Goal: Task Accomplishment & Management: Use online tool/utility

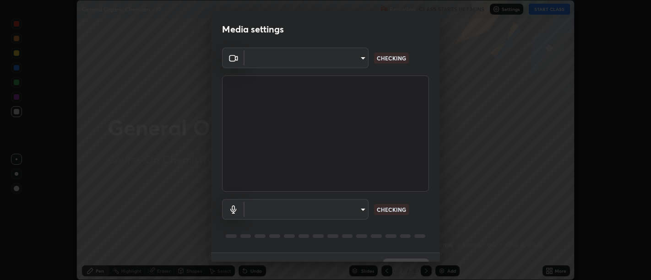
scroll to position [20, 0]
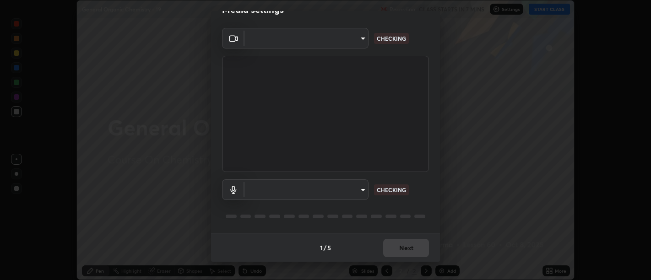
type input "5a9c64065a3e29c9c31a6b7a9ff9e817031cb4c5c4c854802c7367245204b345"
click at [364, 189] on body "Erase all General Organic Chemistry - 19 Recording CLASS STARTS IN 7 MINS Setti…" at bounding box center [325, 140] width 651 height 280
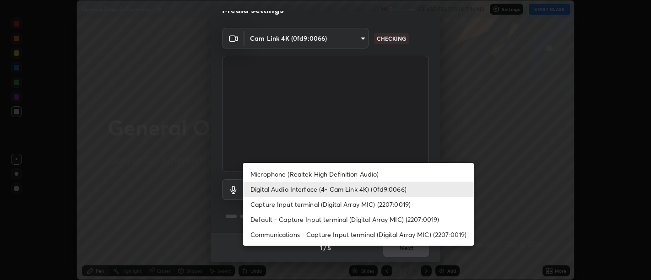
click at [364, 205] on li "Capture Input terminal (Digital Array MIC) (2207:0019)" at bounding box center [358, 204] width 231 height 15
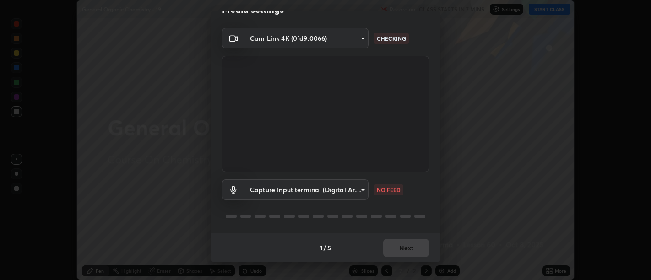
click at [360, 188] on body "Erase all General Organic Chemistry - 19 Recording CLASS STARTS IN 7 MINS Setti…" at bounding box center [325, 140] width 651 height 280
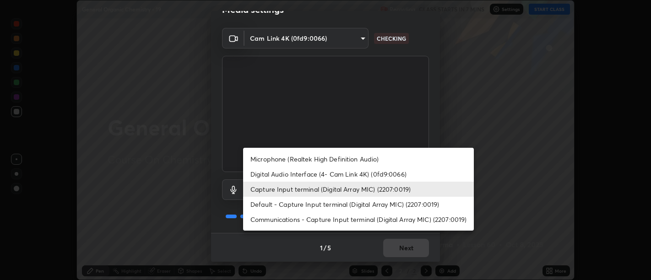
click at [345, 174] on li "Digital Audio Interface (4- Cam Link 4K) (0fd9:0066)" at bounding box center [358, 174] width 231 height 15
type input "d0ee5f3f7790e39fe9c24bf525e68a1693f1d2dabf2fd60fb67e49e23b421a8e"
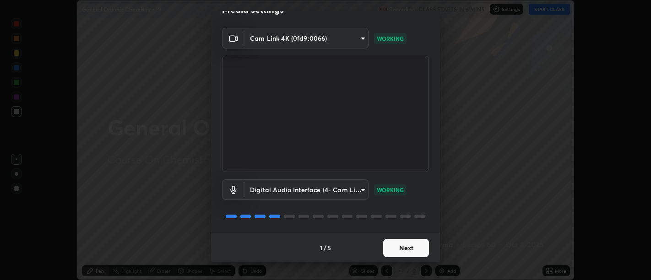
click at [411, 245] on button "Next" at bounding box center [406, 248] width 46 height 18
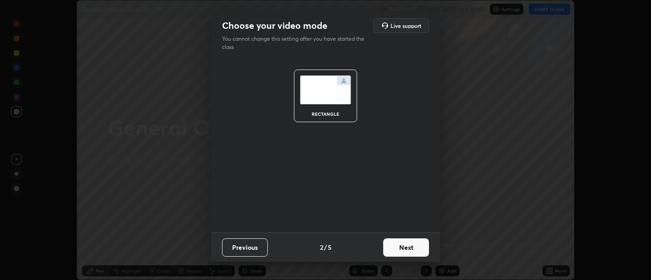
click at [410, 250] on button "Next" at bounding box center [406, 248] width 46 height 18
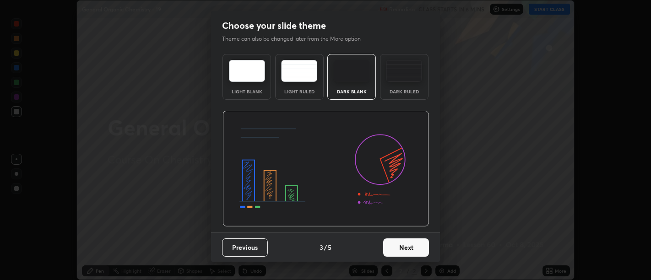
click at [411, 251] on button "Next" at bounding box center [406, 248] width 46 height 18
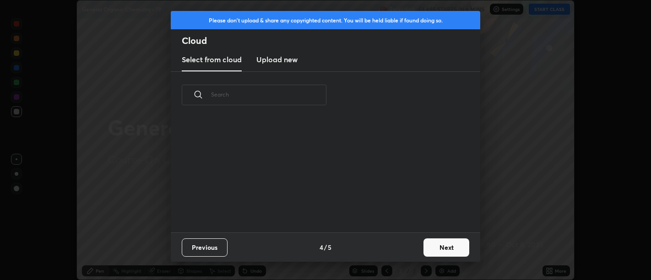
click at [409, 251] on div "Previous 4 / 5 Next" at bounding box center [326, 247] width 310 height 29
click at [449, 246] on button "Next" at bounding box center [447, 248] width 46 height 18
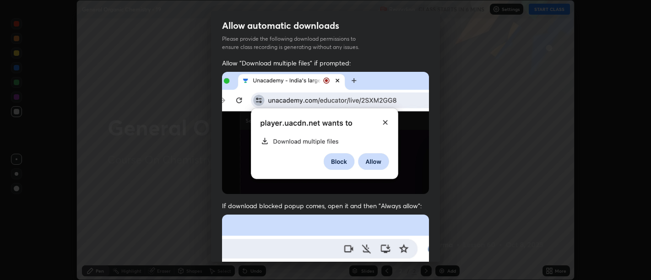
click at [445, 245] on div "Allow automatic downloads Please provide the following download permissions to …" at bounding box center [325, 140] width 651 height 280
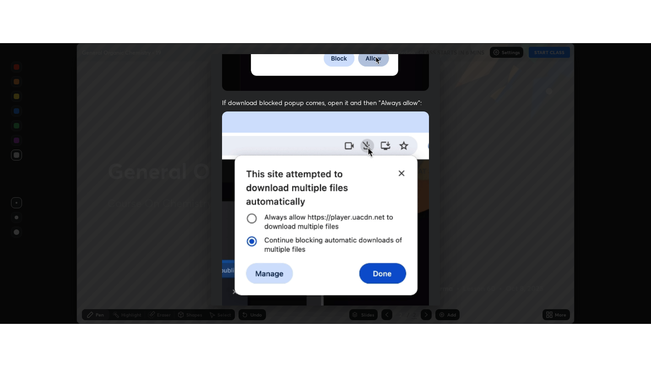
scroll to position [207, 0]
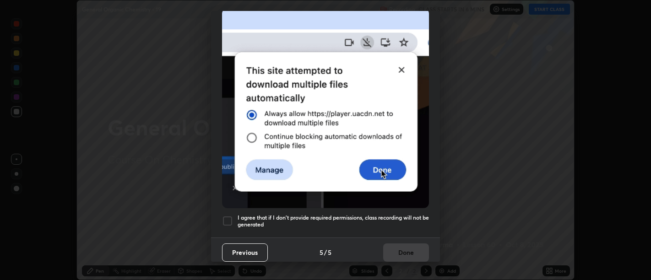
click at [402, 221] on h5 "I agree that if I don't provide required permissions, class recording will not …" at bounding box center [334, 221] width 192 height 14
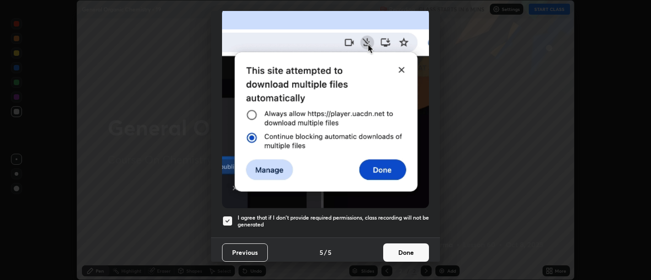
click at [408, 245] on button "Done" at bounding box center [406, 253] width 46 height 18
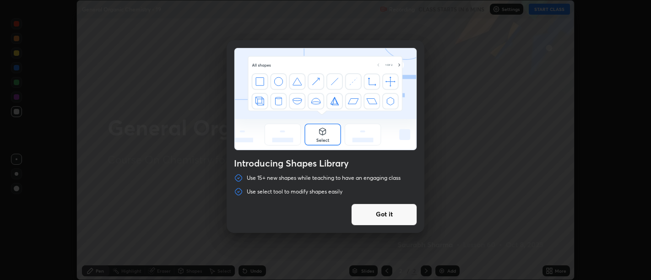
click at [549, 269] on div "Introducing Shapes Library Use 15+ new shapes while teaching to have an engagin…" at bounding box center [325, 140] width 651 height 280
click at [464, 165] on div "Introducing Shapes Library Use 15+ new shapes while teaching to have an engagin…" at bounding box center [325, 140] width 651 height 280
click at [383, 216] on button "Got it" at bounding box center [384, 215] width 66 height 22
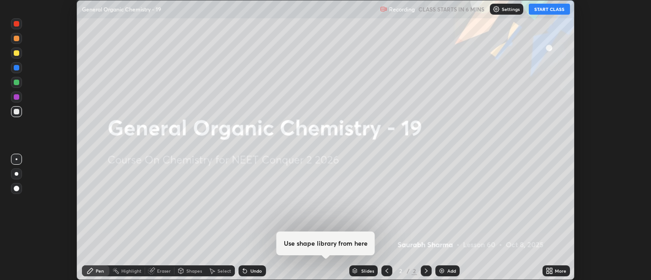
click at [548, 269] on icon at bounding box center [548, 269] width 2 height 2
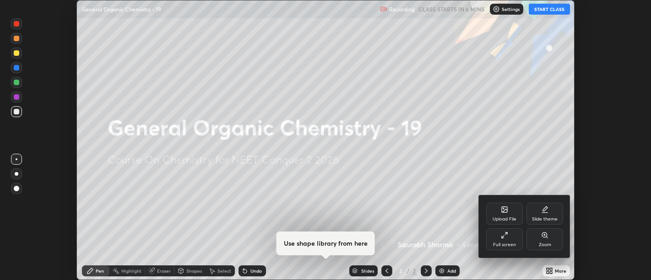
click at [506, 239] on icon at bounding box center [504, 235] width 7 height 7
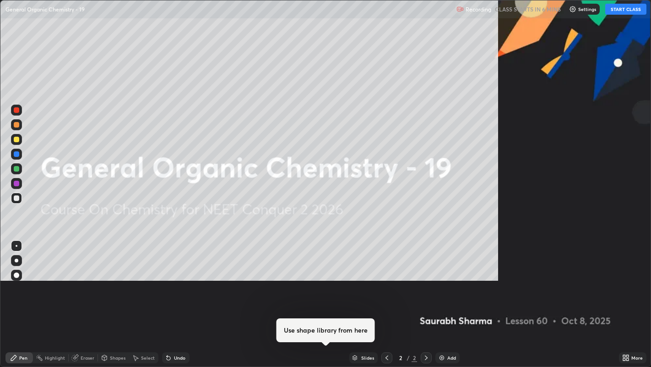
scroll to position [367, 651]
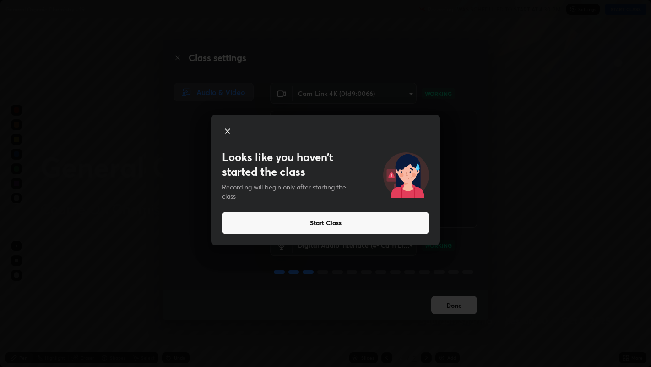
click at [425, 219] on button "Start Class" at bounding box center [325, 223] width 207 height 22
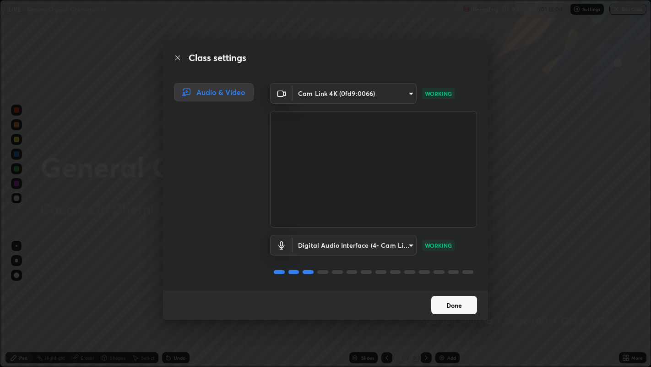
click at [455, 280] on button "Done" at bounding box center [455, 305] width 46 height 18
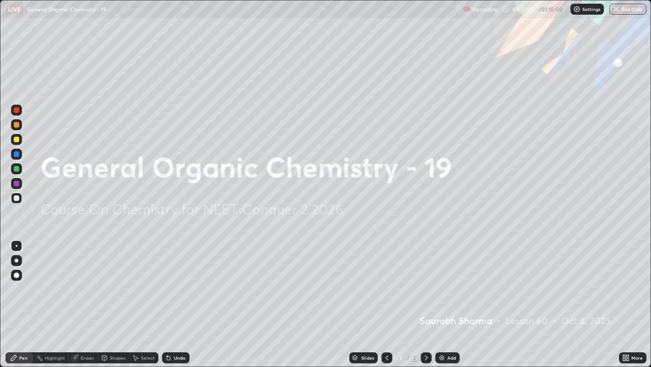
click at [457, 280] on div "Add" at bounding box center [448, 357] width 24 height 11
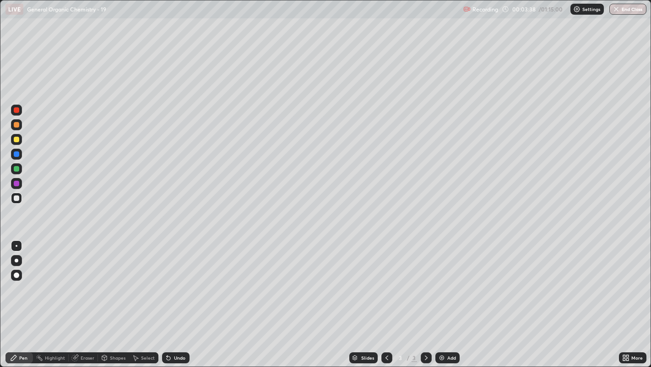
click at [150, 280] on div "Select" at bounding box center [143, 357] width 29 height 11
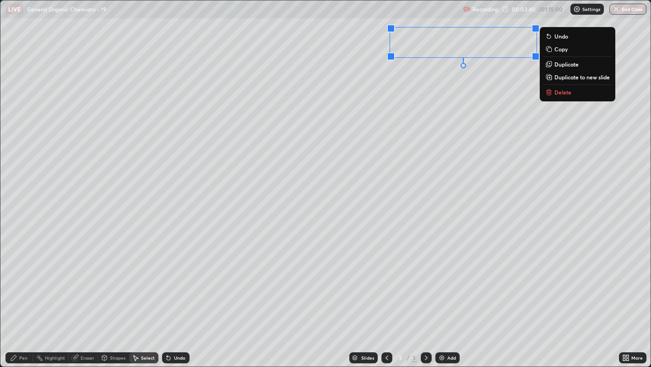
click at [568, 66] on p "Duplicate" at bounding box center [567, 63] width 24 height 7
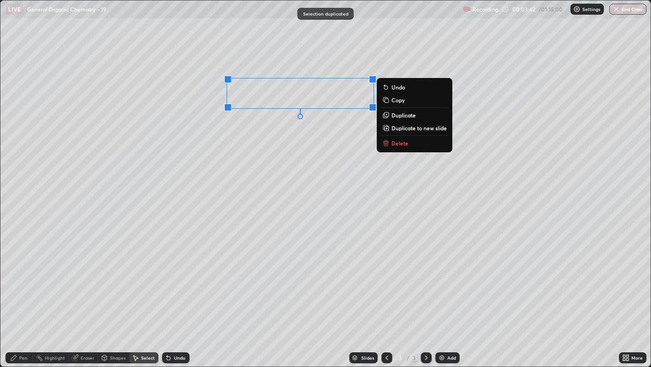
click at [286, 145] on div "0 ° Undo Copy Duplicate Duplicate to new slide Delete" at bounding box center [325, 183] width 651 height 366
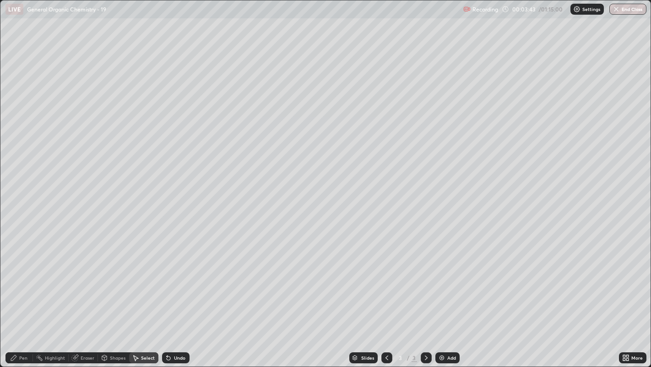
click at [23, 280] on div "Pen" at bounding box center [18, 357] width 27 height 11
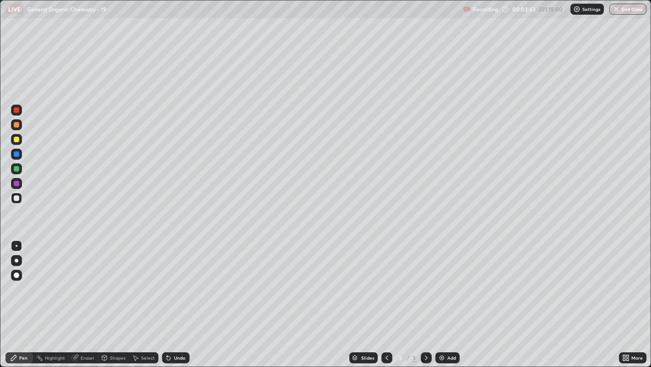
click at [135, 280] on icon at bounding box center [136, 357] width 5 height 5
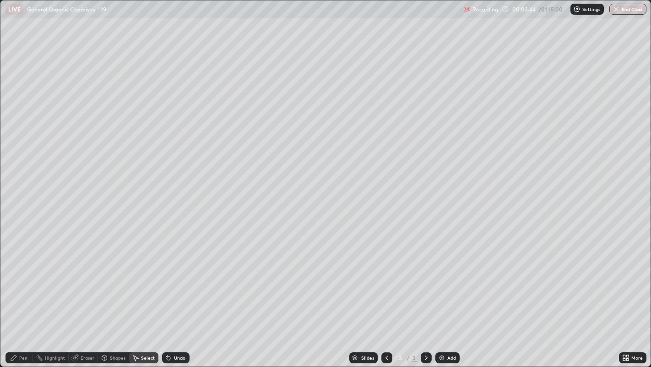
click at [115, 280] on div "Shapes" at bounding box center [118, 357] width 16 height 5
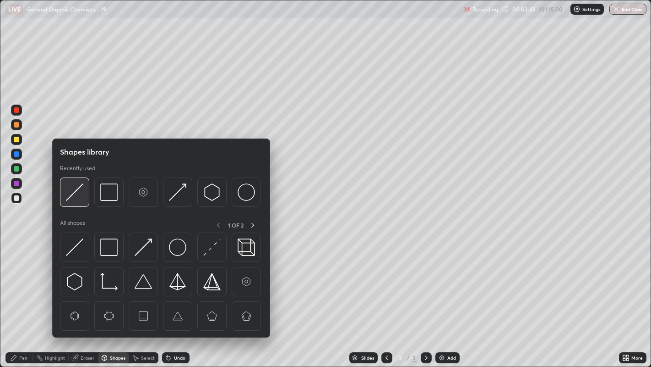
click at [72, 196] on img at bounding box center [74, 191] width 17 height 17
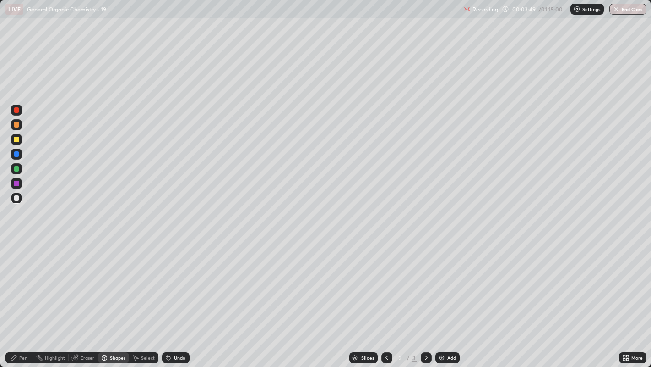
click at [23, 280] on div "Pen" at bounding box center [23, 357] width 8 height 5
click at [16, 138] on div at bounding box center [16, 139] width 5 height 5
click at [167, 280] on icon at bounding box center [167, 355] width 1 height 1
click at [167, 280] on div "Undo" at bounding box center [174, 357] width 31 height 18
click at [167, 280] on icon at bounding box center [169, 358] width 4 height 4
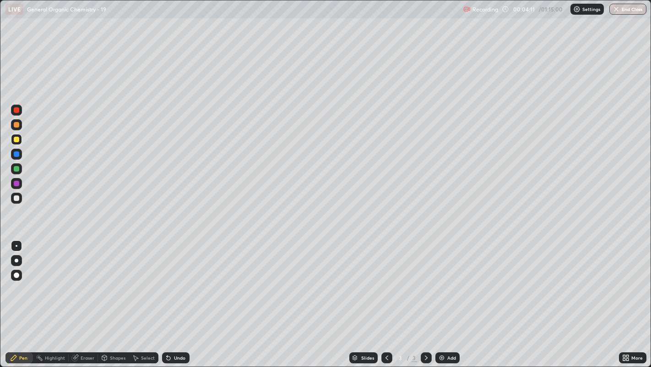
click at [140, 280] on div "Select" at bounding box center [143, 357] width 29 height 11
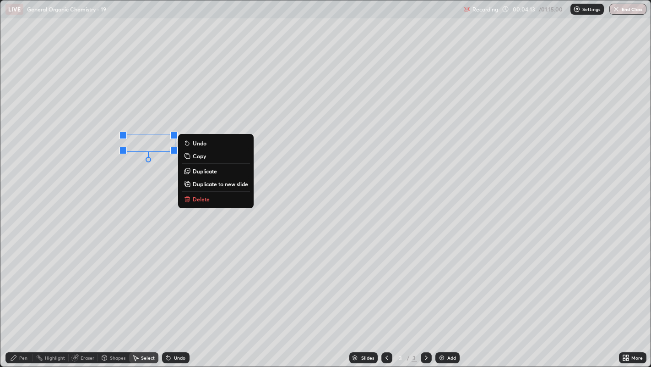
click at [208, 170] on p "Duplicate" at bounding box center [205, 170] width 24 height 7
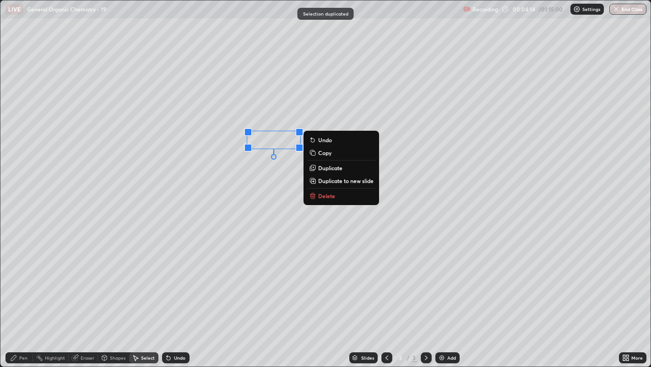
click at [255, 178] on div "0 ° Undo Copy Duplicate Duplicate to new slide Delete" at bounding box center [325, 183] width 651 height 366
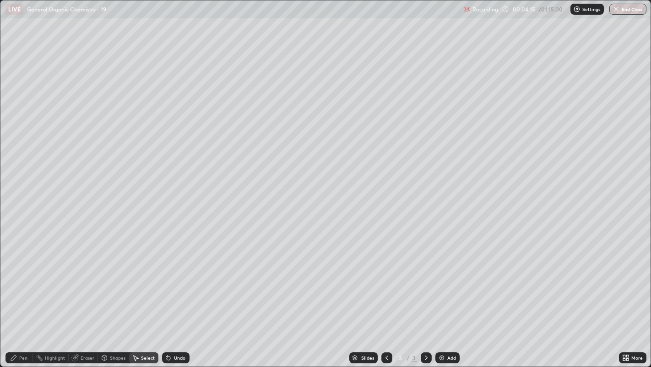
click at [22, 280] on div "Pen" at bounding box center [18, 357] width 27 height 11
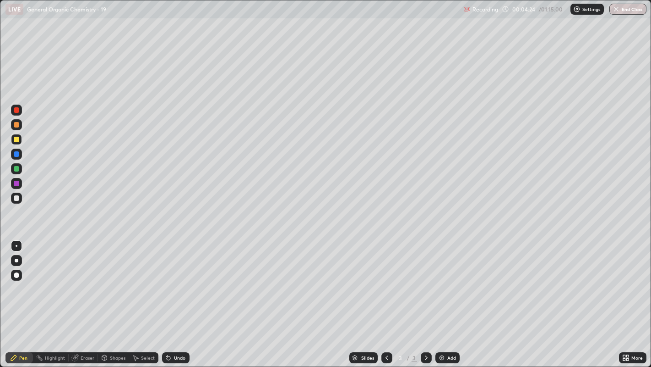
click at [109, 280] on div "Shapes" at bounding box center [113, 357] width 31 height 11
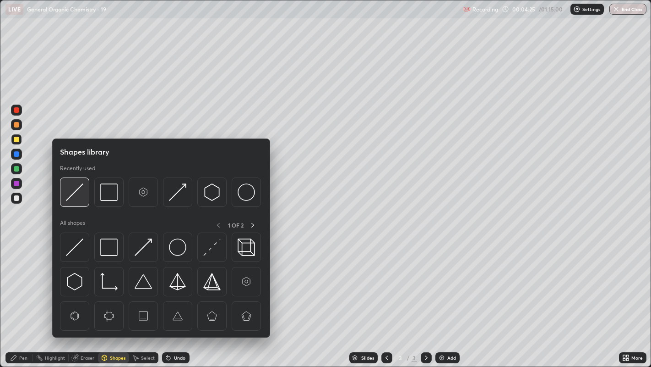
click at [71, 191] on img at bounding box center [74, 191] width 17 height 17
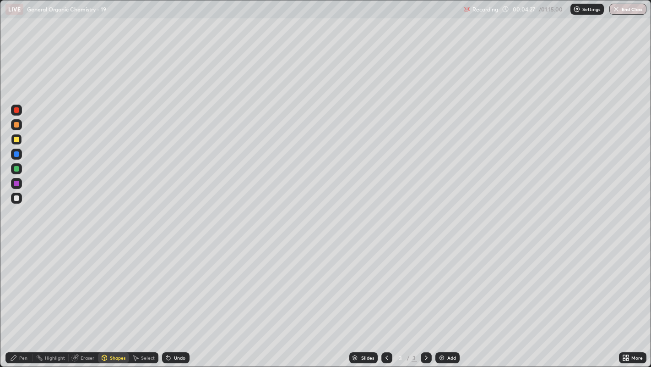
click at [15, 280] on icon at bounding box center [13, 357] width 7 height 7
click at [448, 280] on div "Add" at bounding box center [452, 357] width 9 height 5
click at [110, 280] on div "Shapes" at bounding box center [113, 357] width 31 height 11
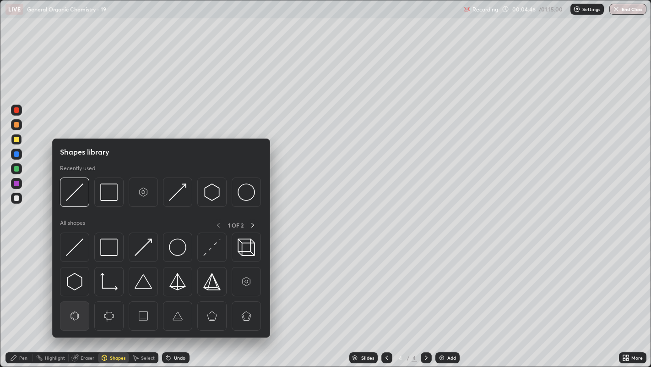
click at [77, 280] on img at bounding box center [74, 315] width 17 height 17
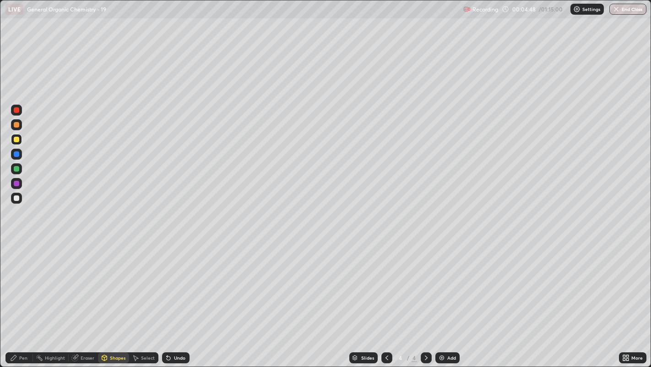
click at [23, 280] on div "Pen" at bounding box center [23, 357] width 8 height 5
click at [16, 156] on div at bounding box center [16, 153] width 5 height 5
click at [18, 198] on div at bounding box center [16, 197] width 5 height 5
click at [167, 280] on icon at bounding box center [169, 358] width 4 height 4
click at [138, 280] on div "Select" at bounding box center [143, 357] width 29 height 11
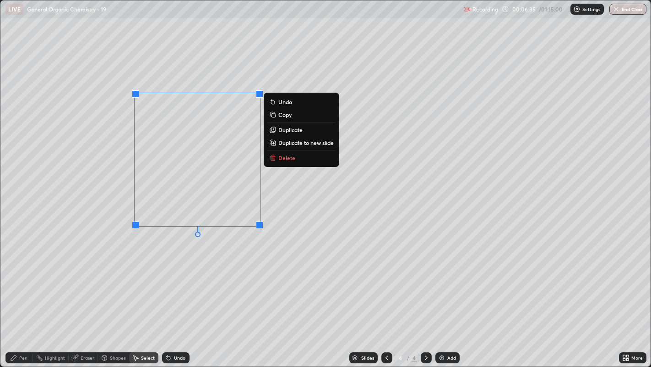
click at [231, 241] on div "0 ° Undo Copy Duplicate Duplicate to new slide Delete" at bounding box center [325, 183] width 651 height 366
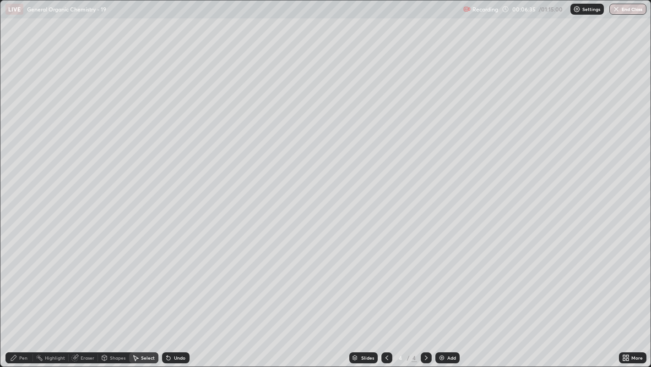
click at [23, 280] on div "Pen" at bounding box center [23, 357] width 8 height 5
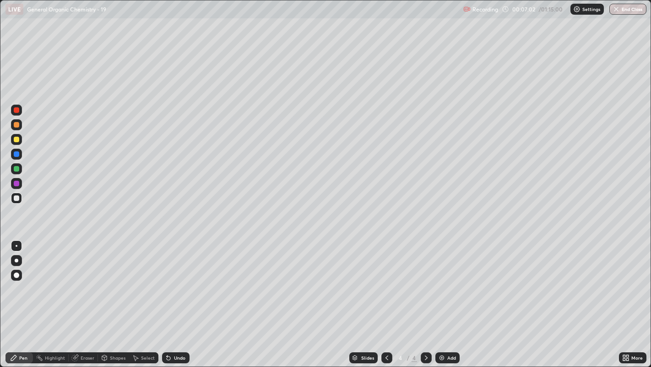
click at [16, 275] on div at bounding box center [16, 274] width 5 height 5
click at [383, 280] on icon at bounding box center [386, 357] width 7 height 7
click at [16, 245] on div at bounding box center [17, 246] width 2 height 2
click at [134, 280] on icon at bounding box center [136, 357] width 5 height 5
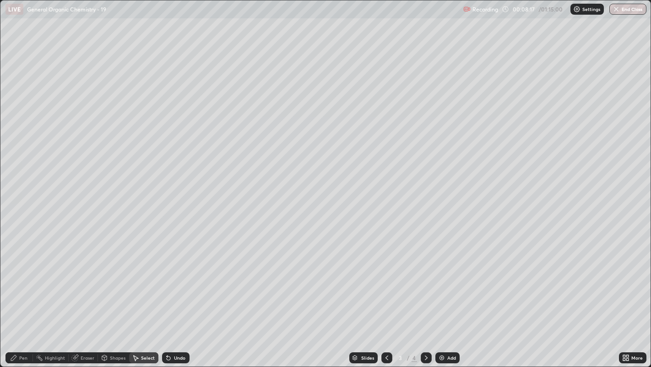
click at [115, 280] on div "Shapes" at bounding box center [118, 357] width 16 height 5
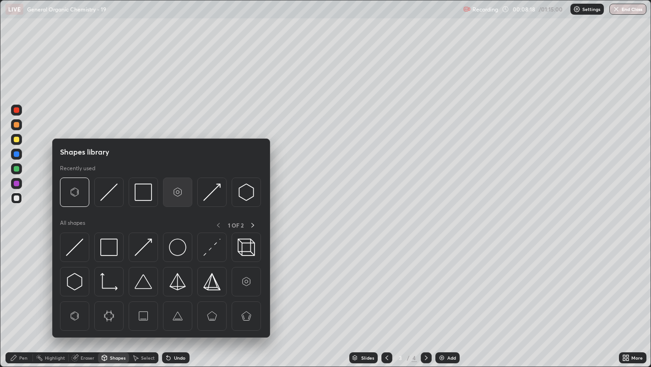
click at [178, 190] on img at bounding box center [177, 191] width 17 height 17
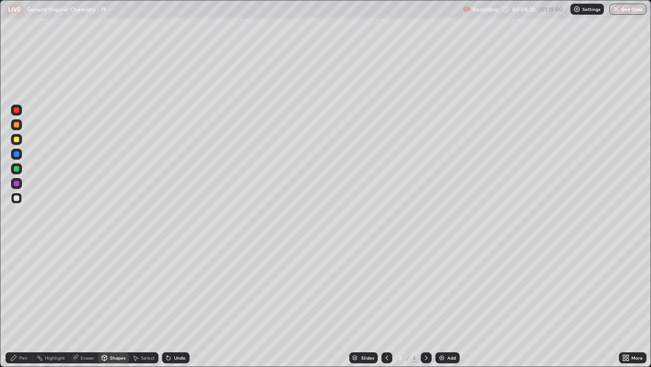
click at [135, 280] on div "Select" at bounding box center [143, 357] width 29 height 11
click at [17, 280] on div "Pen" at bounding box center [18, 357] width 27 height 11
click at [138, 280] on icon at bounding box center [135, 357] width 7 height 7
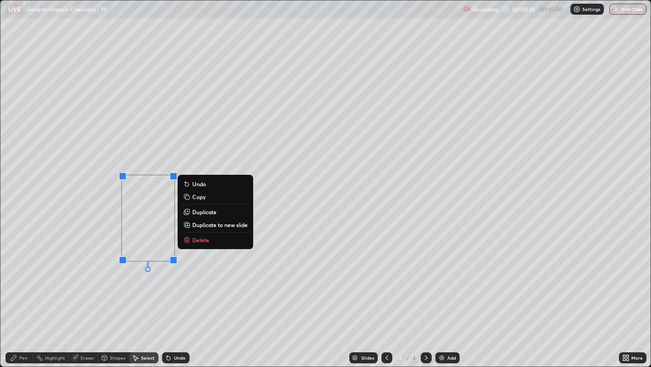
click at [209, 208] on p "Duplicate" at bounding box center [204, 211] width 24 height 7
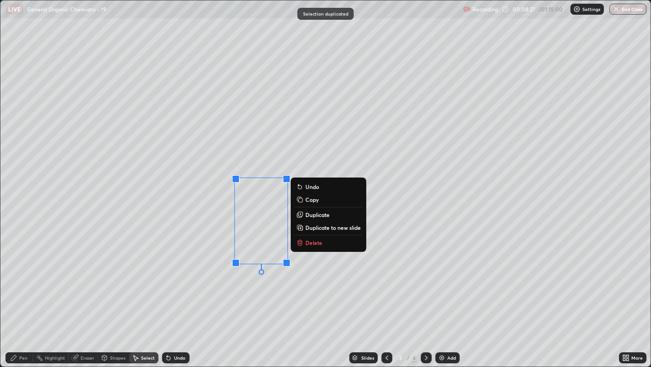
click at [316, 214] on p "Duplicate" at bounding box center [318, 214] width 24 height 7
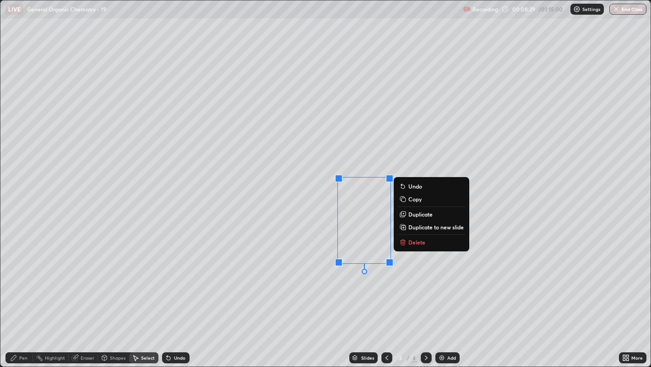
click at [332, 280] on div "0 ° Undo Copy Duplicate Duplicate to new slide Delete" at bounding box center [325, 183] width 651 height 366
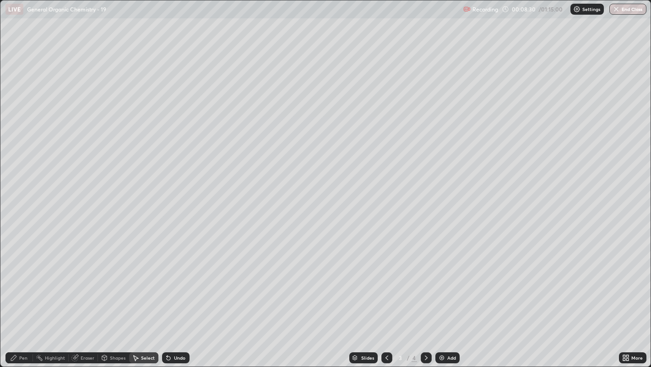
click at [22, 280] on div "Pen" at bounding box center [23, 357] width 8 height 5
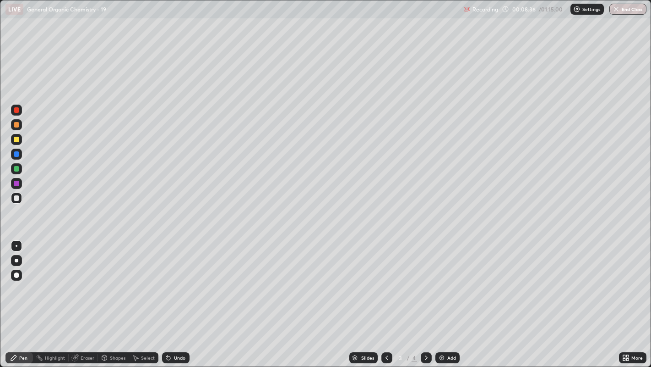
click at [181, 280] on div "Undo" at bounding box center [179, 357] width 11 height 5
click at [179, 280] on div "Undo" at bounding box center [179, 357] width 11 height 5
click at [137, 280] on icon at bounding box center [135, 357] width 7 height 7
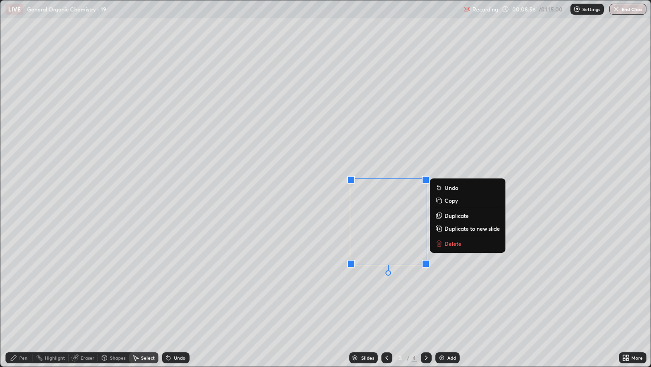
click at [395, 280] on div "0 ° Undo Copy Duplicate Duplicate to new slide Delete" at bounding box center [325, 183] width 651 height 366
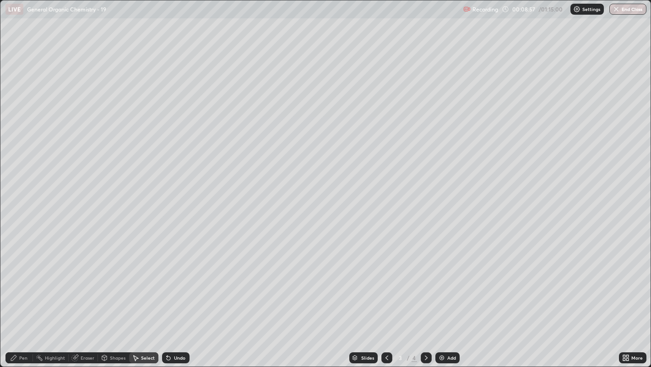
click at [20, 280] on div "Pen" at bounding box center [23, 357] width 8 height 5
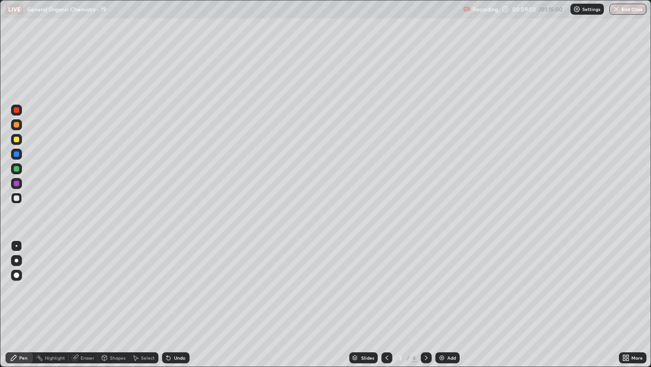
click at [18, 275] on div at bounding box center [16, 274] width 5 height 5
click at [16, 260] on div at bounding box center [17, 260] width 4 height 4
click at [16, 139] on div at bounding box center [16, 139] width 5 height 5
click at [16, 245] on div at bounding box center [17, 246] width 2 height 2
click at [20, 199] on div at bounding box center [16, 197] width 11 height 11
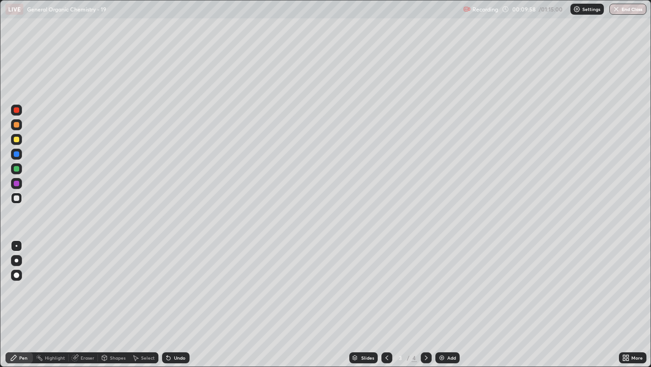
click at [427, 280] on icon at bounding box center [426, 357] width 7 height 7
click at [83, 280] on div "Eraser" at bounding box center [83, 357] width 29 height 11
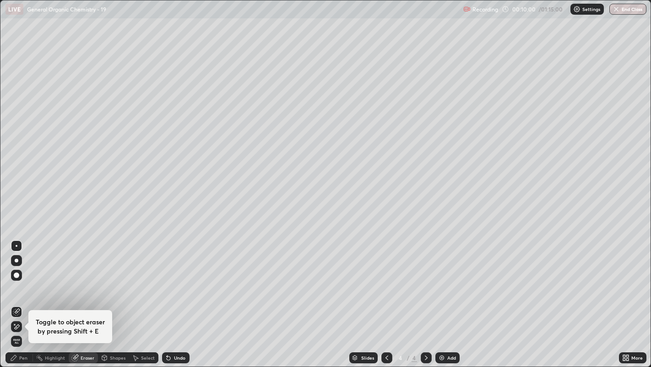
click at [16, 280] on span "Erase all" at bounding box center [16, 340] width 10 height 5
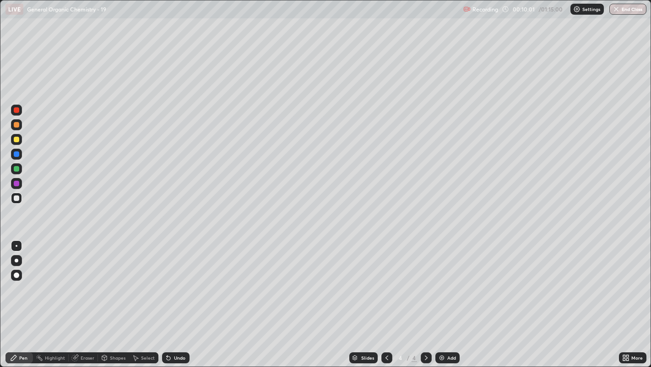
click at [374, 280] on div "Slides" at bounding box center [364, 357] width 28 height 11
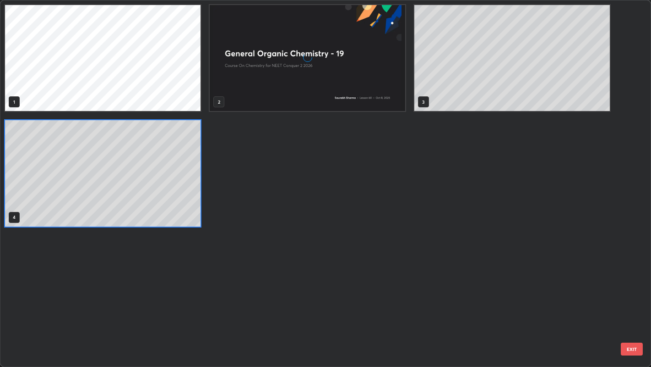
scroll to position [363, 646]
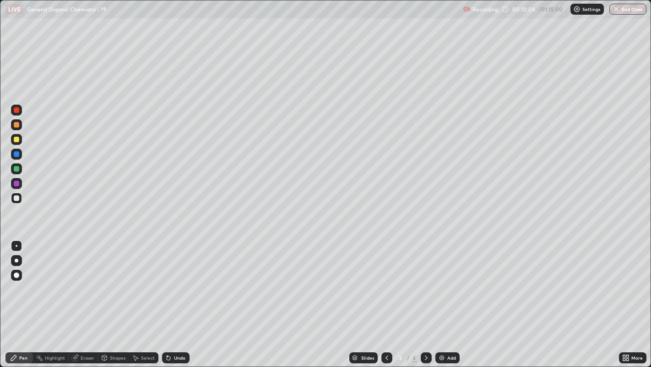
click at [149, 280] on div "Select" at bounding box center [148, 357] width 14 height 5
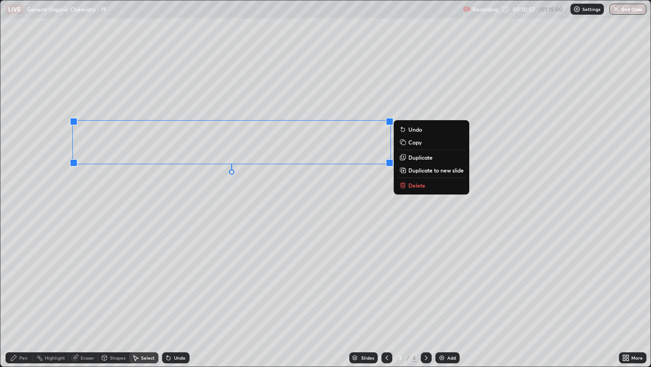
click at [415, 170] on p "Duplicate to new slide" at bounding box center [436, 169] width 55 height 7
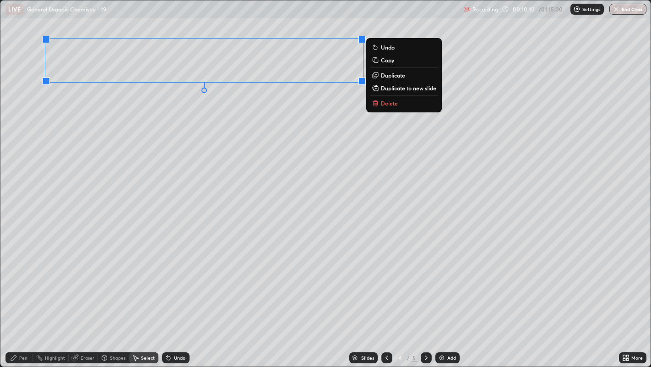
click at [213, 119] on div "0 ° Undo Copy Duplicate Duplicate to new slide Delete" at bounding box center [325, 183] width 651 height 366
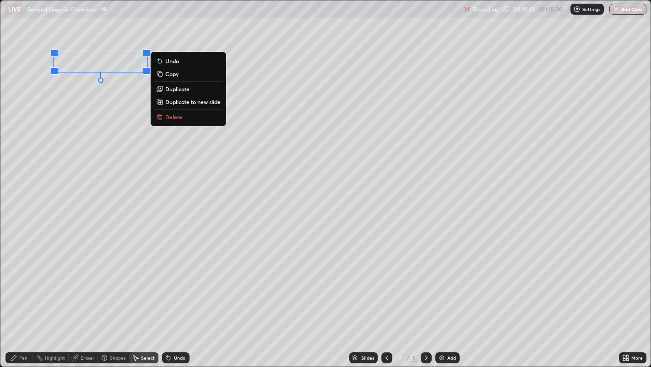
click at [186, 117] on button "Delete" at bounding box center [188, 116] width 68 height 11
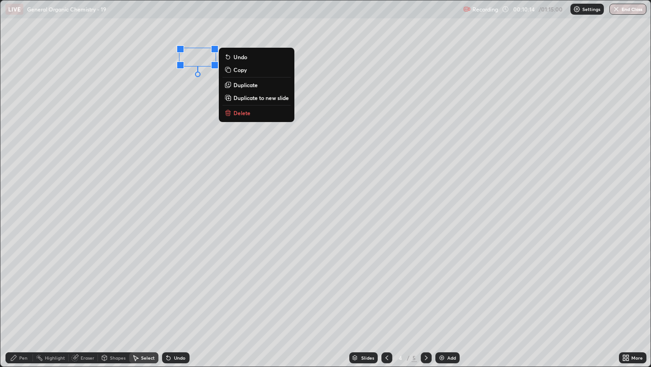
click at [248, 114] on p "Delete" at bounding box center [242, 112] width 17 height 7
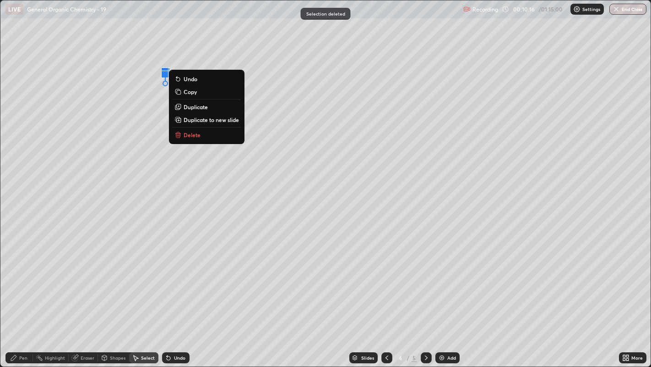
click at [202, 134] on button "Delete" at bounding box center [207, 134] width 68 height 11
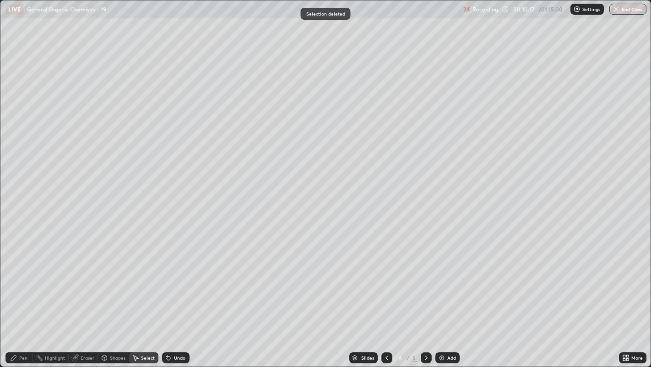
click at [20, 280] on div "Pen" at bounding box center [18, 357] width 27 height 11
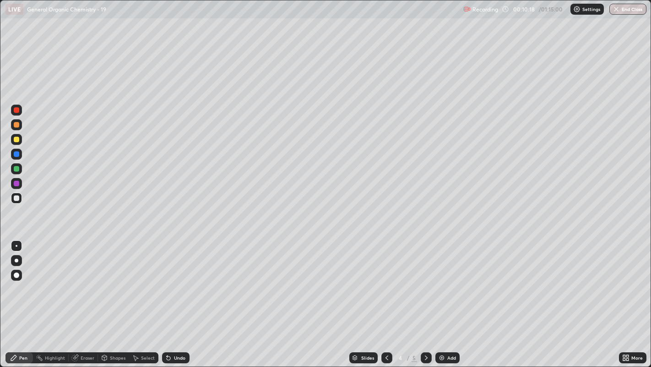
click at [16, 138] on div at bounding box center [16, 139] width 5 height 5
click at [120, 280] on div "Shapes" at bounding box center [118, 357] width 16 height 5
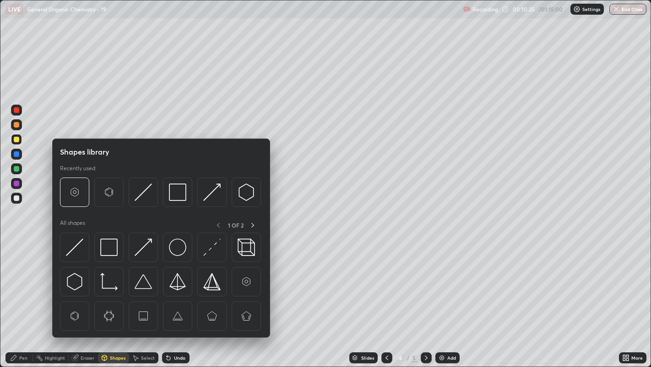
click at [146, 280] on div "Select" at bounding box center [148, 357] width 14 height 5
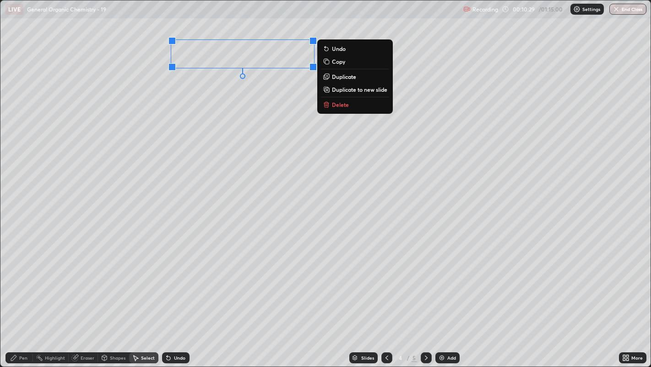
click at [245, 111] on div "0 ° Undo Copy Duplicate Duplicate to new slide Delete" at bounding box center [325, 183] width 651 height 366
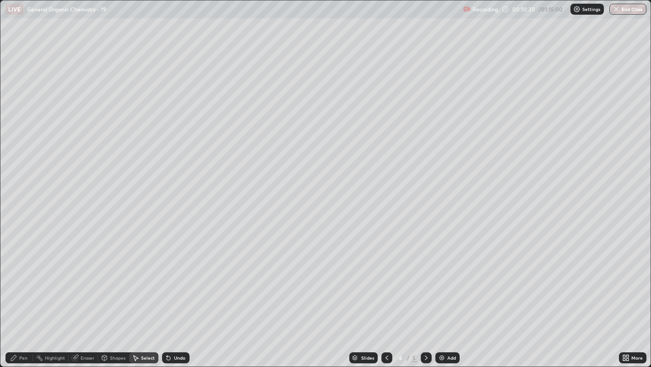
click at [80, 280] on div "Eraser" at bounding box center [83, 357] width 29 height 11
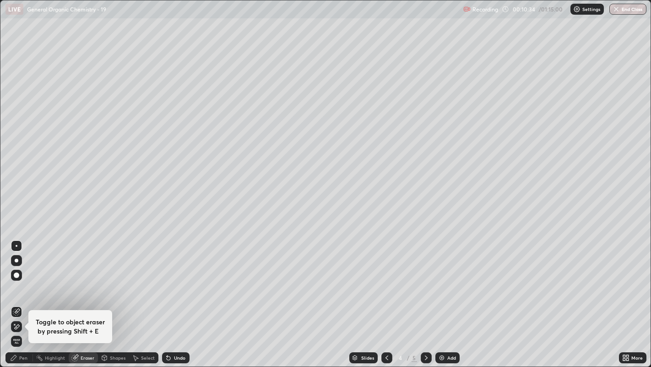
click at [18, 280] on div "Erase all" at bounding box center [16, 340] width 11 height 11
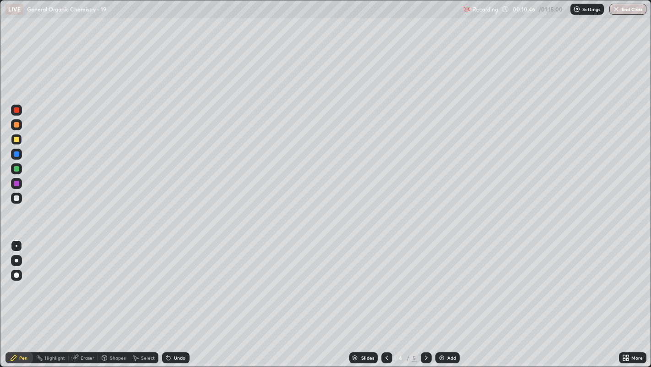
click at [385, 280] on div at bounding box center [387, 357] width 11 height 11
click at [425, 280] on icon at bounding box center [426, 357] width 7 height 7
click at [421, 280] on div at bounding box center [426, 357] width 11 height 18
click at [361, 280] on div "Slides" at bounding box center [367, 357] width 13 height 5
click at [386, 280] on icon at bounding box center [386, 357] width 7 height 7
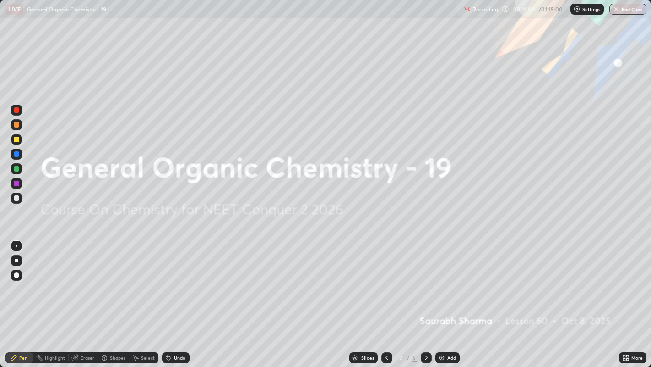
click at [425, 280] on icon at bounding box center [426, 357] width 7 height 7
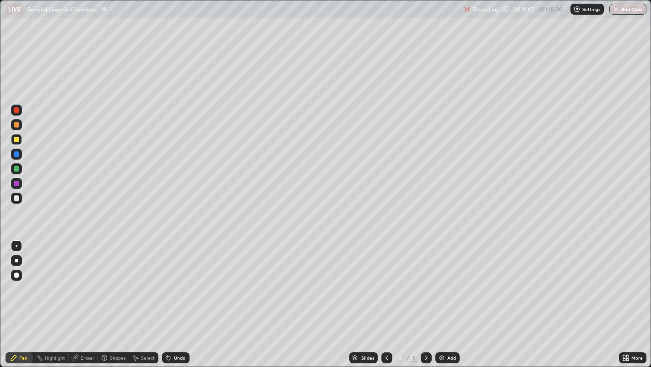
click at [426, 280] on icon at bounding box center [426, 357] width 7 height 7
click at [180, 280] on div "Undo" at bounding box center [179, 357] width 11 height 5
click at [181, 280] on div "Undo" at bounding box center [175, 357] width 27 height 11
click at [179, 280] on div "Undo" at bounding box center [179, 357] width 11 height 5
click at [180, 280] on div "Undo" at bounding box center [179, 357] width 11 height 5
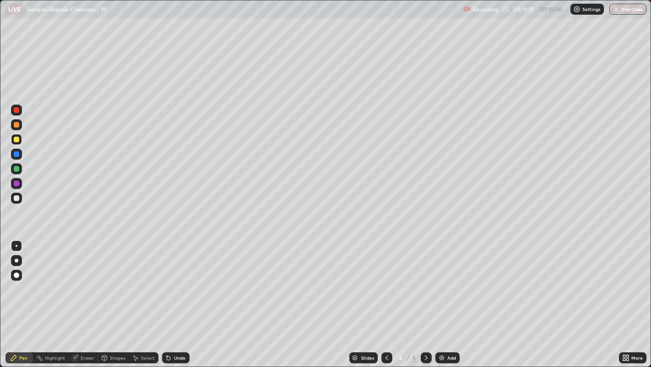
click at [179, 280] on div "Undo" at bounding box center [179, 357] width 11 height 5
click at [179, 280] on div "Undo" at bounding box center [175, 357] width 27 height 11
click at [179, 280] on div "Undo" at bounding box center [179, 357] width 11 height 5
click at [385, 280] on div at bounding box center [387, 357] width 11 height 11
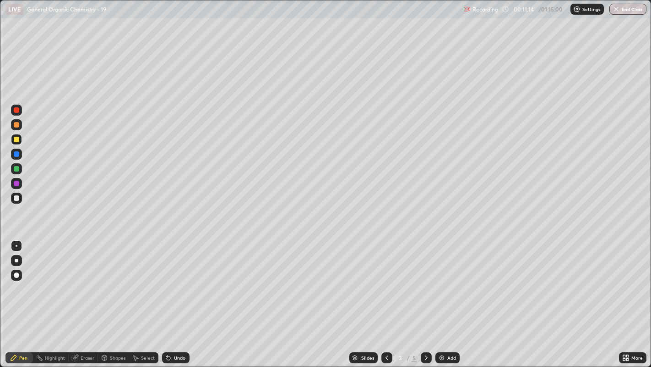
click at [134, 280] on icon at bounding box center [136, 357] width 5 height 5
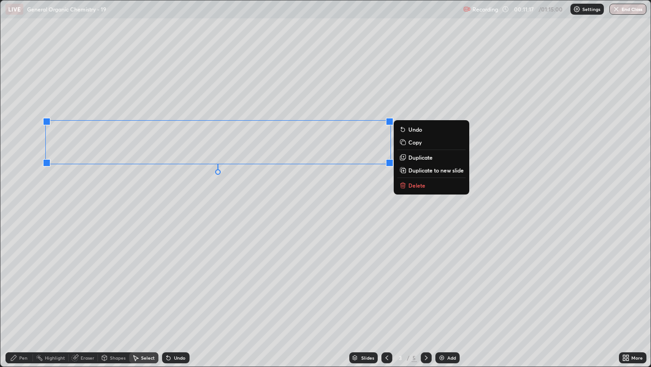
click at [410, 169] on p "Duplicate to new slide" at bounding box center [436, 169] width 55 height 7
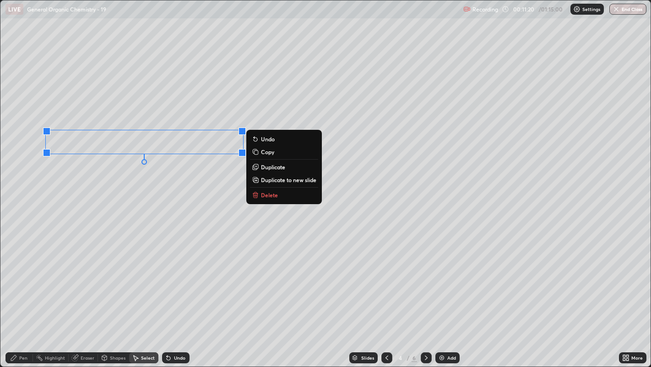
click at [269, 192] on p "Delete" at bounding box center [269, 194] width 17 height 7
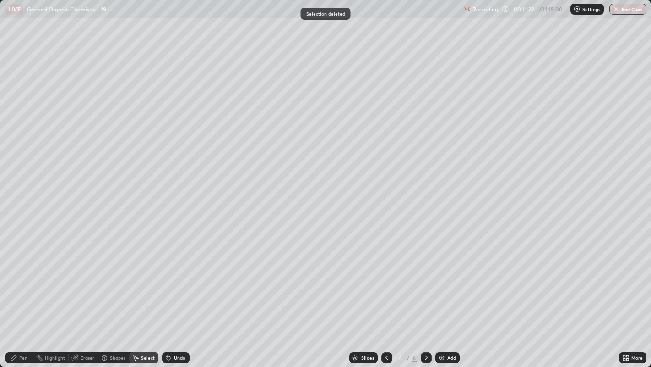
click at [85, 280] on div "Eraser" at bounding box center [88, 357] width 14 height 5
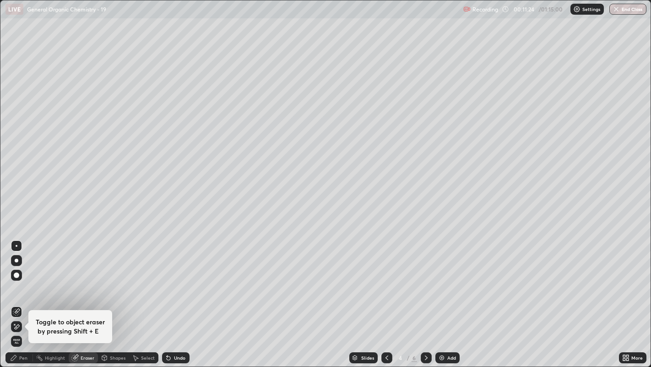
click at [13, 280] on icon at bounding box center [13, 357] width 7 height 7
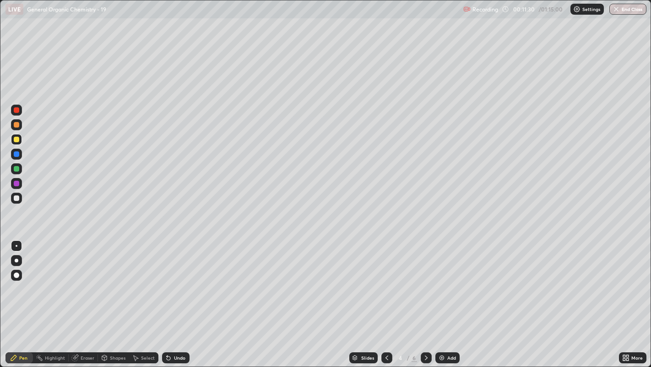
click at [143, 280] on div "Select" at bounding box center [148, 357] width 14 height 5
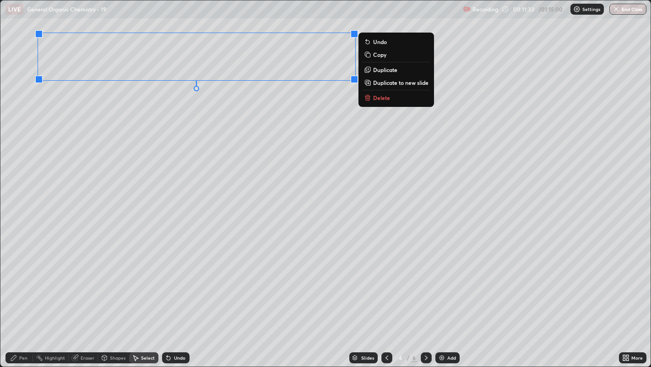
click at [182, 113] on div "0 ° Undo Copy Duplicate Duplicate to new slide Delete" at bounding box center [325, 183] width 651 height 366
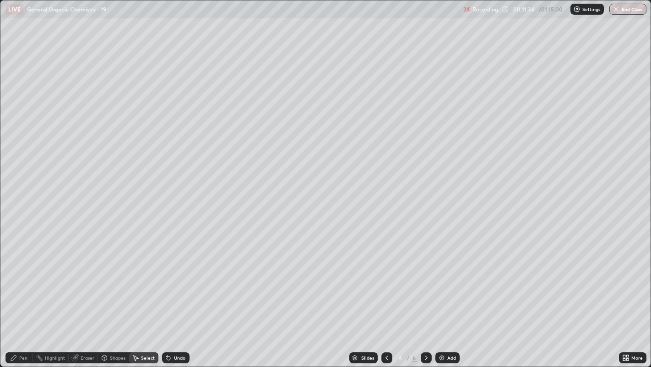
click at [23, 280] on div "Pen" at bounding box center [23, 357] width 8 height 5
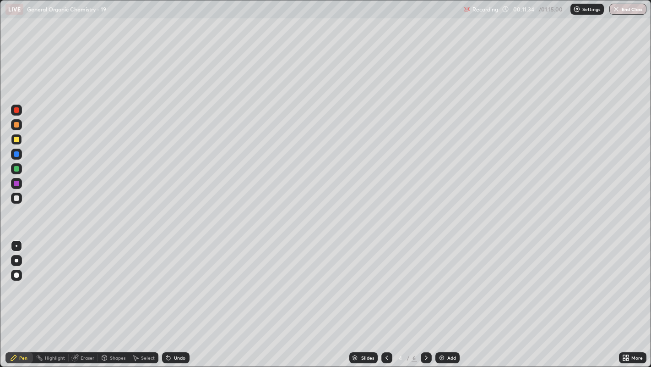
click at [104, 280] on icon at bounding box center [104, 356] width 5 height 1
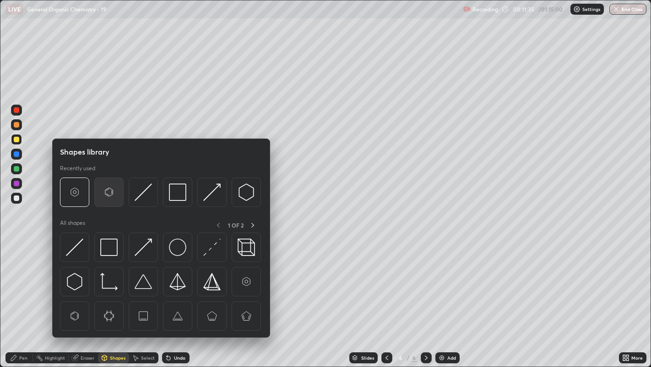
click at [102, 189] on img at bounding box center [108, 191] width 17 height 17
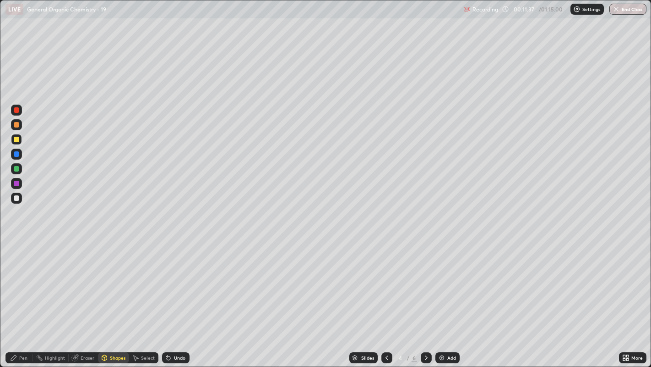
click at [18, 280] on div "Pen" at bounding box center [18, 357] width 27 height 11
click at [139, 280] on div "Select" at bounding box center [143, 357] width 29 height 11
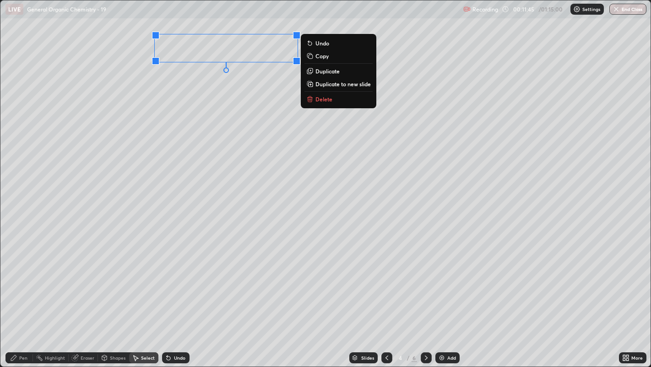
click at [234, 114] on div "0 ° Undo Copy Duplicate Duplicate to new slide Delete" at bounding box center [325, 183] width 651 height 366
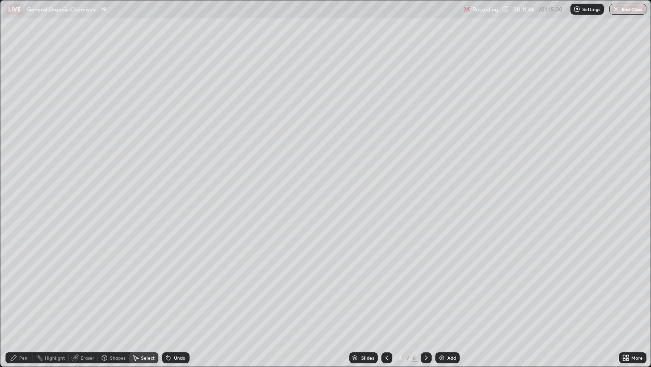
click at [20, 280] on div "Pen" at bounding box center [23, 357] width 8 height 5
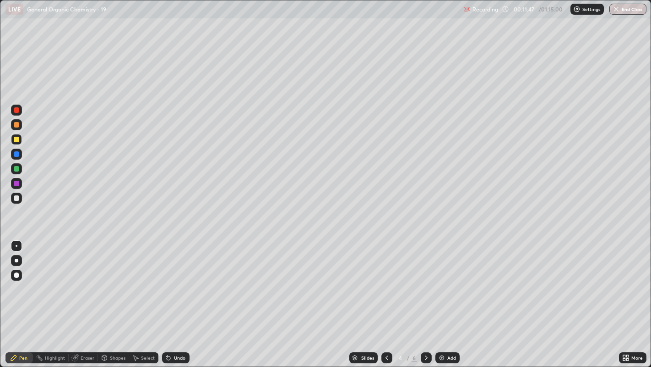
click at [141, 280] on div "Select" at bounding box center [148, 357] width 14 height 5
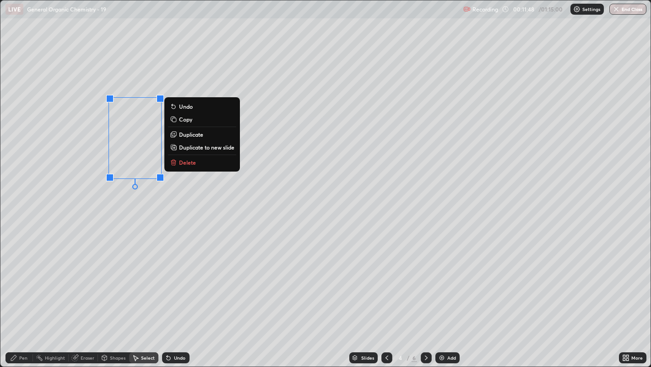
click at [195, 133] on p "Duplicate" at bounding box center [191, 134] width 24 height 7
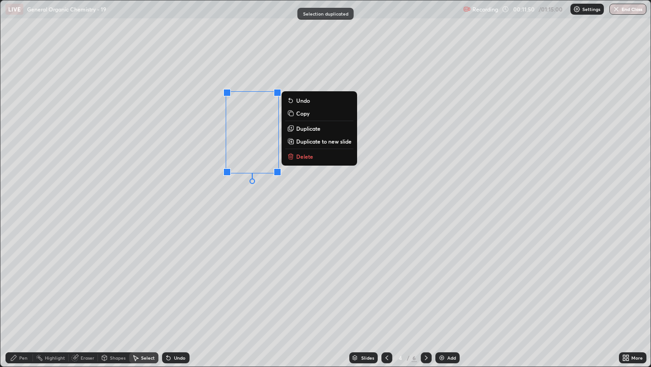
click at [306, 131] on p "Duplicate" at bounding box center [308, 128] width 24 height 7
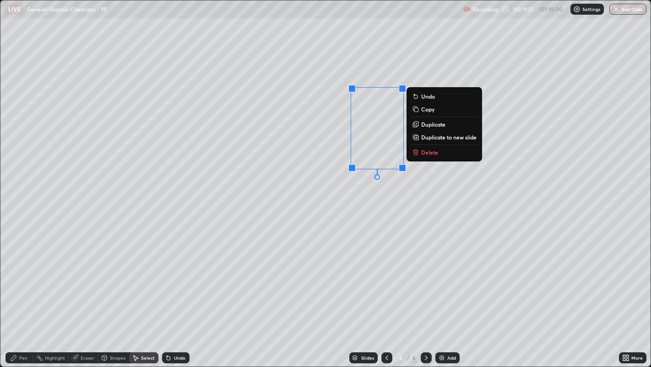
click at [342, 179] on div "0 ° Undo Copy Duplicate Duplicate to new slide Delete" at bounding box center [325, 183] width 651 height 366
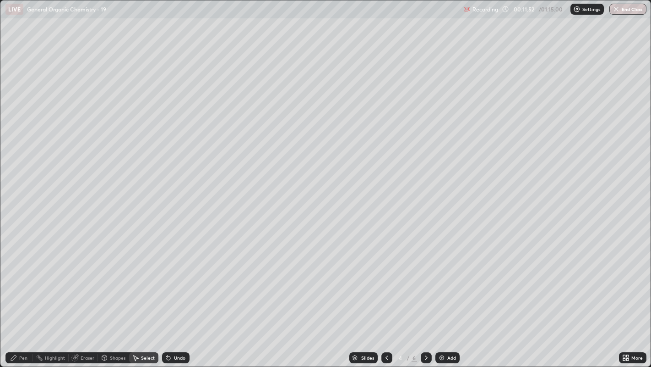
click at [88, 280] on div "Eraser" at bounding box center [88, 357] width 14 height 5
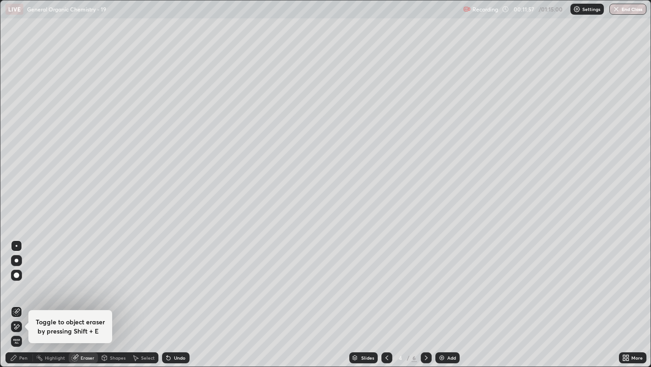
click at [20, 280] on div "Pen" at bounding box center [18, 357] width 27 height 11
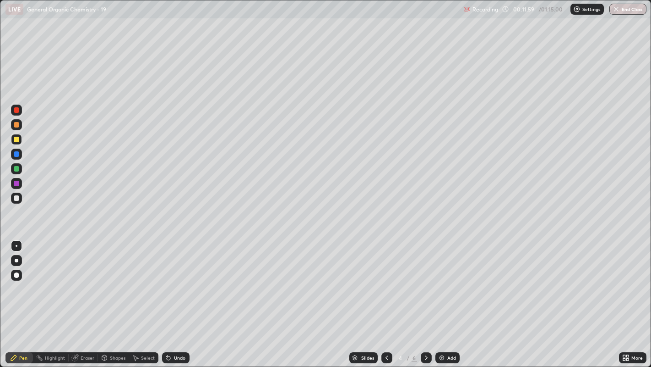
click at [18, 196] on div at bounding box center [16, 197] width 5 height 5
click at [113, 280] on div "Shapes" at bounding box center [118, 357] width 16 height 5
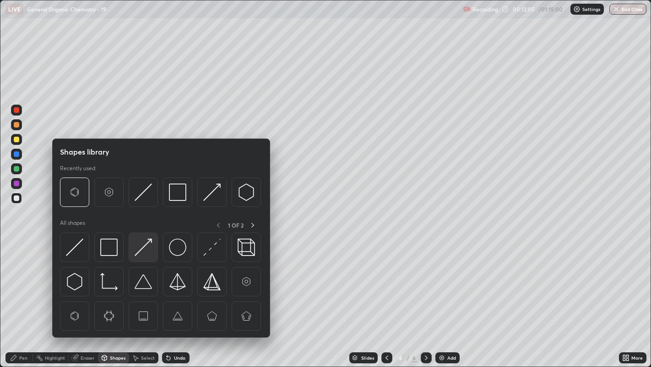
click at [142, 241] on img at bounding box center [143, 246] width 17 height 17
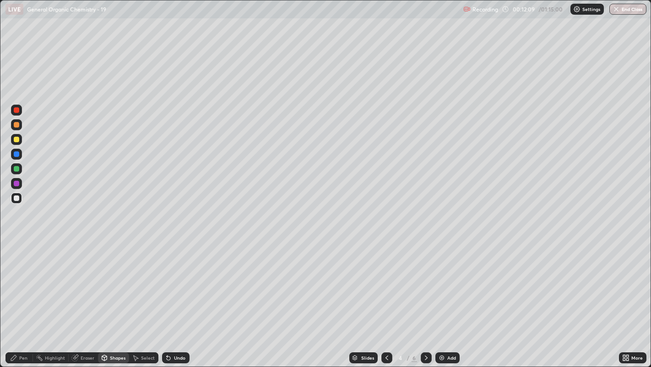
click at [16, 280] on icon at bounding box center [13, 357] width 7 height 7
click at [141, 280] on div "Select" at bounding box center [148, 357] width 14 height 5
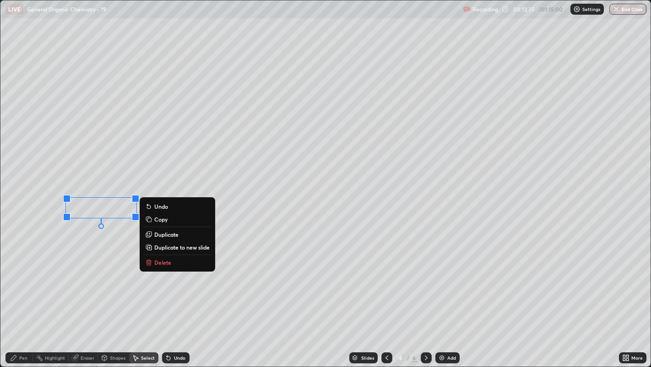
click at [173, 233] on p "Duplicate" at bounding box center [166, 233] width 24 height 7
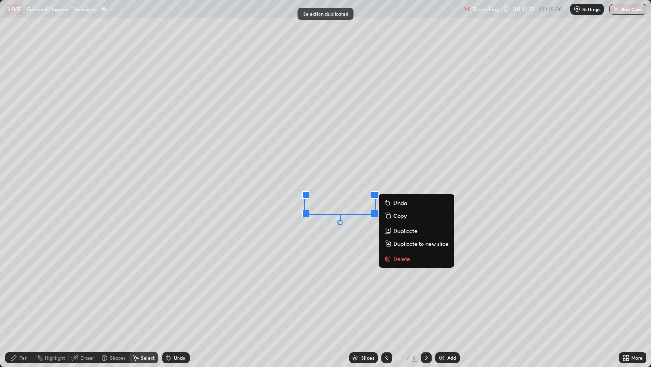
click at [334, 243] on div "0 ° Undo Copy Duplicate Duplicate to new slide Delete" at bounding box center [325, 183] width 651 height 366
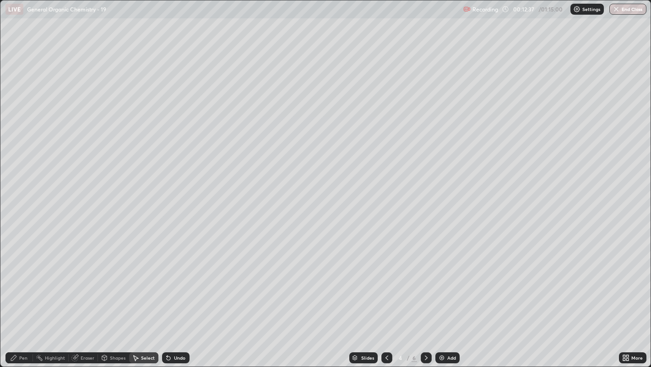
click at [23, 280] on div "Pen" at bounding box center [23, 357] width 8 height 5
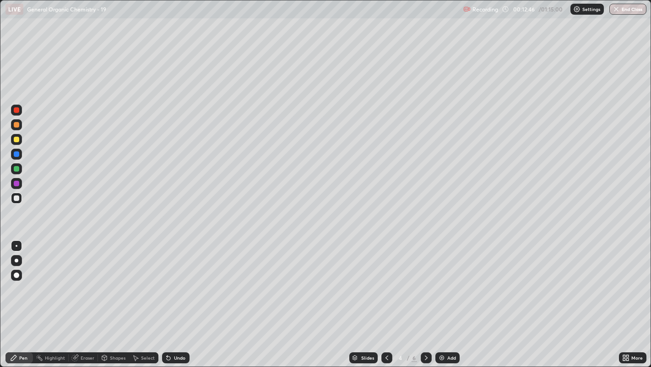
click at [16, 140] on div at bounding box center [16, 139] width 5 height 5
click at [16, 245] on div at bounding box center [17, 246] width 2 height 2
click at [17, 258] on div at bounding box center [16, 260] width 11 height 11
click at [16, 198] on div at bounding box center [16, 197] width 5 height 5
click at [16, 245] on div at bounding box center [17, 246] width 2 height 2
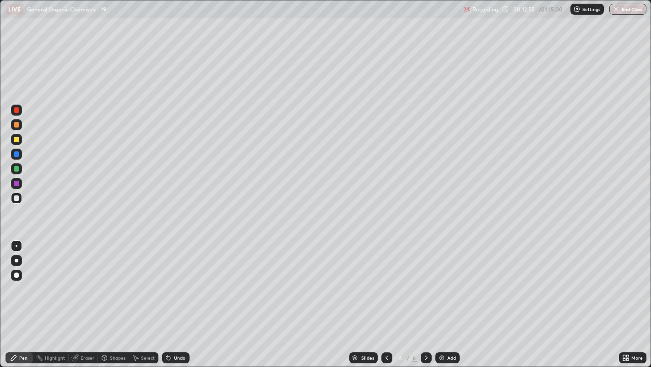
click at [17, 140] on div at bounding box center [16, 139] width 5 height 5
click at [17, 261] on div at bounding box center [17, 260] width 4 height 4
click at [15, 196] on div at bounding box center [16, 197] width 5 height 5
click at [426, 280] on icon at bounding box center [426, 357] width 7 height 7
click at [16, 245] on div at bounding box center [17, 246] width 2 height 2
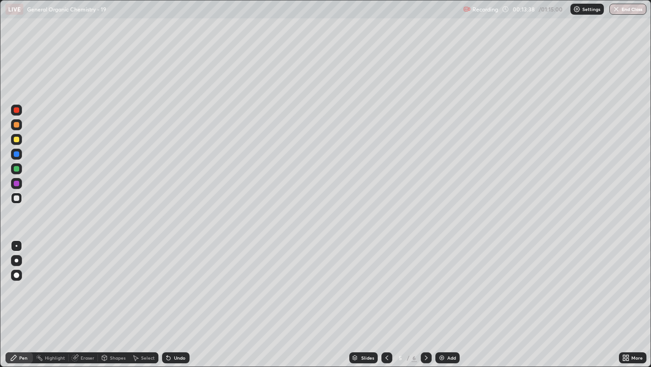
click at [108, 280] on div "Shapes" at bounding box center [113, 357] width 31 height 11
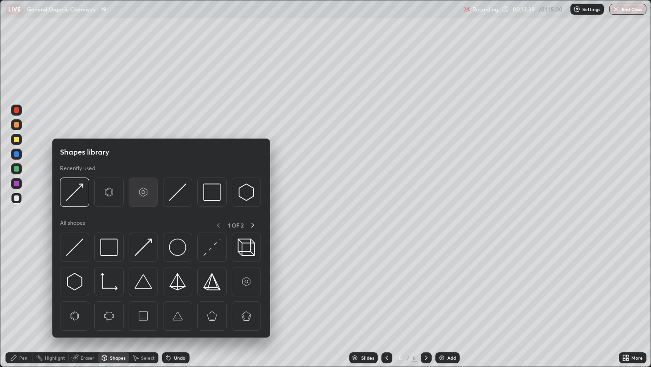
click at [145, 192] on img at bounding box center [143, 191] width 17 height 17
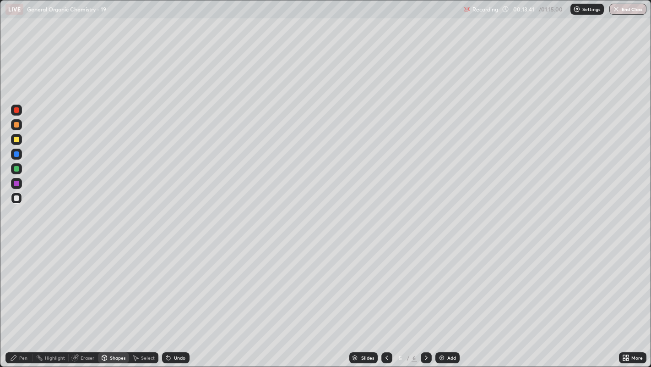
click at [20, 280] on div "Pen" at bounding box center [23, 357] width 8 height 5
click at [138, 280] on icon at bounding box center [135, 357] width 7 height 7
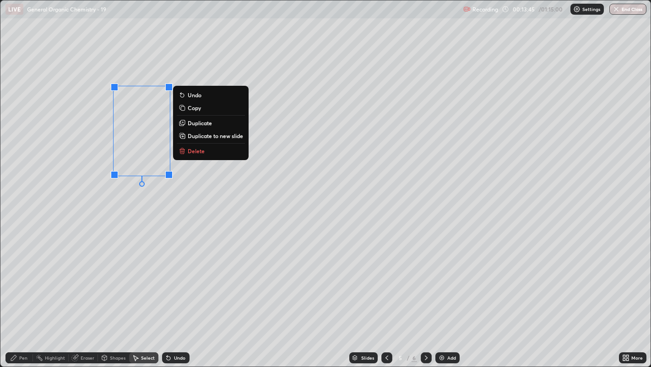
click at [199, 123] on p "Duplicate" at bounding box center [200, 122] width 24 height 7
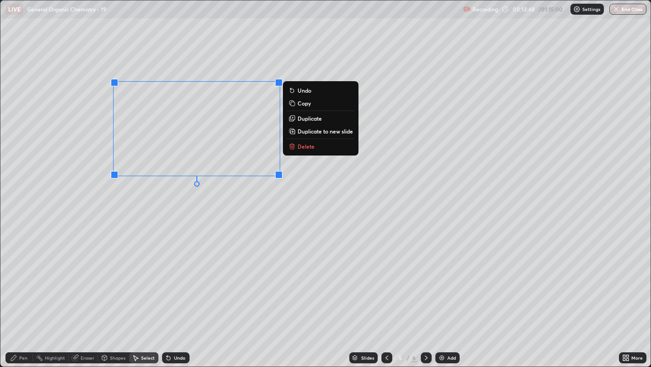
click at [303, 120] on p "Duplicate" at bounding box center [310, 118] width 24 height 7
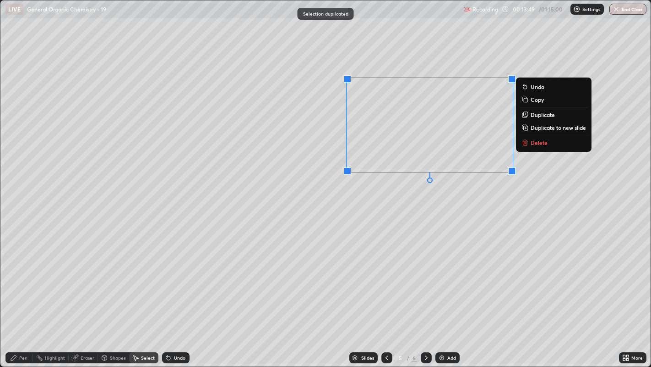
click at [408, 205] on div "0 ° Undo Copy Duplicate Duplicate to new slide Delete" at bounding box center [325, 183] width 651 height 366
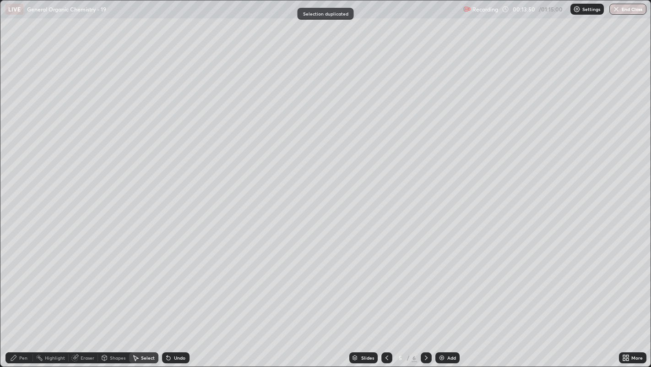
click at [23, 280] on div "Pen" at bounding box center [23, 357] width 8 height 5
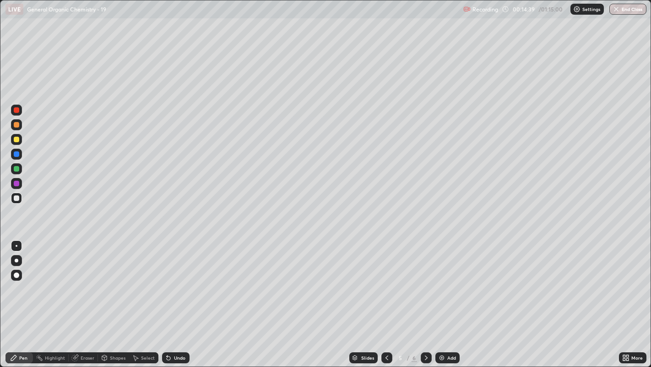
click at [16, 141] on div at bounding box center [16, 139] width 5 height 5
click at [16, 260] on div at bounding box center [17, 260] width 4 height 4
click at [20, 240] on div at bounding box center [16, 245] width 11 height 15
click at [22, 261] on div at bounding box center [16, 260] width 11 height 11
click at [16, 245] on div at bounding box center [17, 246] width 2 height 2
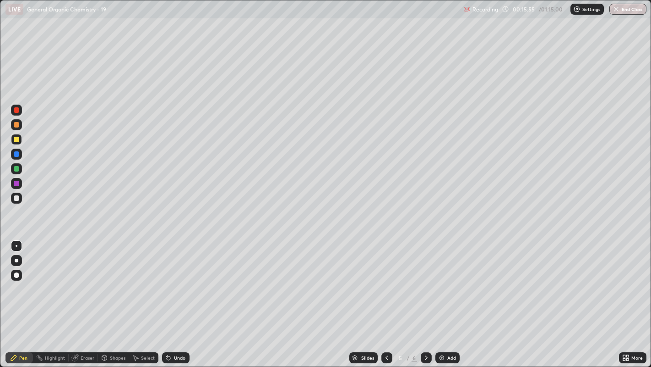
click at [176, 280] on div "Undo" at bounding box center [179, 357] width 11 height 5
click at [175, 280] on div "Undo" at bounding box center [179, 357] width 11 height 5
click at [16, 197] on div at bounding box center [16, 197] width 5 height 5
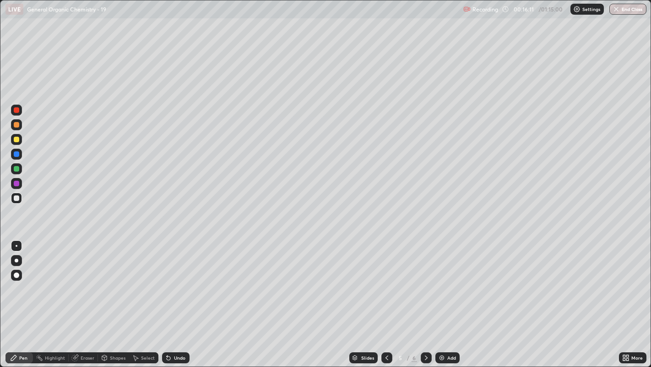
click at [427, 280] on icon at bounding box center [426, 357] width 7 height 7
click at [119, 280] on div "Shapes" at bounding box center [118, 357] width 16 height 5
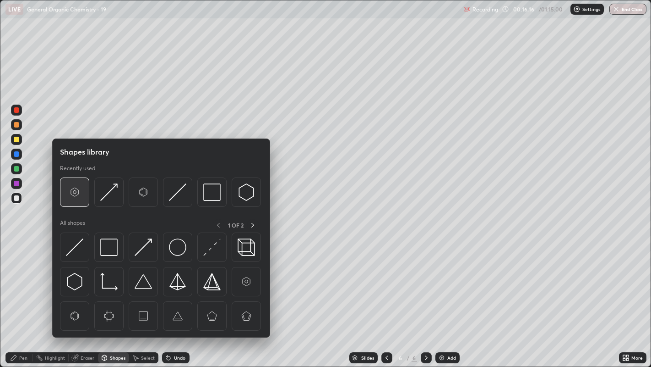
click at [75, 193] on img at bounding box center [74, 191] width 17 height 17
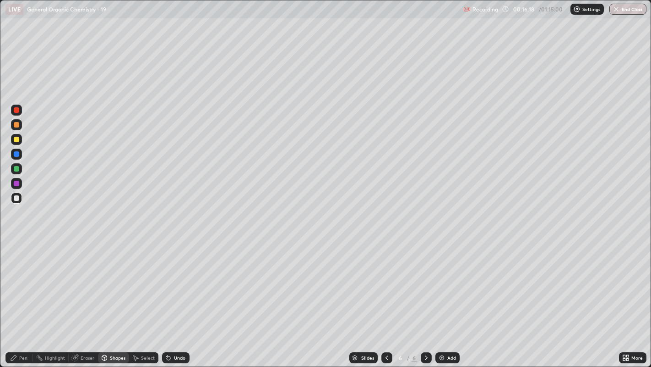
click at [17, 280] on div "Pen" at bounding box center [18, 357] width 27 height 11
click at [135, 280] on icon at bounding box center [135, 357] width 7 height 7
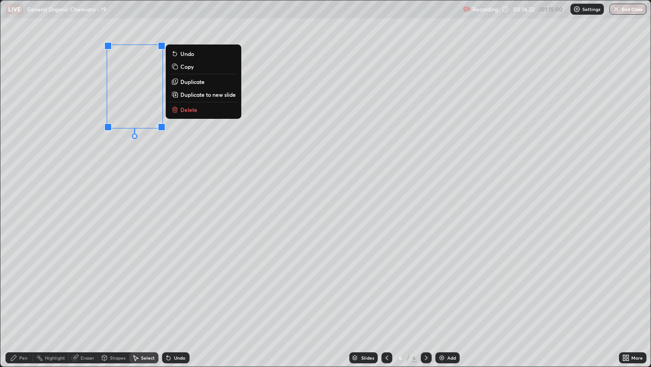
click at [200, 81] on p "Duplicate" at bounding box center [193, 81] width 24 height 7
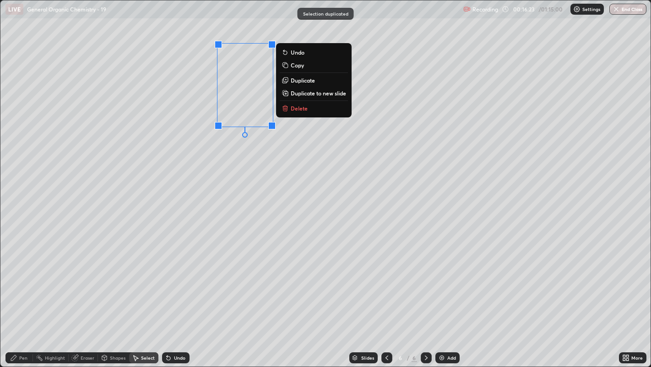
click at [206, 138] on div "0 ° Undo Copy Duplicate Duplicate to new slide Delete" at bounding box center [325, 183] width 651 height 366
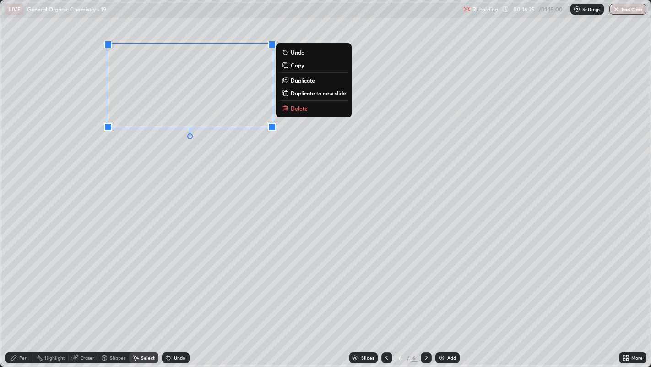
click at [299, 81] on p "Duplicate" at bounding box center [303, 80] width 24 height 7
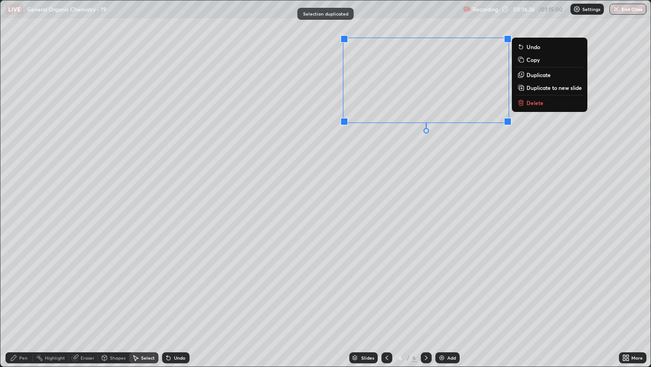
click at [402, 149] on div "0 ° Undo Copy Duplicate Duplicate to new slide Delete" at bounding box center [325, 183] width 651 height 366
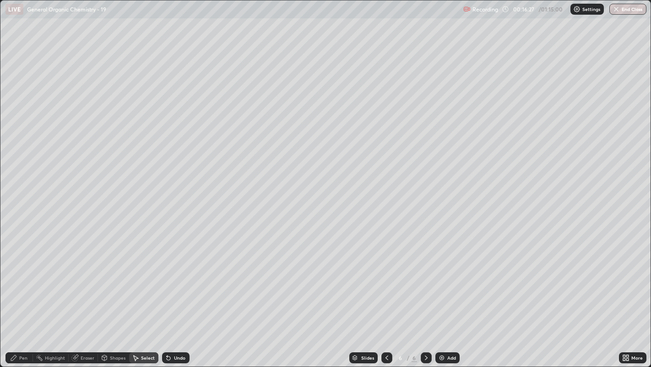
click at [21, 280] on div "Pen" at bounding box center [18, 357] width 27 height 11
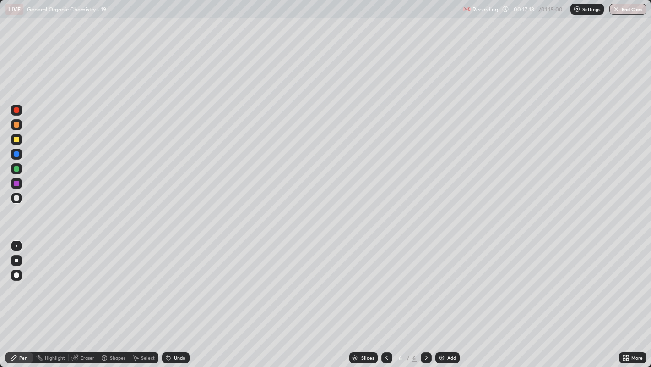
click at [54, 280] on div "Highlight" at bounding box center [55, 357] width 20 height 5
click at [23, 280] on div "Pen" at bounding box center [23, 357] width 8 height 5
click at [17, 140] on div at bounding box center [16, 139] width 5 height 5
click at [17, 248] on div at bounding box center [16, 245] width 11 height 11
click at [18, 258] on div at bounding box center [16, 260] width 11 height 11
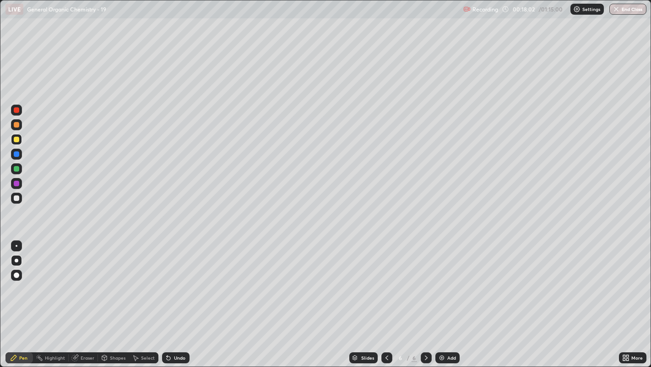
click at [184, 280] on div "Undo" at bounding box center [175, 357] width 27 height 11
click at [183, 280] on div "Undo" at bounding box center [175, 357] width 27 height 11
click at [179, 280] on div "Undo" at bounding box center [175, 357] width 27 height 11
click at [16, 245] on div at bounding box center [17, 246] width 2 height 2
click at [16, 197] on div at bounding box center [16, 197] width 5 height 5
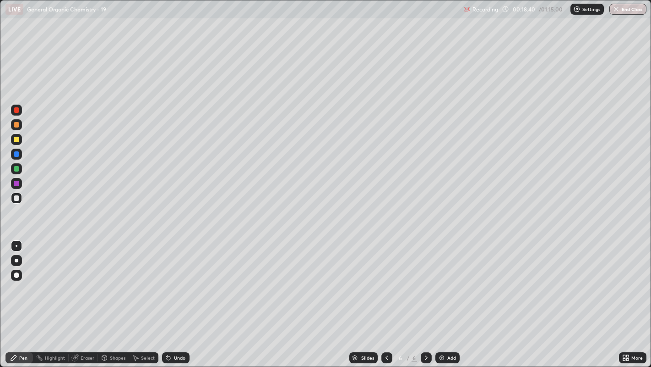
click at [445, 280] on div "Add" at bounding box center [448, 357] width 24 height 11
click at [110, 280] on div "Shapes" at bounding box center [113, 357] width 31 height 11
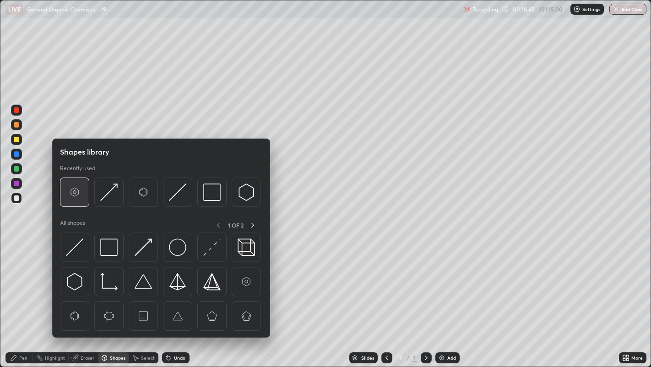
click at [75, 195] on img at bounding box center [74, 191] width 17 height 17
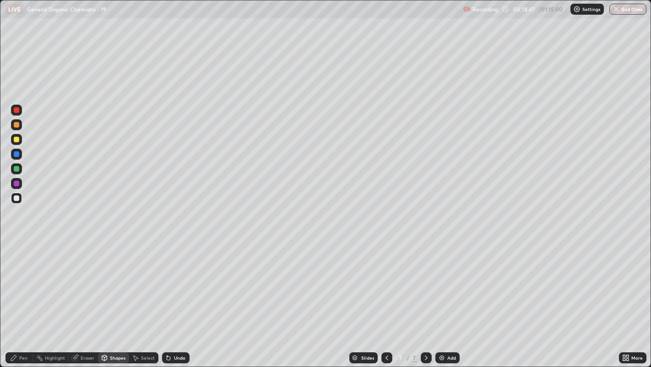
click at [19, 280] on div "Pen" at bounding box center [23, 357] width 8 height 5
click at [135, 280] on icon at bounding box center [136, 357] width 5 height 5
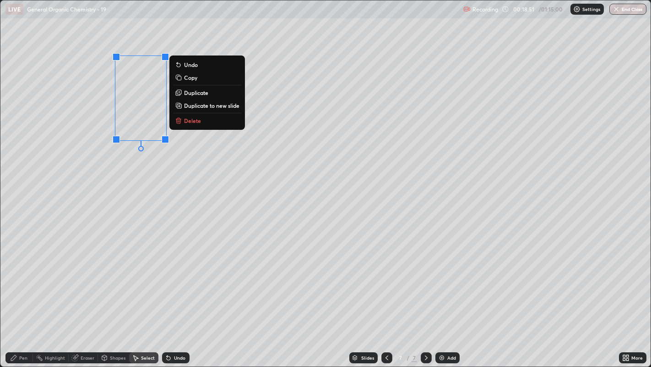
click at [203, 93] on p "Duplicate" at bounding box center [196, 92] width 24 height 7
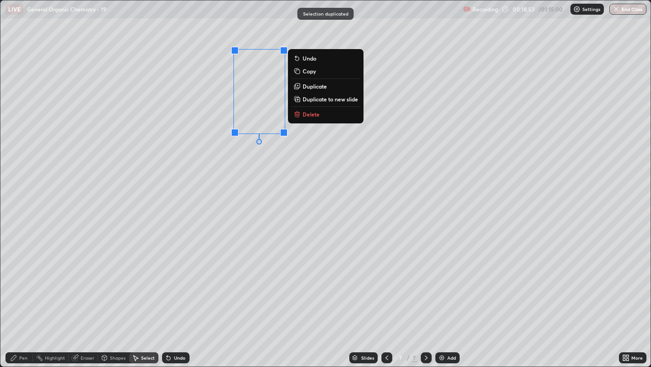
click at [250, 159] on div "0 ° Undo Copy Duplicate Duplicate to new slide Delete" at bounding box center [325, 183] width 651 height 366
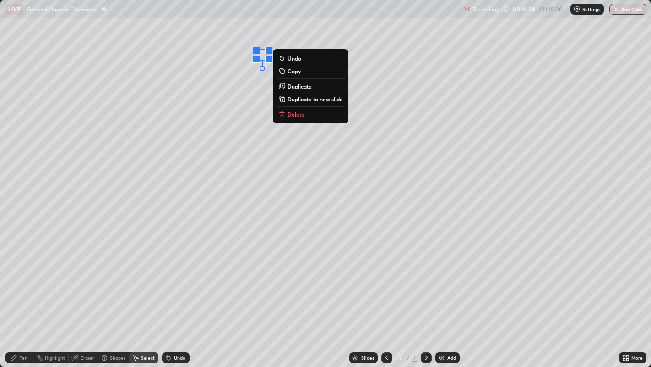
click at [302, 114] on p "Delete" at bounding box center [296, 113] width 17 height 7
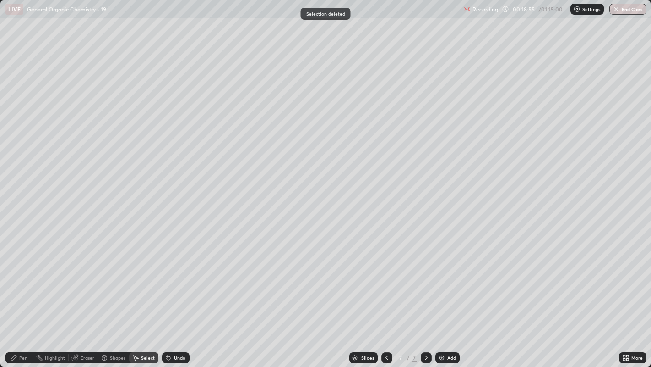
click at [19, 280] on div "Pen" at bounding box center [18, 357] width 27 height 11
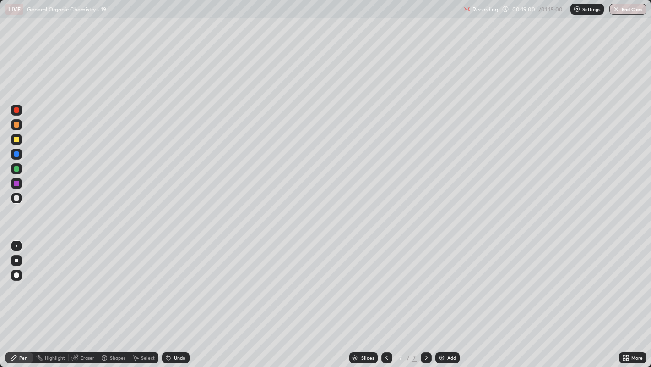
click at [172, 280] on div "Undo" at bounding box center [175, 357] width 27 height 11
click at [140, 280] on div "Select" at bounding box center [143, 357] width 29 height 11
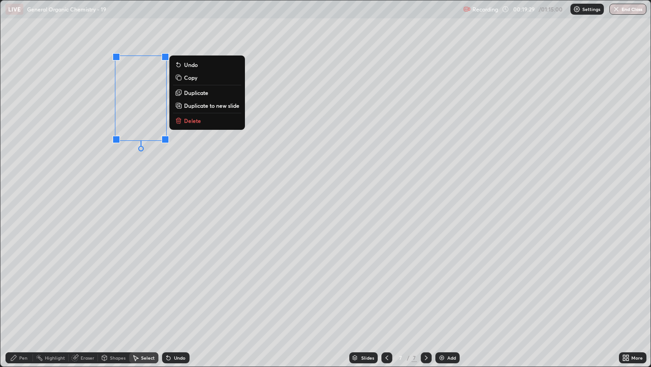
click at [157, 213] on div "0 ° Undo Copy Duplicate Duplicate to new slide Delete" at bounding box center [325, 183] width 651 height 366
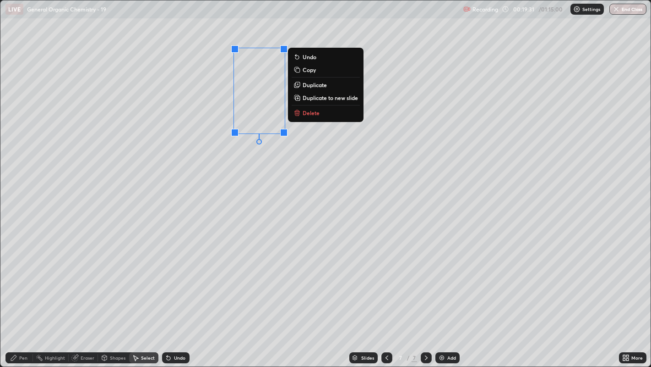
click at [316, 87] on p "Duplicate" at bounding box center [315, 84] width 24 height 7
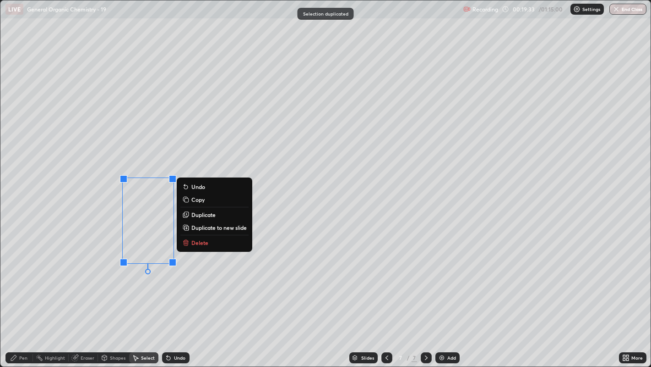
click at [199, 214] on p "Duplicate" at bounding box center [204, 214] width 24 height 7
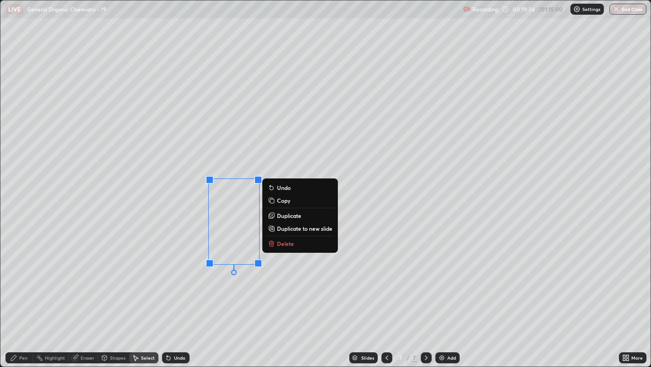
click at [183, 230] on div "0 ° Undo Copy Duplicate Duplicate to new slide Delete" at bounding box center [325, 183] width 651 height 366
click at [289, 216] on p "Duplicate" at bounding box center [289, 214] width 24 height 7
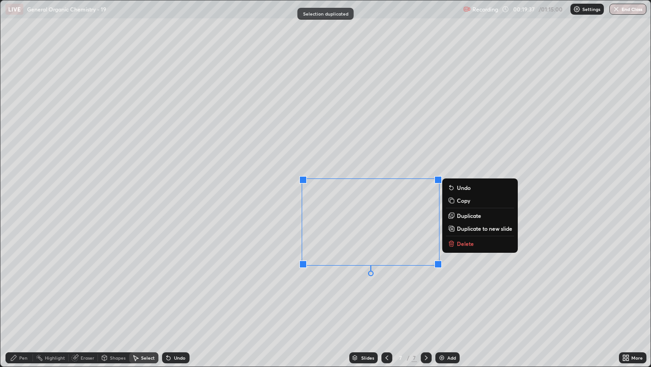
click at [341, 276] on div "0 ° Undo Copy Duplicate Duplicate to new slide Delete" at bounding box center [325, 183] width 651 height 366
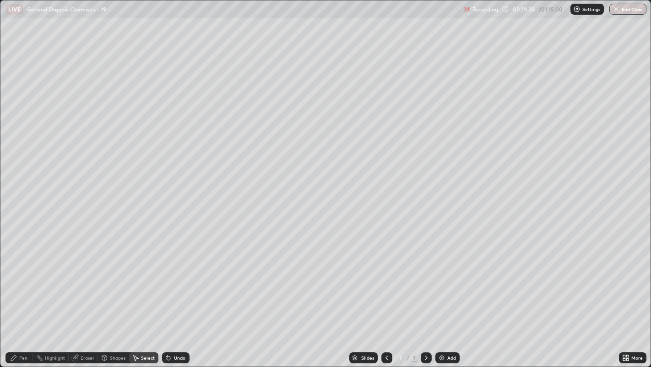
click at [25, 280] on div "Pen" at bounding box center [23, 357] width 8 height 5
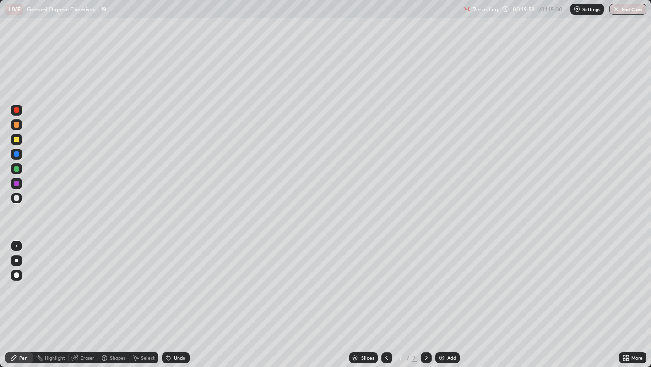
click at [142, 280] on div "Select" at bounding box center [143, 357] width 29 height 11
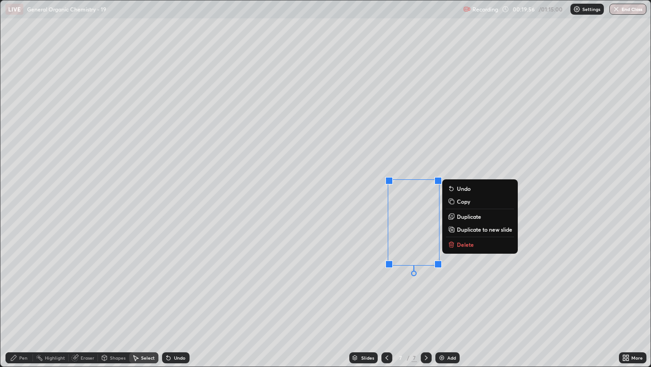
click at [457, 216] on button "Duplicate" at bounding box center [480, 216] width 68 height 11
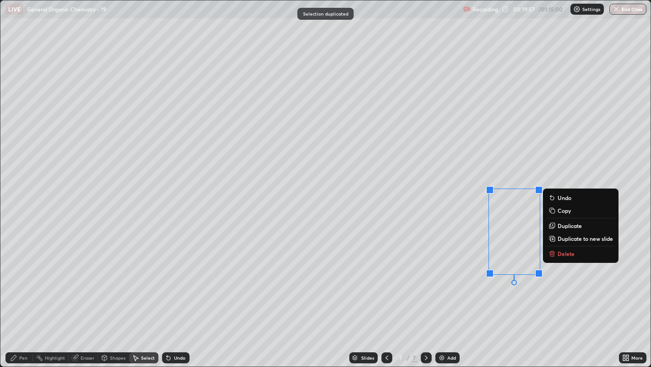
click at [558, 225] on p "Duplicate" at bounding box center [570, 225] width 24 height 7
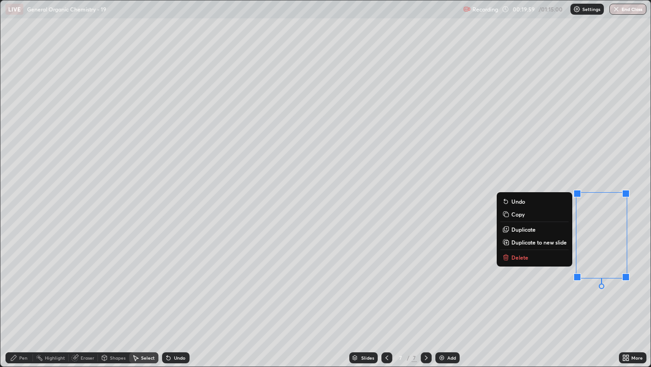
click at [549, 280] on div "0 ° Undo Copy Duplicate Duplicate to new slide Delete" at bounding box center [325, 183] width 651 height 366
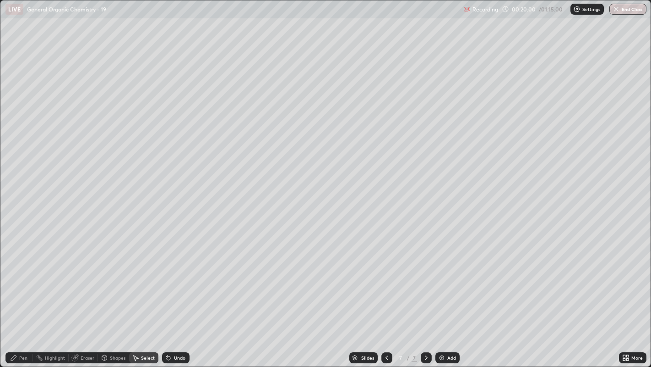
click at [19, 280] on div "Pen" at bounding box center [18, 357] width 27 height 11
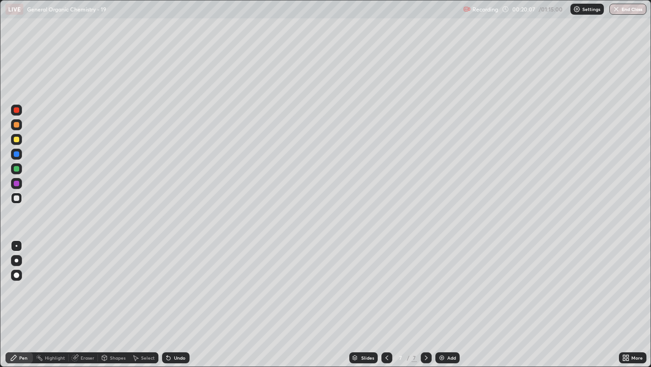
click at [174, 280] on div "Undo" at bounding box center [175, 357] width 27 height 11
click at [174, 280] on div "Undo" at bounding box center [179, 357] width 11 height 5
click at [172, 280] on div "Undo" at bounding box center [175, 357] width 27 height 11
click at [180, 280] on div "Undo" at bounding box center [175, 357] width 27 height 11
click at [143, 280] on div "Select" at bounding box center [148, 357] width 14 height 5
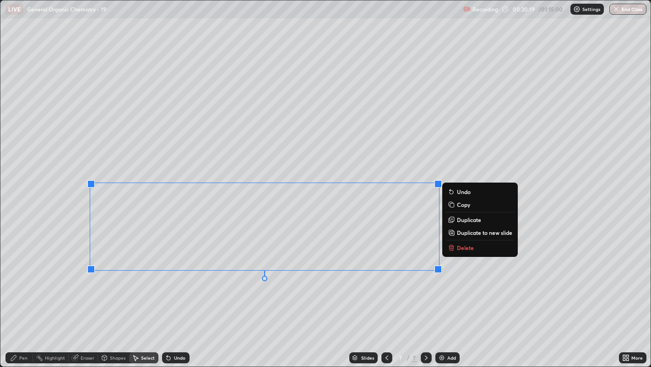
click at [266, 280] on div "0 ° Undo Copy Duplicate Duplicate to new slide Delete" at bounding box center [325, 183] width 651 height 366
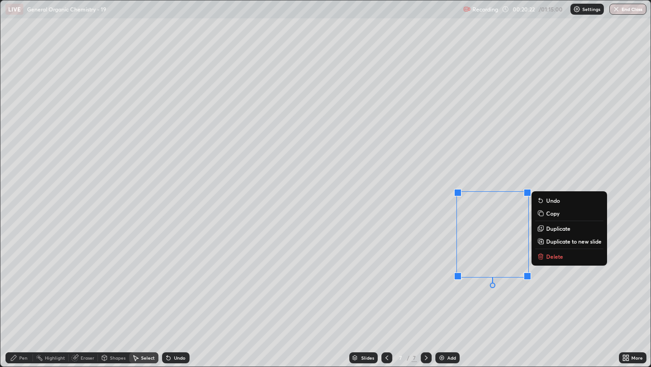
click at [438, 170] on div "0 ° Undo Copy Duplicate Duplicate to new slide Delete" at bounding box center [325, 183] width 651 height 366
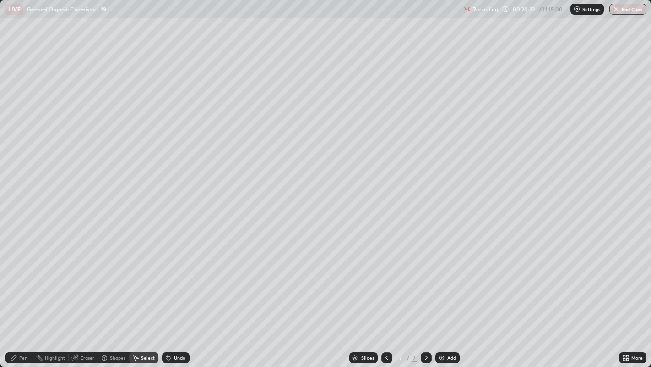
click at [21, 280] on div "Pen" at bounding box center [23, 357] width 8 height 5
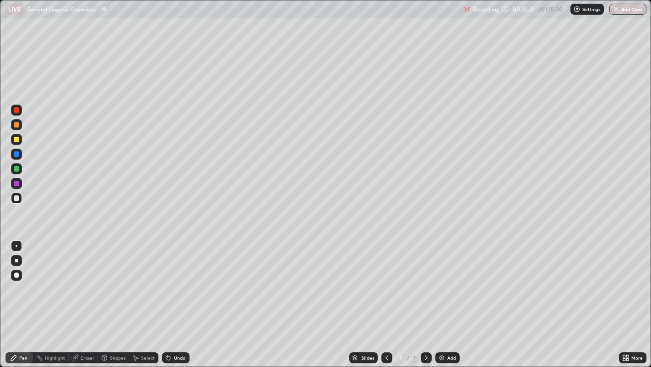
click at [14, 137] on div at bounding box center [16, 139] width 5 height 5
click at [16, 260] on div at bounding box center [17, 260] width 4 height 4
click at [16, 245] on div at bounding box center [17, 246] width 2 height 2
click at [113, 280] on div "Shapes" at bounding box center [118, 357] width 16 height 5
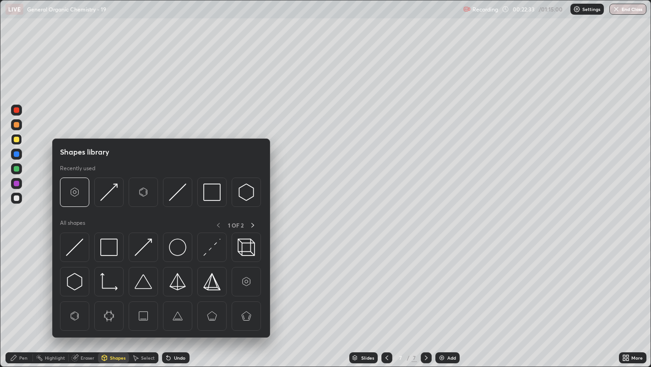
click at [88, 280] on div "Eraser" at bounding box center [88, 357] width 14 height 5
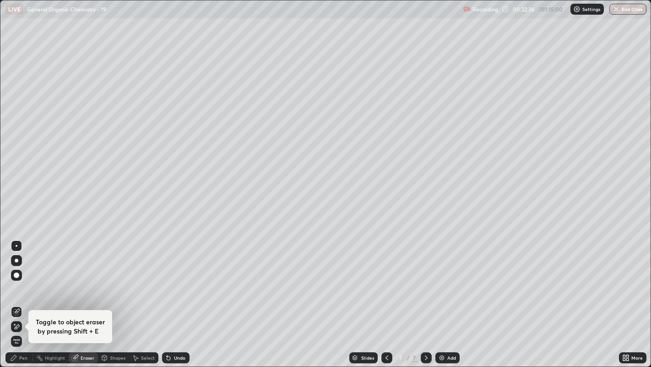
click at [16, 280] on icon at bounding box center [13, 357] width 7 height 7
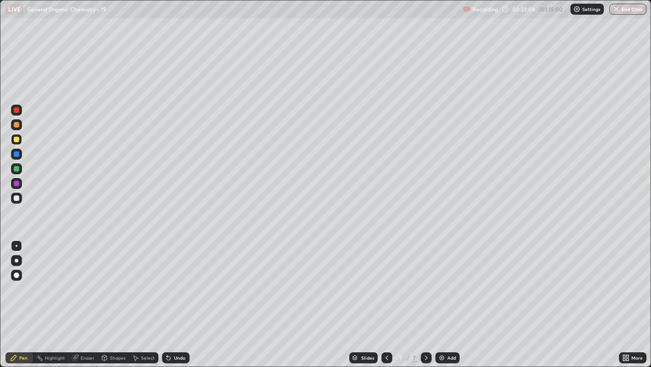
click at [16, 260] on div at bounding box center [17, 260] width 4 height 4
click at [175, 280] on div "Undo" at bounding box center [179, 357] width 11 height 5
click at [179, 280] on div "Undo" at bounding box center [179, 357] width 11 height 5
click at [14, 199] on div at bounding box center [16, 197] width 5 height 5
click at [18, 138] on div at bounding box center [16, 139] width 5 height 5
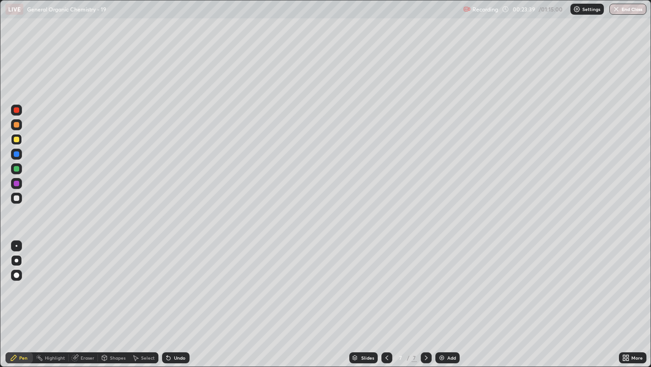
click at [17, 240] on div at bounding box center [16, 245] width 11 height 11
click at [17, 197] on div at bounding box center [16, 197] width 5 height 5
click at [441, 280] on img at bounding box center [441, 357] width 7 height 7
click at [16, 201] on div at bounding box center [16, 197] width 11 height 11
click at [113, 280] on div "Shapes" at bounding box center [113, 357] width 31 height 11
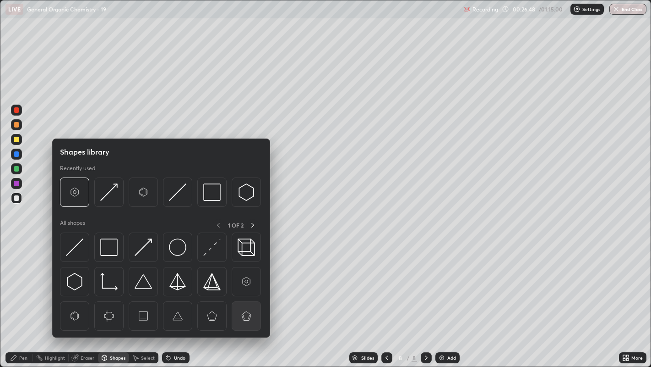
click at [244, 280] on img at bounding box center [246, 315] width 17 height 17
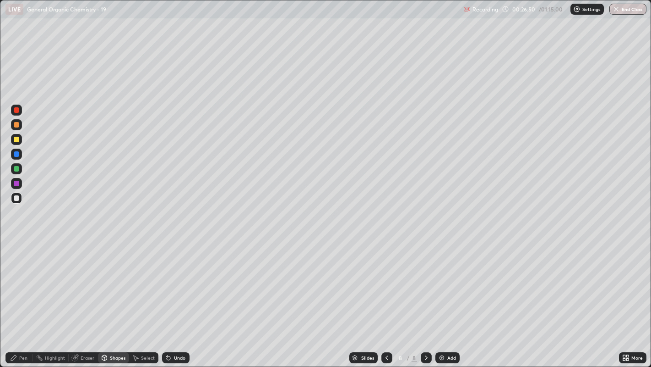
click at [137, 280] on icon at bounding box center [135, 357] width 7 height 7
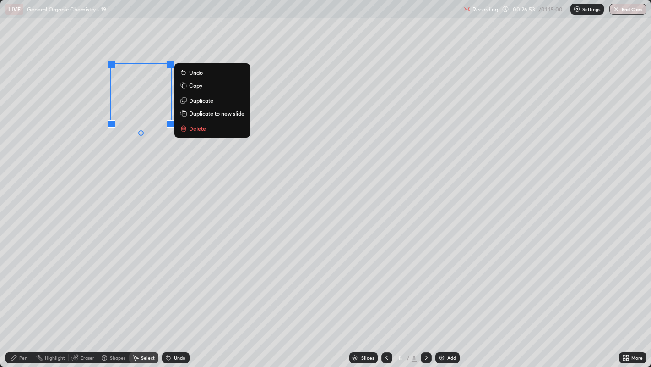
click at [200, 99] on p "Duplicate" at bounding box center [201, 100] width 24 height 7
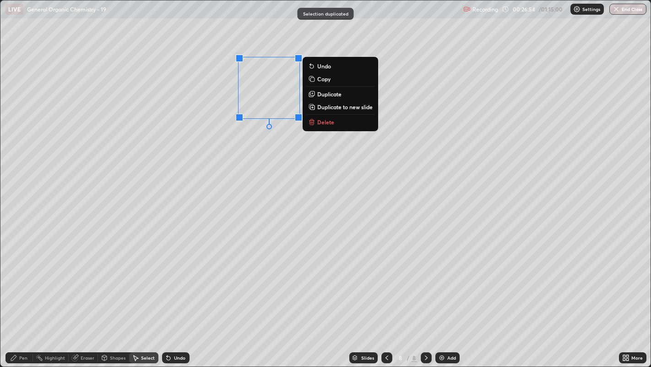
click at [334, 92] on p "Duplicate" at bounding box center [329, 93] width 24 height 7
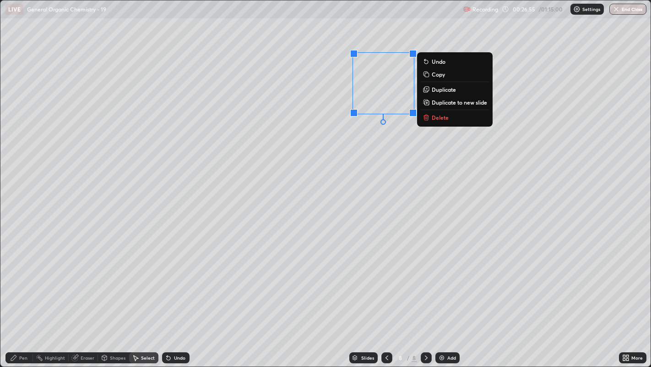
click at [360, 147] on div "0 ° Undo Copy Duplicate Duplicate to new slide Delete" at bounding box center [325, 183] width 651 height 366
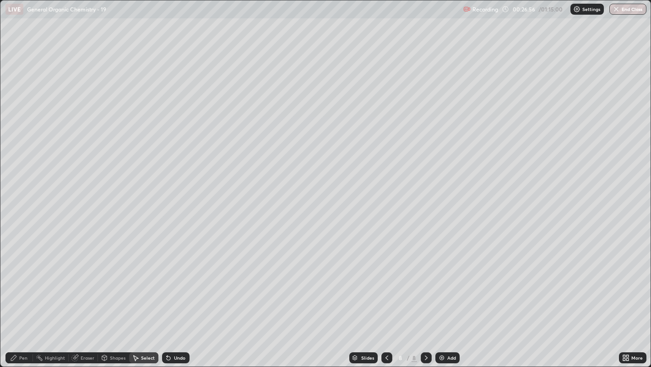
click at [83, 280] on div "Eraser" at bounding box center [88, 357] width 14 height 5
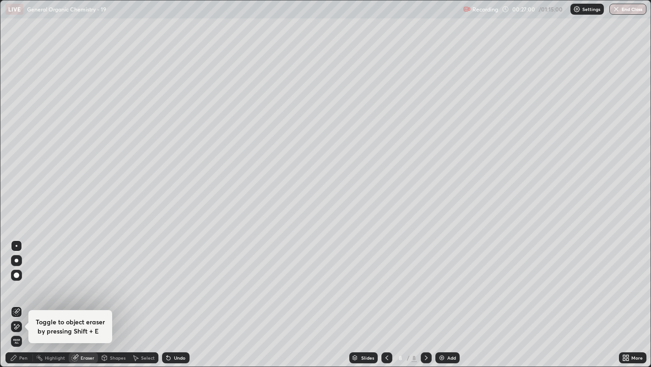
click at [21, 280] on div "Pen" at bounding box center [23, 357] width 8 height 5
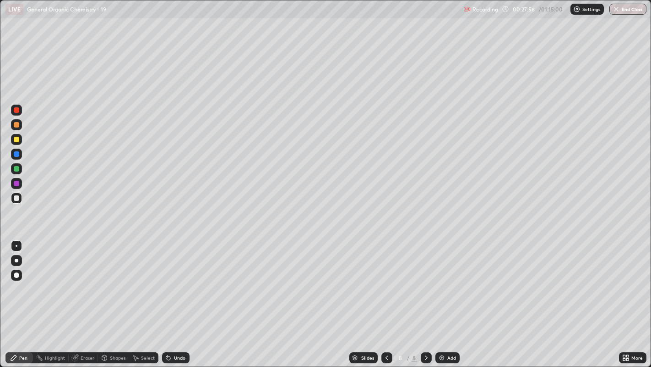
click at [14, 137] on div at bounding box center [16, 139] width 5 height 5
click at [16, 260] on div at bounding box center [17, 260] width 4 height 4
click at [16, 196] on div at bounding box center [16, 197] width 5 height 5
click at [15, 240] on div at bounding box center [16, 245] width 11 height 11
click at [145, 280] on div "Select" at bounding box center [148, 357] width 14 height 5
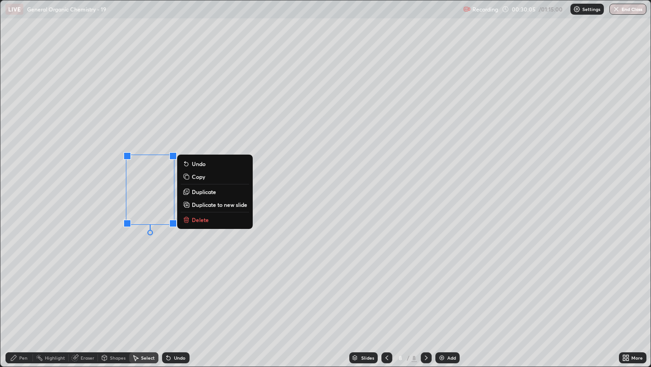
click at [204, 192] on p "Duplicate" at bounding box center [204, 191] width 24 height 7
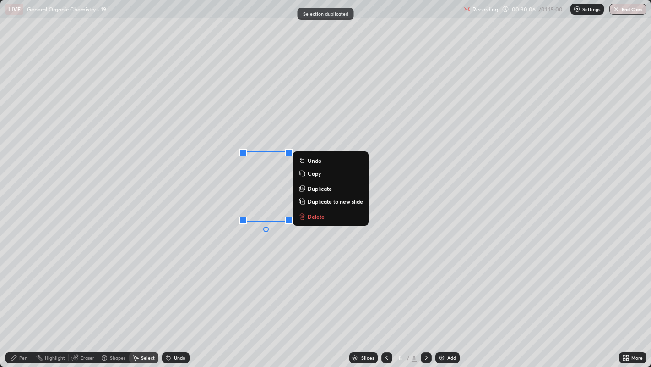
click at [240, 256] on div "0 ° Undo Copy Duplicate Duplicate to new slide Delete" at bounding box center [325, 183] width 651 height 366
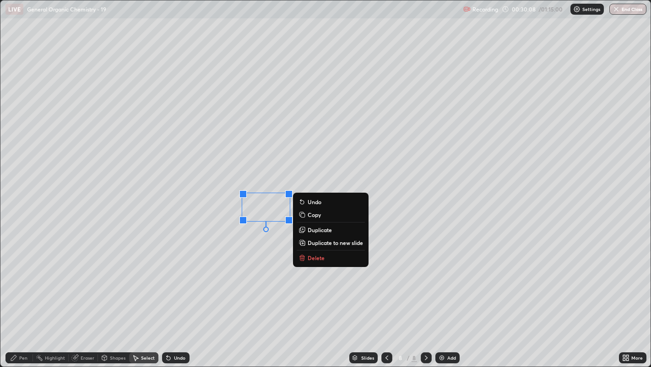
click at [317, 256] on p "Delete" at bounding box center [316, 257] width 17 height 7
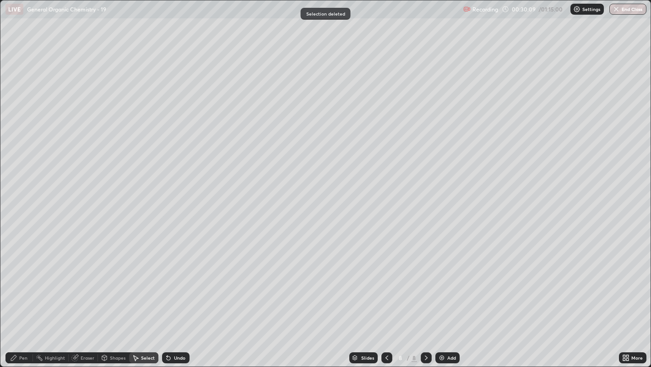
click at [23, 280] on div "Pen" at bounding box center [23, 357] width 8 height 5
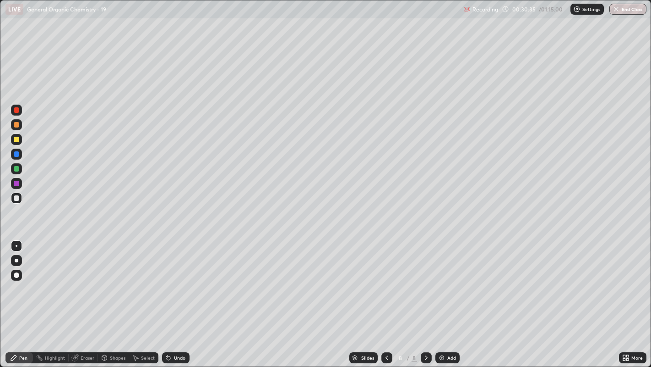
click at [16, 138] on div at bounding box center [16, 139] width 5 height 5
click at [17, 259] on div at bounding box center [17, 260] width 4 height 4
click at [16, 245] on div at bounding box center [17, 246] width 2 height 2
click at [18, 196] on div at bounding box center [16, 197] width 5 height 5
click at [437, 280] on div "Add" at bounding box center [448, 357] width 24 height 11
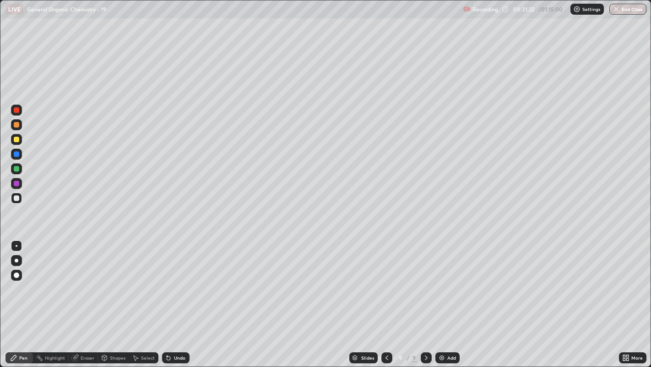
click at [140, 280] on div "Select" at bounding box center [143, 357] width 29 height 11
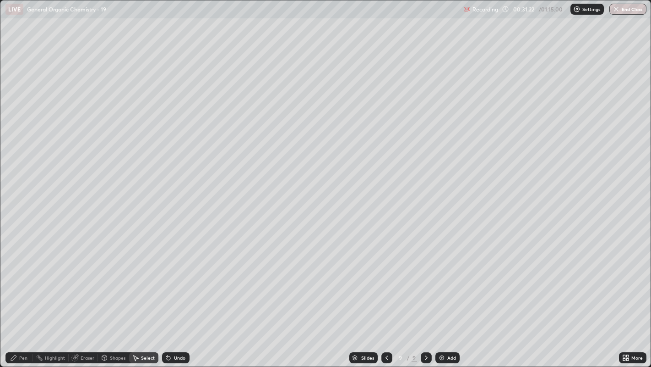
click at [120, 280] on div "Shapes" at bounding box center [118, 357] width 16 height 5
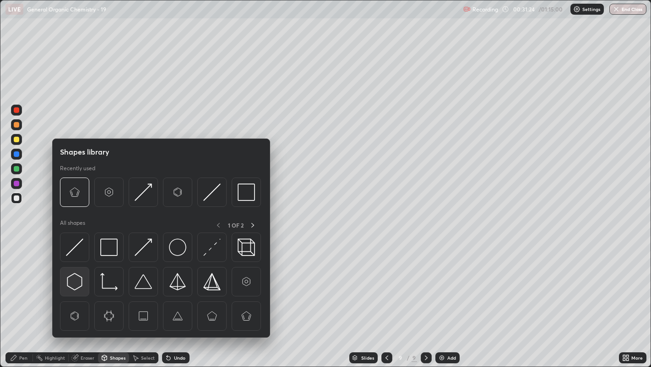
click at [73, 280] on img at bounding box center [74, 281] width 17 height 17
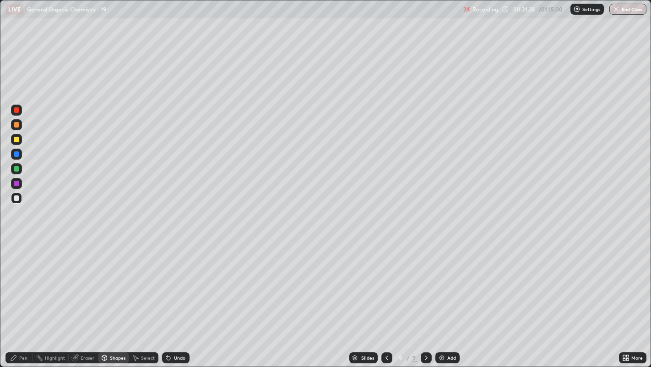
click at [21, 280] on div "Pen" at bounding box center [23, 357] width 8 height 5
click at [142, 280] on div "Select" at bounding box center [148, 357] width 14 height 5
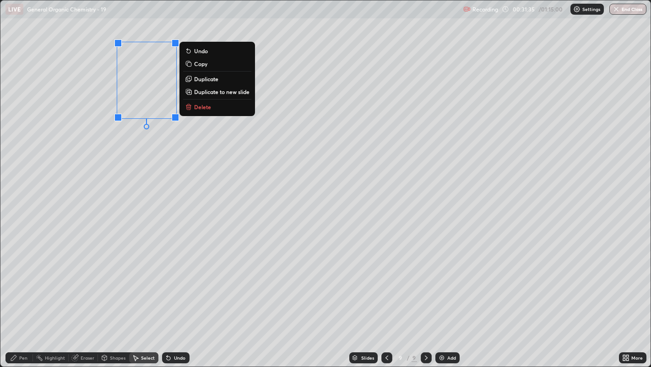
click at [208, 80] on p "Duplicate" at bounding box center [206, 78] width 24 height 7
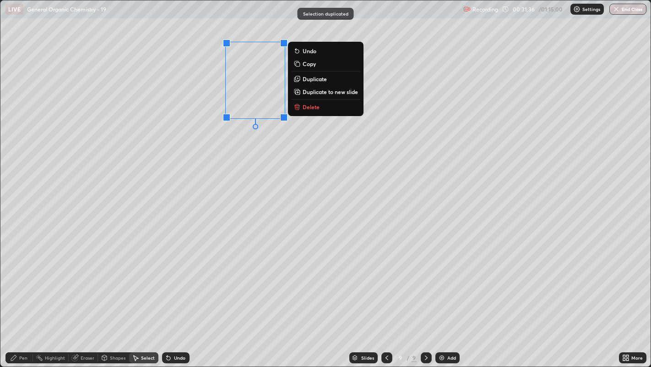
click at [307, 78] on p "Duplicate" at bounding box center [315, 78] width 24 height 7
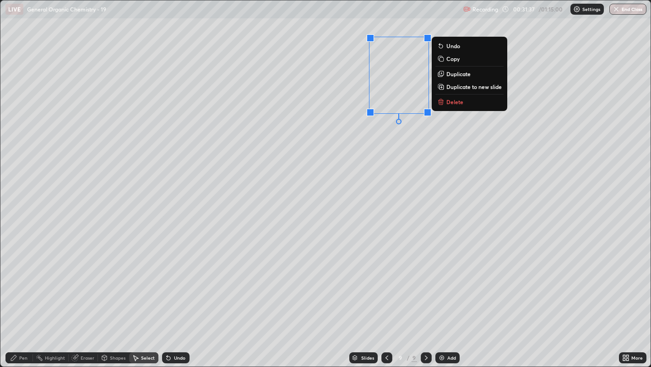
click at [358, 142] on div "0 ° Undo Copy Duplicate Duplicate to new slide Delete" at bounding box center [325, 183] width 651 height 366
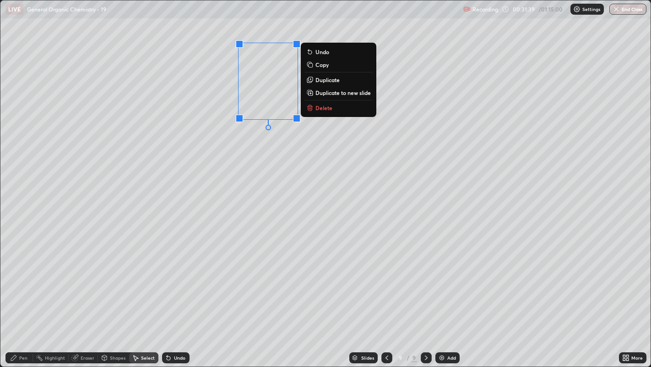
click at [262, 133] on div "0 ° Undo Copy Duplicate Duplicate to new slide Delete" at bounding box center [325, 183] width 651 height 366
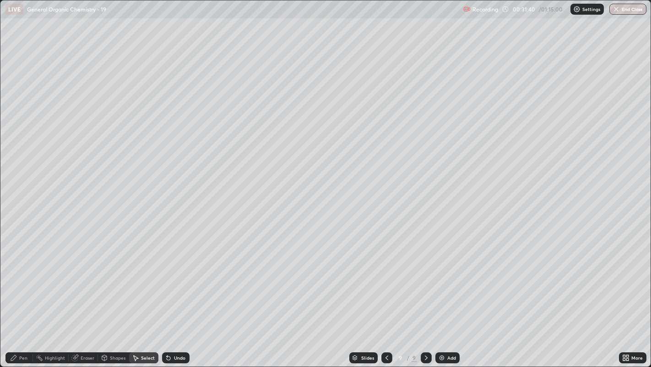
click at [16, 280] on div "Pen" at bounding box center [18, 357] width 27 height 11
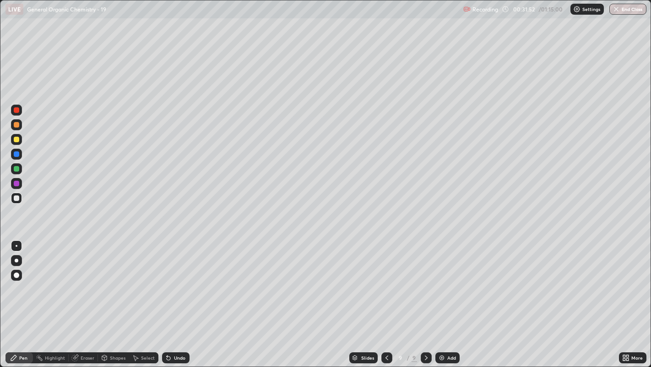
click at [17, 140] on div at bounding box center [16, 139] width 5 height 5
click at [19, 251] on div at bounding box center [16, 245] width 11 height 11
click at [15, 260] on div at bounding box center [17, 260] width 4 height 4
click at [16, 197] on div at bounding box center [16, 197] width 5 height 5
click at [16, 245] on div at bounding box center [17, 246] width 2 height 2
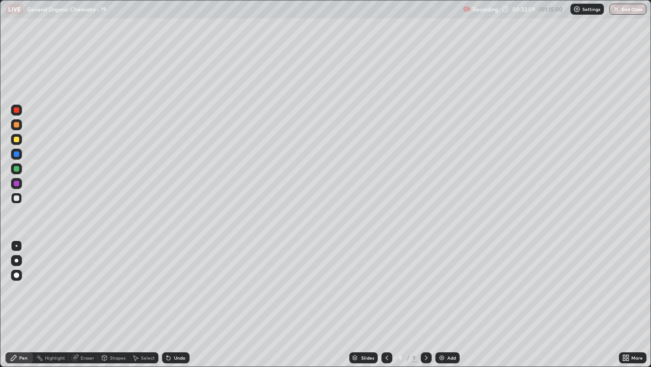
click at [116, 280] on div "Shapes" at bounding box center [118, 357] width 16 height 5
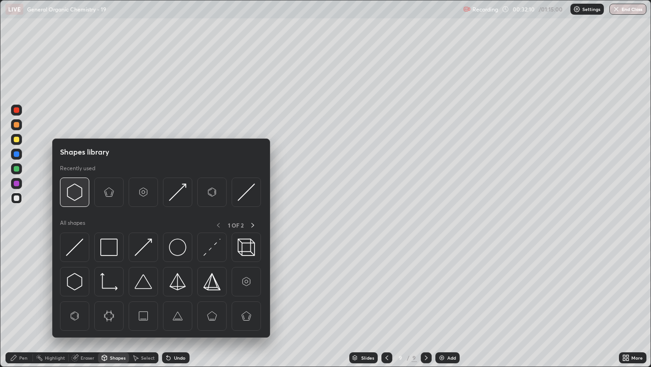
click at [78, 194] on img at bounding box center [74, 191] width 17 height 17
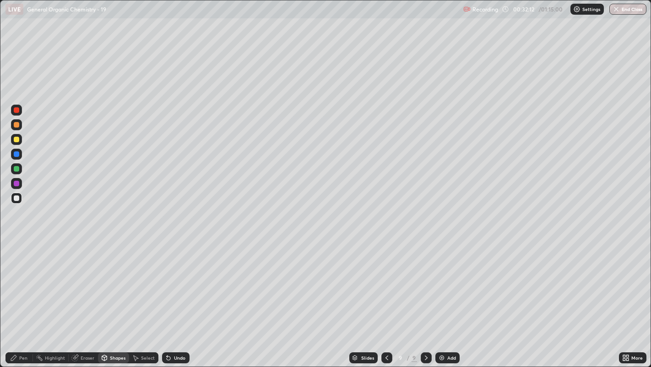
click at [22, 280] on div "Pen" at bounding box center [23, 357] width 8 height 5
click at [104, 280] on icon at bounding box center [104, 357] width 5 height 5
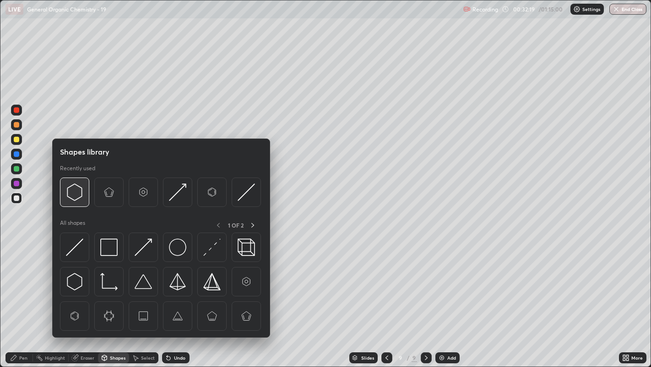
click at [70, 191] on img at bounding box center [74, 191] width 17 height 17
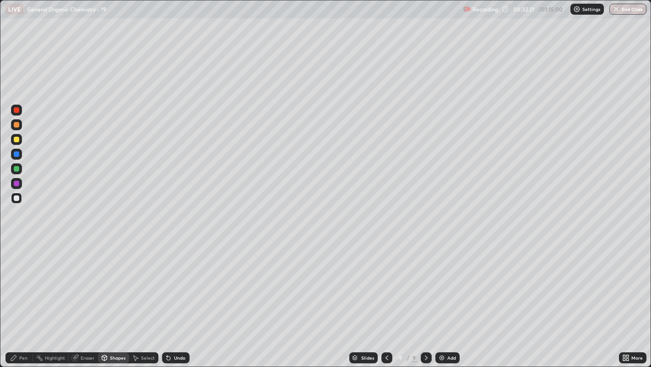
click at [15, 280] on icon at bounding box center [13, 357] width 5 height 5
click at [18, 138] on div at bounding box center [16, 139] width 5 height 5
click at [16, 260] on div at bounding box center [17, 260] width 4 height 4
click at [16, 245] on div at bounding box center [17, 246] width 2 height 2
click at [15, 259] on div at bounding box center [17, 260] width 4 height 4
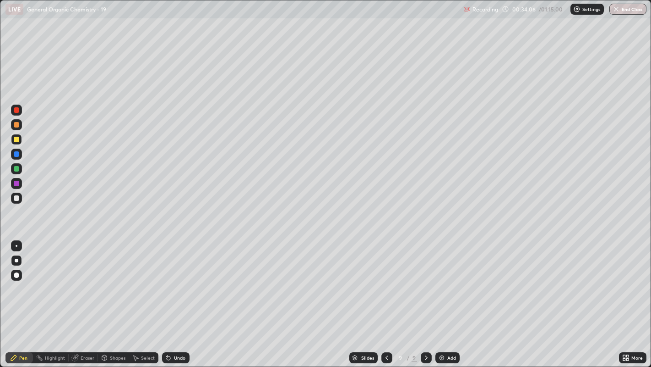
click at [16, 245] on div at bounding box center [17, 246] width 2 height 2
click at [14, 153] on div at bounding box center [16, 153] width 5 height 5
click at [177, 280] on div "Undo" at bounding box center [175, 357] width 27 height 11
click at [179, 280] on div "Undo" at bounding box center [175, 357] width 27 height 11
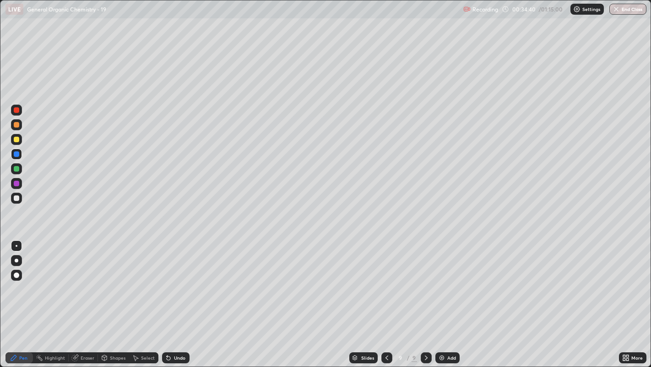
click at [181, 280] on div "Undo" at bounding box center [175, 357] width 27 height 11
click at [17, 138] on div at bounding box center [16, 139] width 5 height 5
click at [20, 258] on div at bounding box center [16, 260] width 11 height 11
click at [19, 246] on div at bounding box center [16, 245] width 11 height 11
click at [143, 280] on div "Select" at bounding box center [148, 357] width 14 height 5
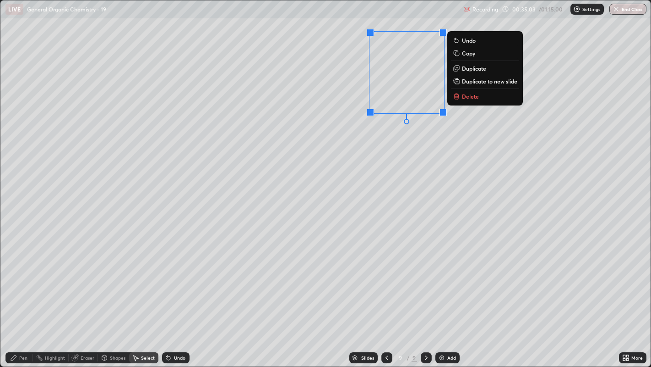
click at [477, 69] on p "Duplicate" at bounding box center [474, 68] width 24 height 7
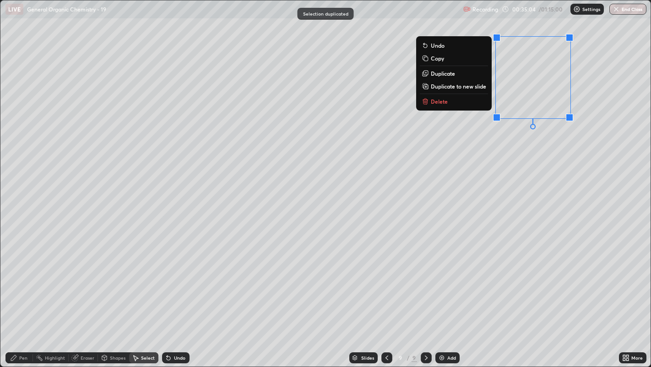
click at [515, 147] on div "0 ° Undo Copy Duplicate Duplicate to new slide Delete" at bounding box center [325, 183] width 651 height 366
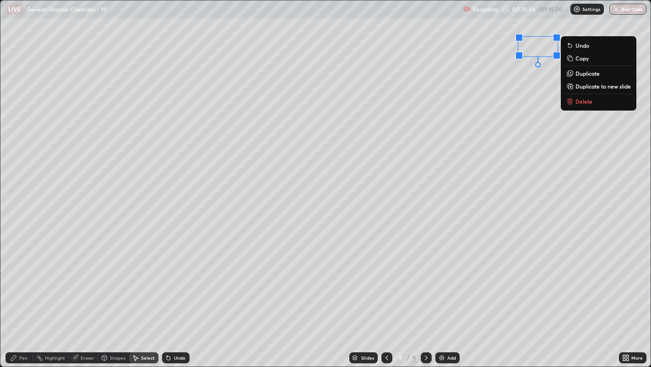
click at [585, 100] on p "Delete" at bounding box center [584, 101] width 17 height 7
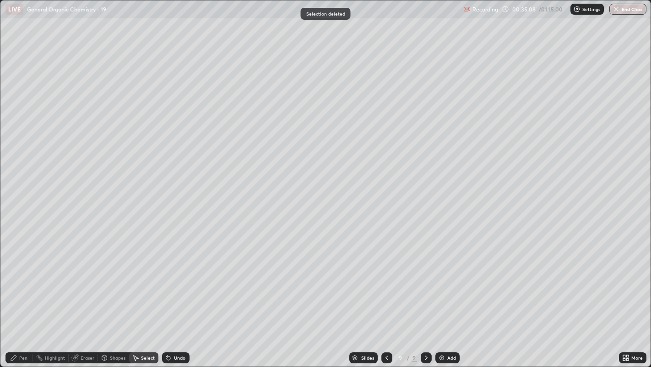
click at [86, 280] on div "Eraser" at bounding box center [88, 357] width 14 height 5
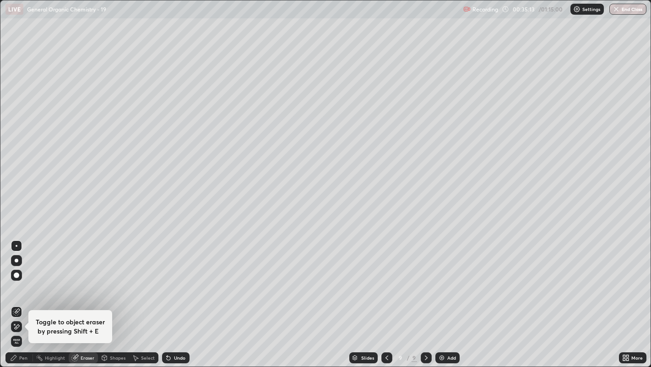
click at [18, 280] on div "Pen" at bounding box center [18, 357] width 27 height 11
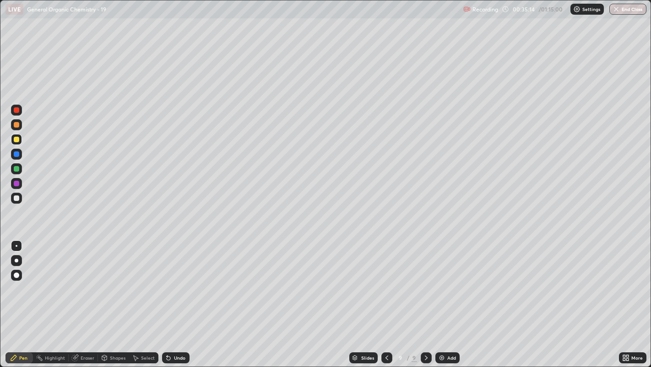
click at [15, 201] on div at bounding box center [16, 197] width 11 height 11
click at [14, 109] on div at bounding box center [16, 109] width 5 height 5
click at [19, 279] on div at bounding box center [16, 274] width 11 height 11
click at [23, 240] on div at bounding box center [16, 245] width 15 height 15
click at [19, 197] on div at bounding box center [16, 197] width 5 height 5
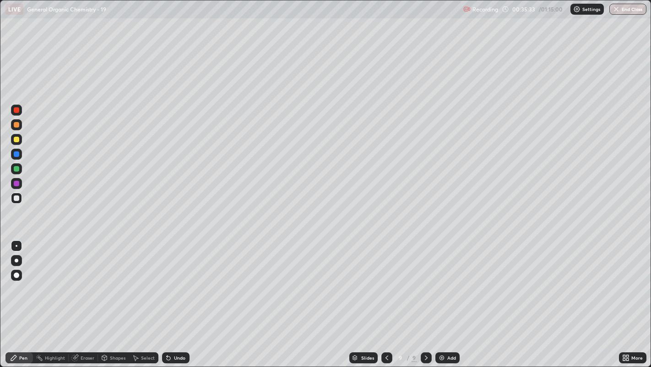
click at [640, 280] on div "More" at bounding box center [637, 357] width 11 height 5
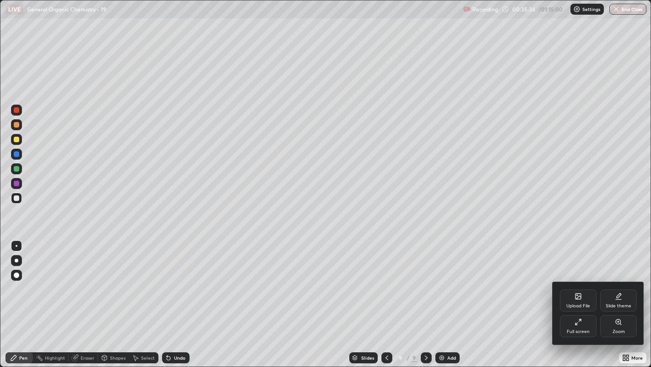
click at [625, 280] on div "Zoom" at bounding box center [619, 326] width 37 height 22
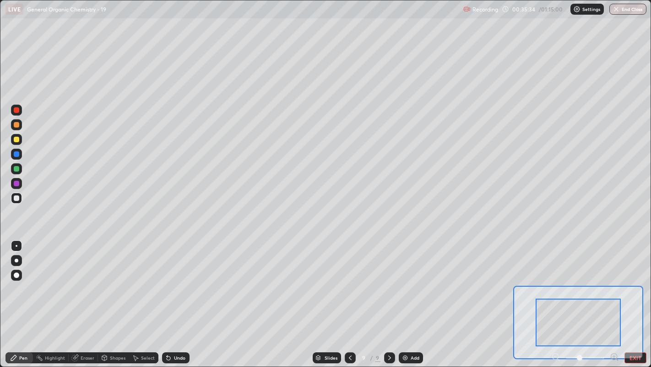
click at [612, 280] on icon at bounding box center [614, 356] width 9 height 9
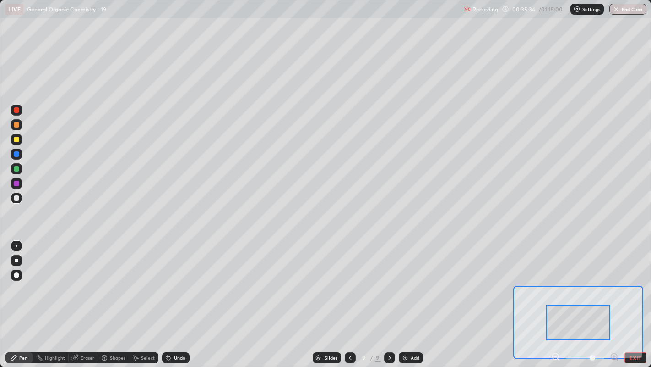
click at [614, 280] on icon at bounding box center [614, 356] width 2 height 0
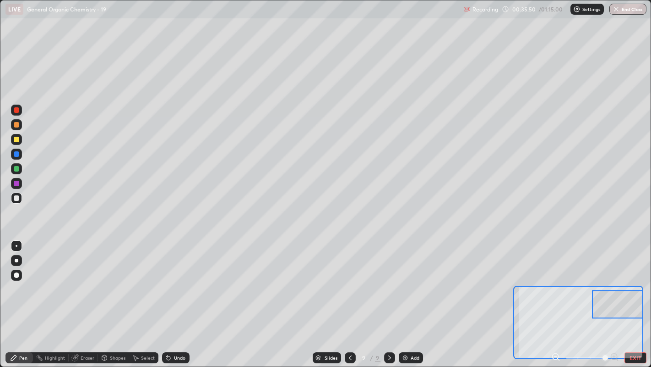
click at [82, 280] on div "Eraser" at bounding box center [83, 357] width 29 height 11
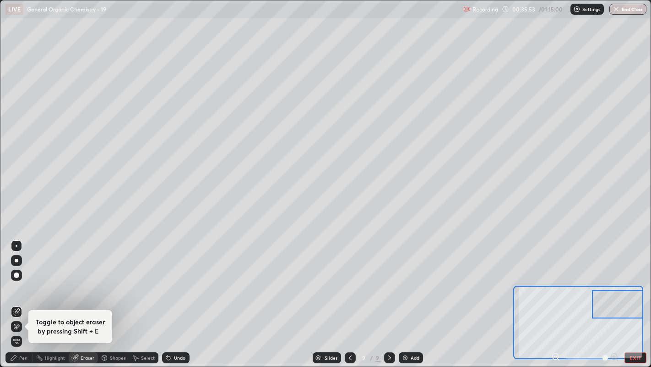
click at [18, 280] on div "Pen" at bounding box center [18, 357] width 27 height 11
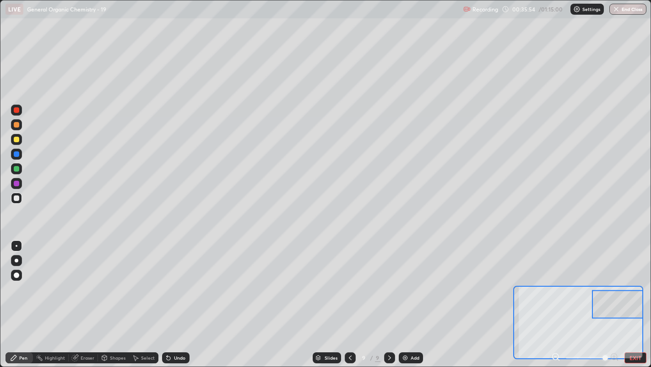
click at [20, 196] on div at bounding box center [16, 197] width 11 height 11
click at [174, 280] on div "Undo" at bounding box center [179, 357] width 11 height 5
click at [167, 280] on icon at bounding box center [169, 358] width 4 height 4
click at [177, 280] on div "Undo" at bounding box center [175, 357] width 27 height 11
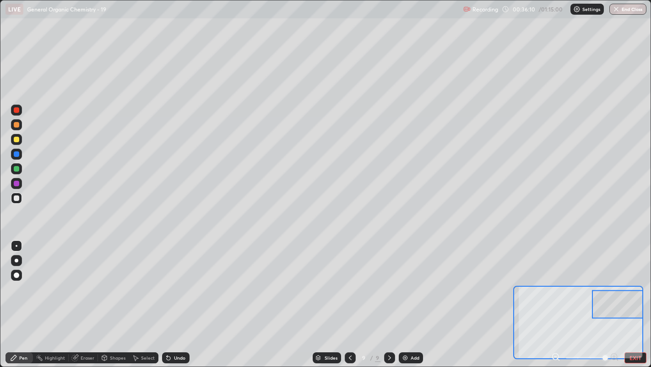
click at [177, 280] on div "Undo" at bounding box center [175, 357] width 27 height 11
click at [176, 280] on div "Undo" at bounding box center [175, 357] width 27 height 11
click at [176, 280] on div "Undo" at bounding box center [174, 357] width 31 height 18
click at [20, 139] on div at bounding box center [16, 139] width 11 height 11
click at [637, 280] on button "EXIT" at bounding box center [636, 357] width 22 height 11
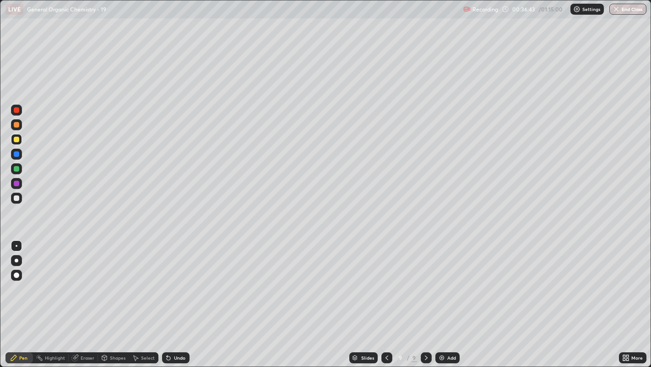
click at [19, 280] on div "Pen" at bounding box center [23, 357] width 8 height 5
click at [17, 260] on div at bounding box center [17, 260] width 4 height 4
click at [16, 245] on div at bounding box center [17, 246] width 2 height 2
click at [168, 280] on div "Undo" at bounding box center [175, 357] width 27 height 11
click at [173, 280] on div "Undo" at bounding box center [175, 357] width 27 height 11
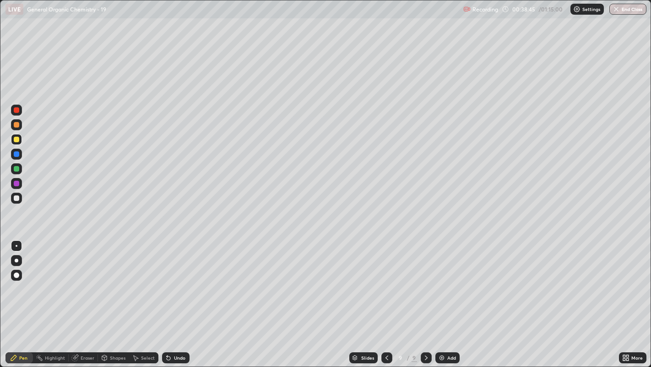
click at [181, 280] on div "Undo" at bounding box center [175, 357] width 27 height 11
click at [16, 260] on div at bounding box center [17, 260] width 4 height 4
click at [16, 245] on div at bounding box center [17, 246] width 2 height 2
click at [18, 199] on div at bounding box center [16, 197] width 5 height 5
click at [443, 280] on div "Add" at bounding box center [448, 357] width 24 height 11
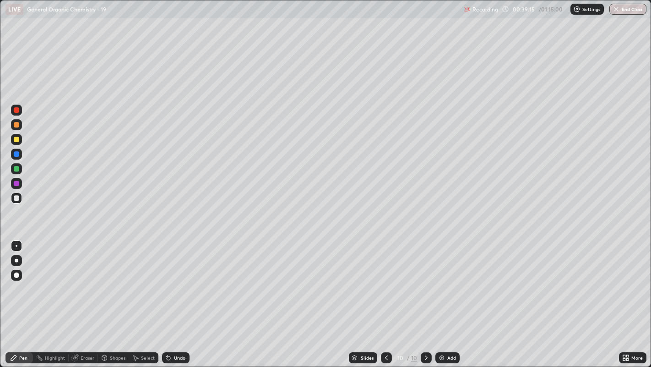
click at [16, 245] on div at bounding box center [17, 246] width 2 height 2
click at [110, 280] on div "Shapes" at bounding box center [118, 357] width 16 height 5
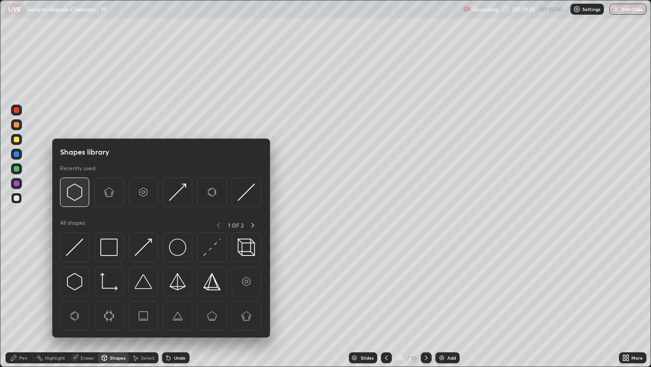
click at [73, 197] on img at bounding box center [74, 191] width 17 height 17
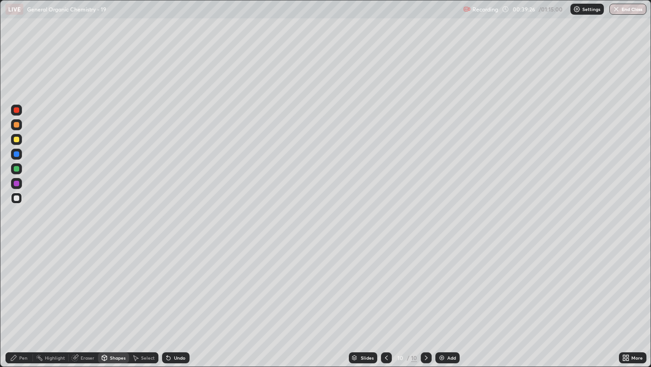
click at [18, 280] on div "Pen" at bounding box center [18, 357] width 27 height 11
click at [144, 280] on div "Select" at bounding box center [143, 357] width 29 height 11
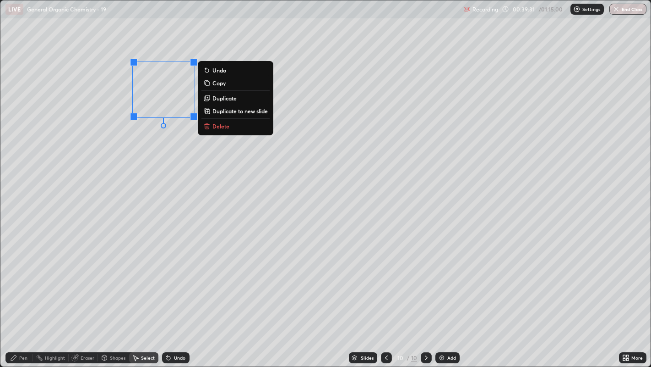
click at [228, 99] on p "Duplicate" at bounding box center [225, 97] width 24 height 7
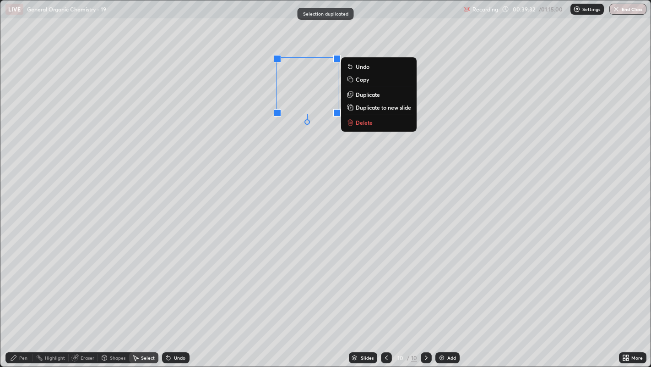
click at [295, 137] on div "0 ° Undo Copy Duplicate Duplicate to new slide Delete" at bounding box center [325, 183] width 651 height 366
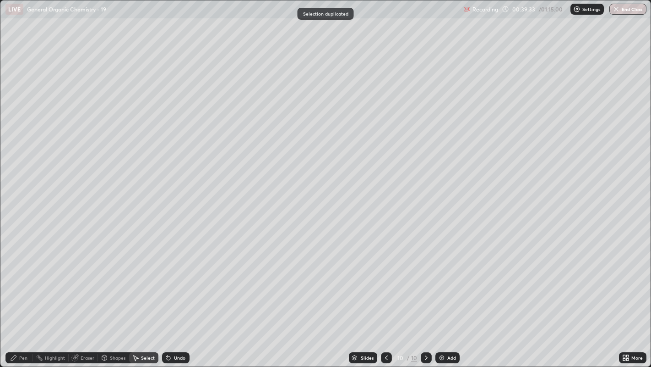
click at [81, 280] on div "Eraser" at bounding box center [88, 357] width 14 height 5
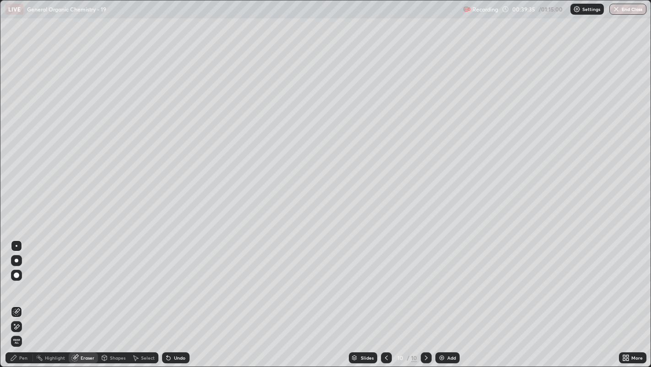
click at [21, 280] on div "Pen" at bounding box center [23, 357] width 8 height 5
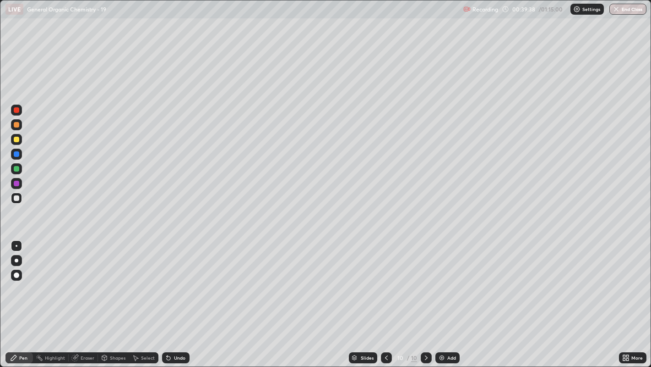
click at [138, 280] on icon at bounding box center [135, 357] width 7 height 7
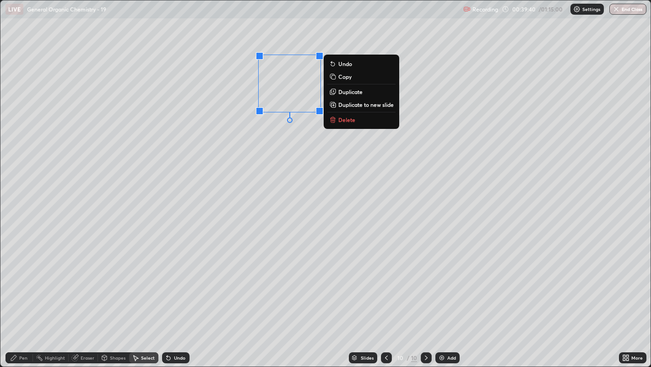
click at [343, 92] on p "Duplicate" at bounding box center [351, 91] width 24 height 7
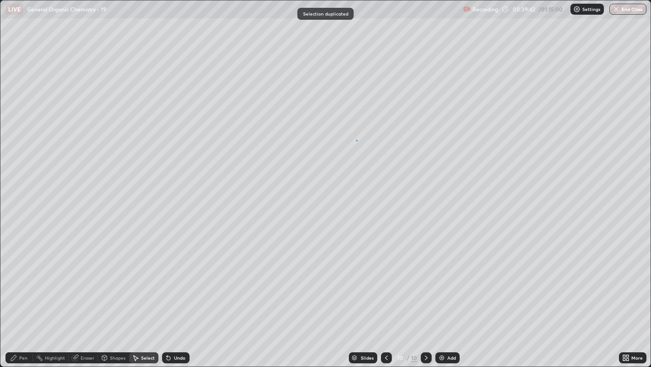
click at [356, 140] on div "0 ° Undo Copy Duplicate Duplicate to new slide Delete" at bounding box center [325, 183] width 651 height 366
click at [16, 280] on icon at bounding box center [13, 357] width 7 height 7
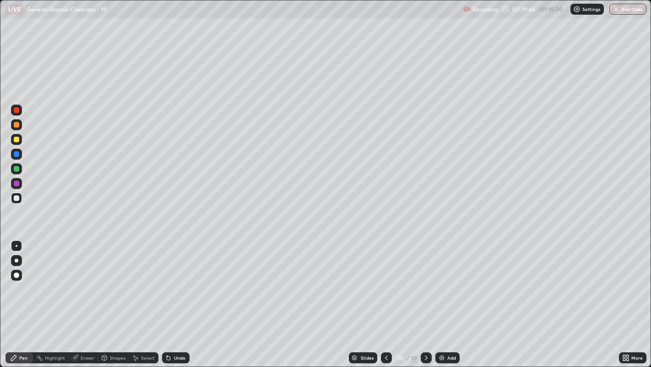
click at [82, 280] on div "Eraser" at bounding box center [83, 357] width 29 height 11
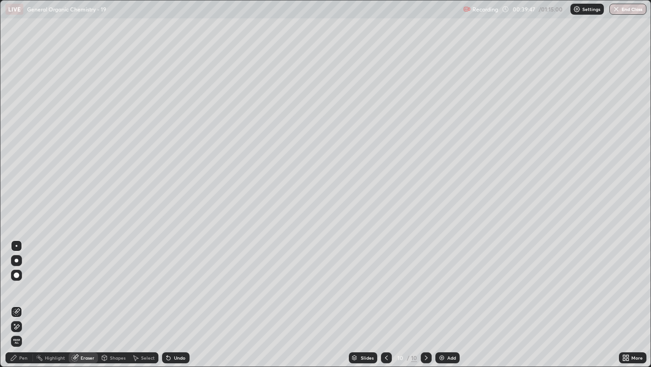
click at [21, 280] on div "Pen" at bounding box center [18, 357] width 27 height 11
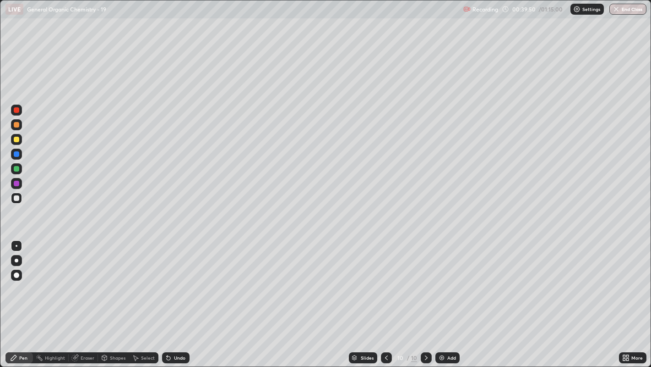
click at [147, 280] on div "Select" at bounding box center [148, 357] width 14 height 5
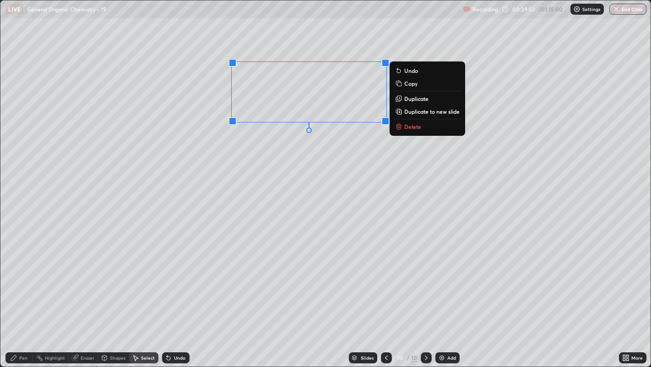
click at [408, 100] on p "Duplicate" at bounding box center [417, 98] width 24 height 7
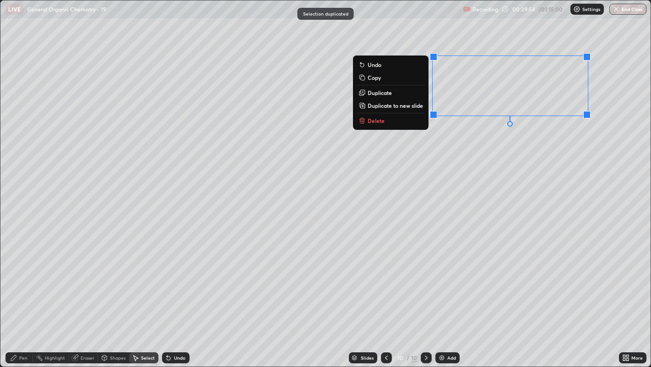
click at [493, 142] on div "0 ° Undo Copy Duplicate Duplicate to new slide Delete" at bounding box center [325, 183] width 651 height 366
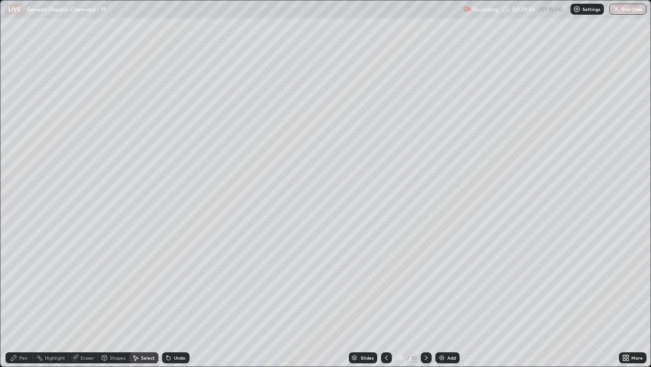
click at [83, 280] on div "Eraser" at bounding box center [83, 357] width 29 height 11
click at [28, 280] on div "Pen" at bounding box center [18, 357] width 27 height 11
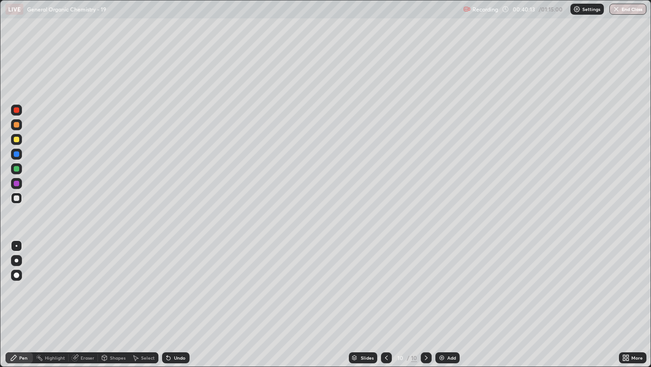
click at [171, 280] on div "Undo" at bounding box center [175, 357] width 27 height 11
click at [15, 141] on div at bounding box center [16, 139] width 5 height 5
click at [628, 280] on icon at bounding box center [628, 356] width 2 height 2
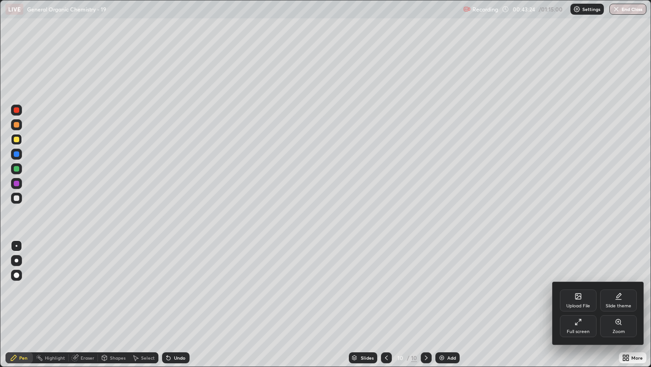
click at [624, 280] on div "Zoom" at bounding box center [619, 326] width 37 height 22
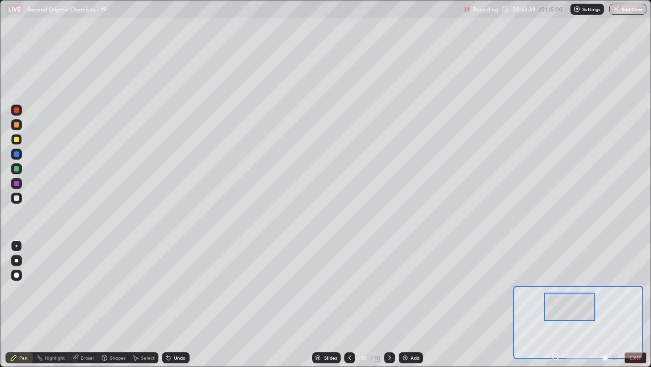
click at [16, 110] on div at bounding box center [16, 109] width 5 height 5
click at [178, 280] on div "Undo" at bounding box center [179, 357] width 11 height 5
click at [179, 280] on div "Undo" at bounding box center [179, 357] width 11 height 5
click at [180, 280] on div "Undo" at bounding box center [179, 357] width 11 height 5
click at [182, 280] on div "Undo" at bounding box center [179, 357] width 11 height 5
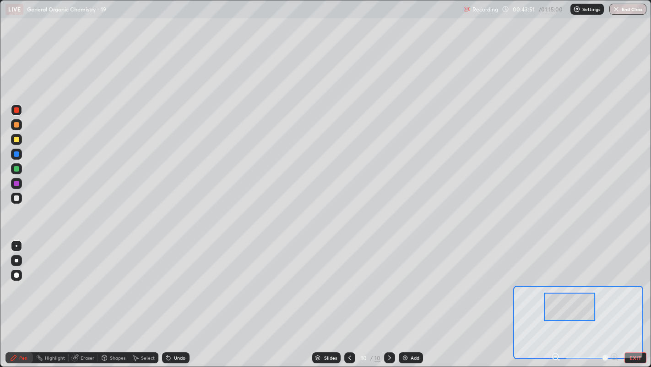
click at [182, 280] on div "Undo" at bounding box center [179, 357] width 11 height 5
click at [185, 280] on div "Undo" at bounding box center [175, 357] width 27 height 11
click at [16, 137] on div at bounding box center [16, 139] width 5 height 5
click at [637, 280] on div "Pen Highlight Eraser Shapes Select Undo Slides 10 / 10 Add EXIT" at bounding box center [325, 357] width 651 height 18
click at [635, 280] on button "EXIT" at bounding box center [636, 357] width 22 height 11
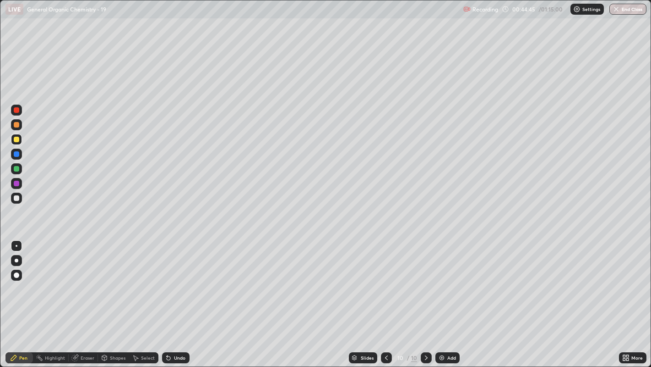
click at [628, 280] on icon at bounding box center [628, 356] width 2 height 2
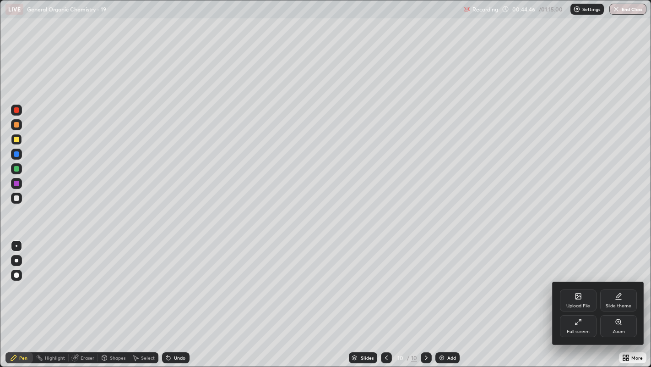
click at [620, 280] on div "Zoom" at bounding box center [619, 331] width 12 height 5
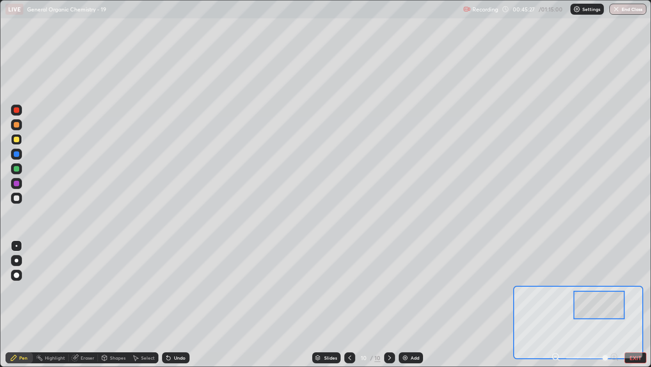
click at [179, 280] on div "Undo" at bounding box center [179, 357] width 11 height 5
click at [178, 280] on div "Undo" at bounding box center [179, 357] width 11 height 5
click at [179, 280] on div "Undo" at bounding box center [179, 357] width 11 height 5
click at [183, 280] on div "Undo" at bounding box center [175, 357] width 27 height 11
click at [178, 280] on div "Undo" at bounding box center [179, 357] width 11 height 5
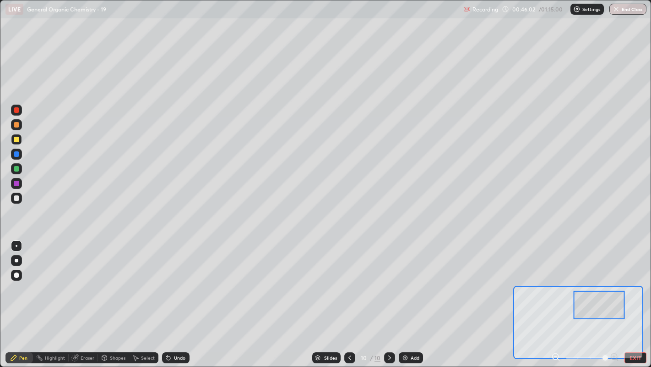
click at [182, 280] on div "Undo" at bounding box center [179, 357] width 11 height 5
click at [183, 280] on div "Undo" at bounding box center [179, 357] width 11 height 5
click at [181, 280] on div "Undo" at bounding box center [179, 357] width 11 height 5
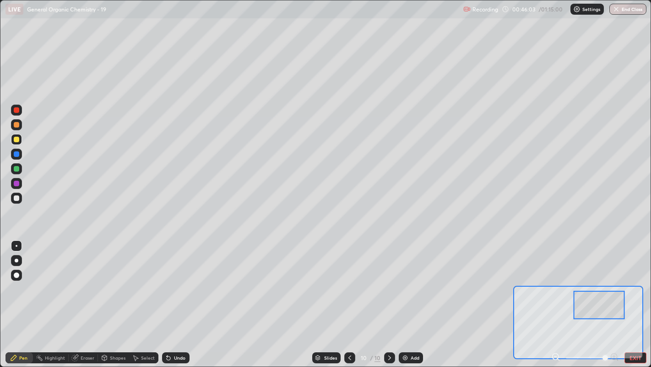
click at [182, 280] on div "Undo" at bounding box center [179, 357] width 11 height 5
click at [185, 280] on div "Undo" at bounding box center [175, 357] width 27 height 11
click at [187, 280] on div "Undo" at bounding box center [175, 357] width 27 height 11
click at [186, 280] on div "Undo" at bounding box center [175, 357] width 27 height 11
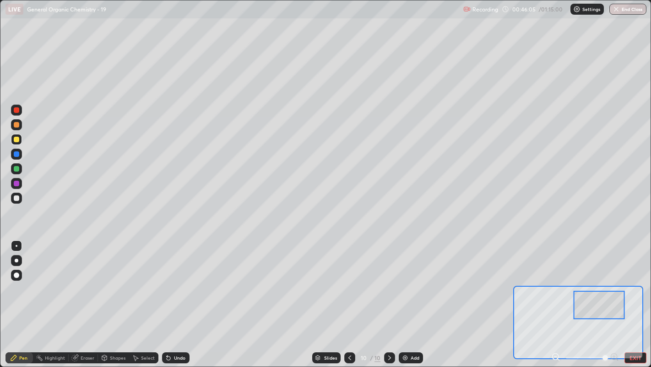
click at [186, 280] on div "Undo" at bounding box center [175, 357] width 27 height 11
click at [185, 280] on div "Undo" at bounding box center [175, 357] width 27 height 11
click at [83, 280] on div "Eraser" at bounding box center [88, 357] width 14 height 5
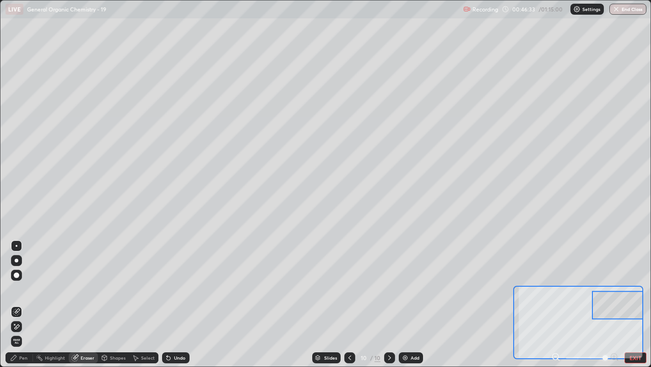
click at [23, 280] on div "Pen" at bounding box center [23, 357] width 8 height 5
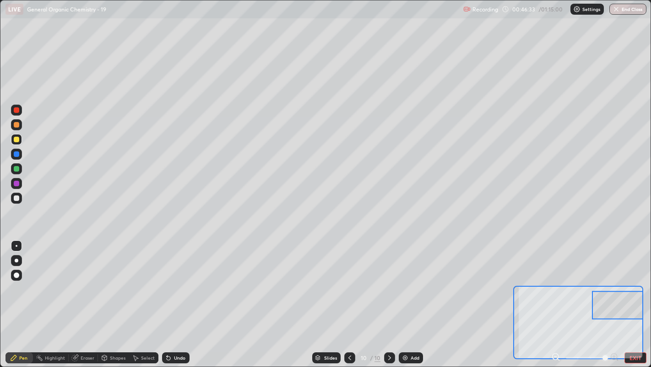
click at [14, 199] on div at bounding box center [16, 197] width 5 height 5
click at [639, 280] on button "EXIT" at bounding box center [636, 357] width 22 height 11
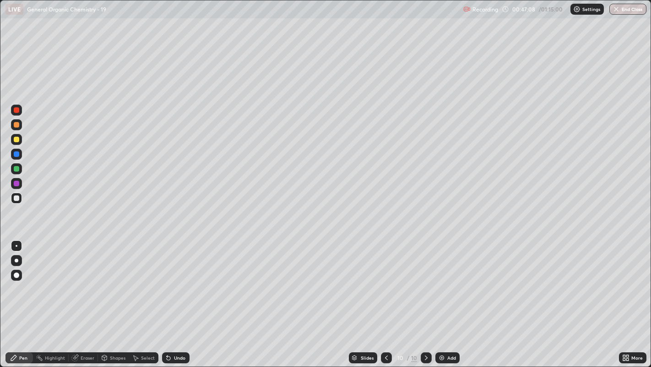
click at [18, 142] on div at bounding box center [16, 139] width 5 height 5
click at [21, 255] on div at bounding box center [16, 260] width 11 height 15
click at [17, 197] on div at bounding box center [16, 197] width 5 height 5
click at [17, 245] on div at bounding box center [17, 246] width 2 height 2
click at [458, 280] on div "Add" at bounding box center [448, 357] width 24 height 11
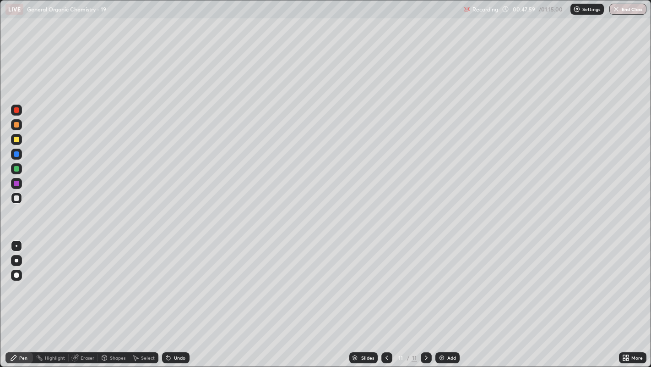
click at [16, 245] on div at bounding box center [17, 246] width 2 height 2
click at [179, 280] on div "Undo" at bounding box center [175, 357] width 27 height 11
click at [178, 280] on div "Undo" at bounding box center [175, 357] width 27 height 11
click at [135, 280] on icon at bounding box center [135, 357] width 7 height 7
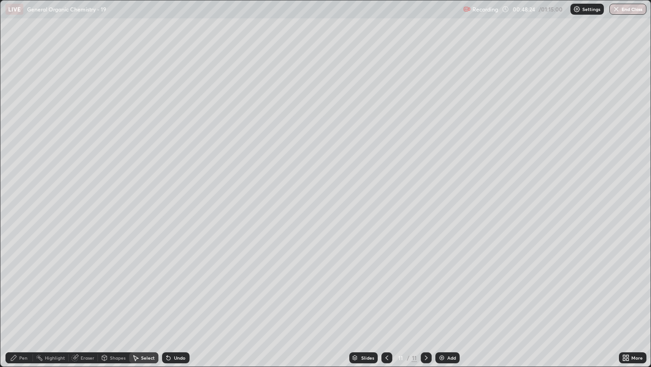
click at [21, 280] on div "Pen" at bounding box center [23, 357] width 8 height 5
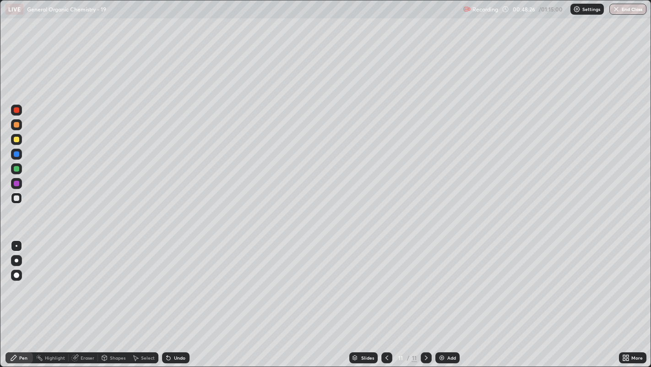
click at [79, 280] on div "Eraser" at bounding box center [83, 357] width 29 height 11
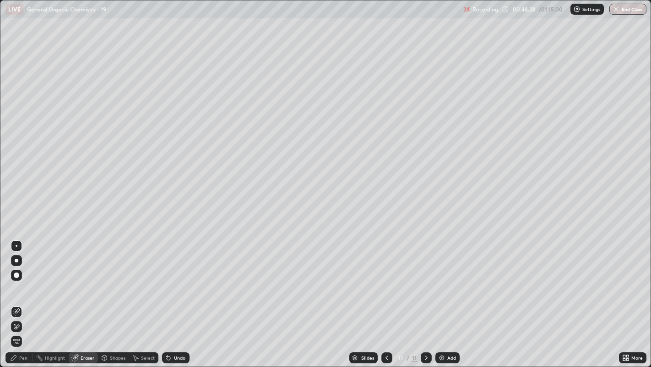
click at [14, 280] on icon at bounding box center [13, 357] width 5 height 5
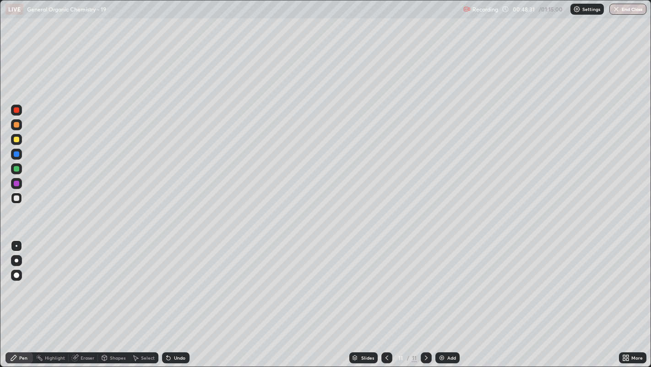
click at [144, 280] on div "Select" at bounding box center [143, 357] width 29 height 11
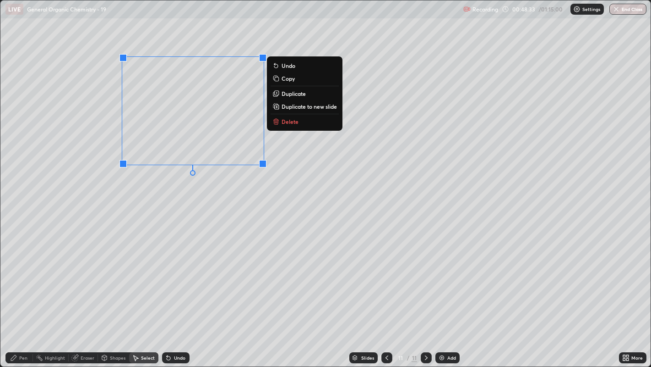
click at [297, 95] on p "Duplicate" at bounding box center [294, 93] width 24 height 7
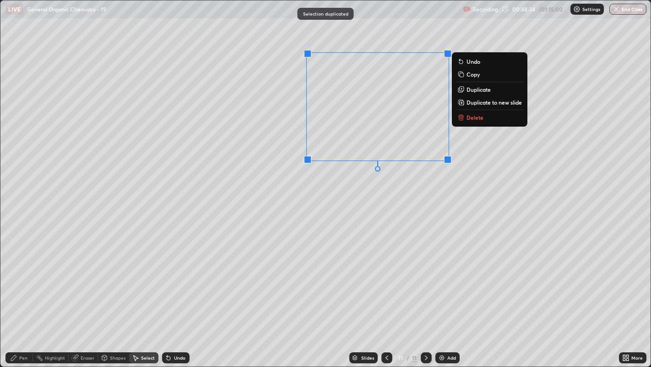
click at [474, 91] on p "Duplicate" at bounding box center [479, 89] width 24 height 7
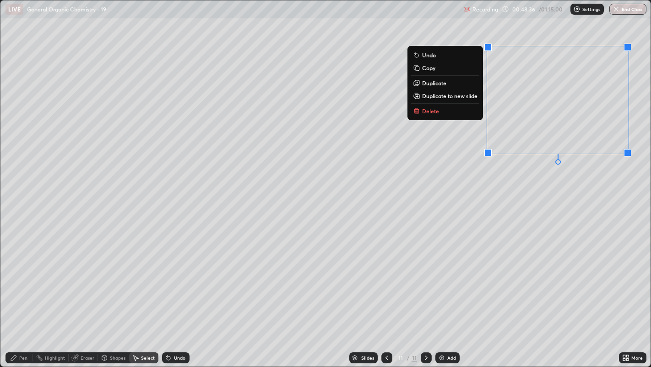
click at [529, 184] on div "0 ° Undo Copy Duplicate Duplicate to new slide Delete" at bounding box center [325, 183] width 651 height 366
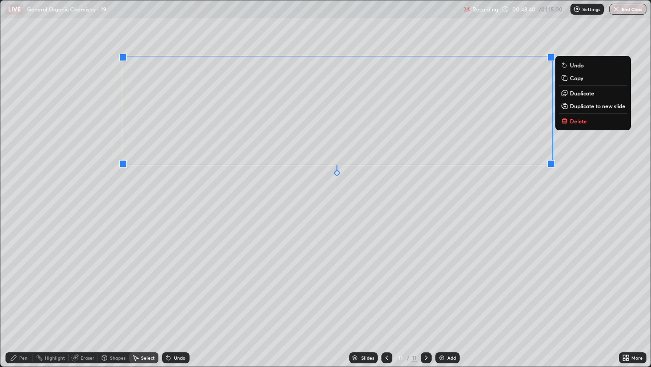
click at [443, 182] on div "0 ° Undo Copy Duplicate Duplicate to new slide Delete" at bounding box center [325, 183] width 651 height 366
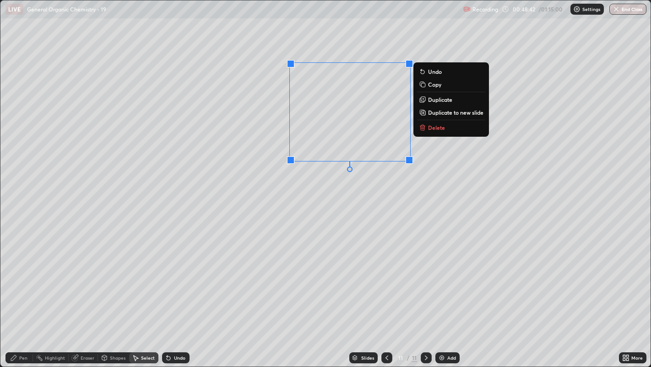
click at [390, 185] on div "0 ° Undo Copy Duplicate Duplicate to new slide Delete" at bounding box center [325, 183] width 651 height 366
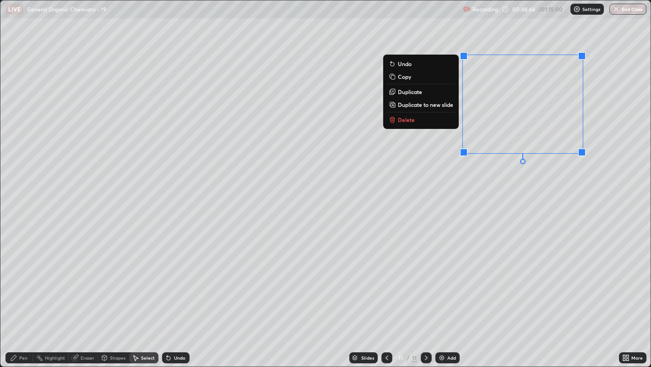
click at [548, 182] on div "0 ° Undo Copy Duplicate Duplicate to new slide Delete" at bounding box center [325, 183] width 651 height 366
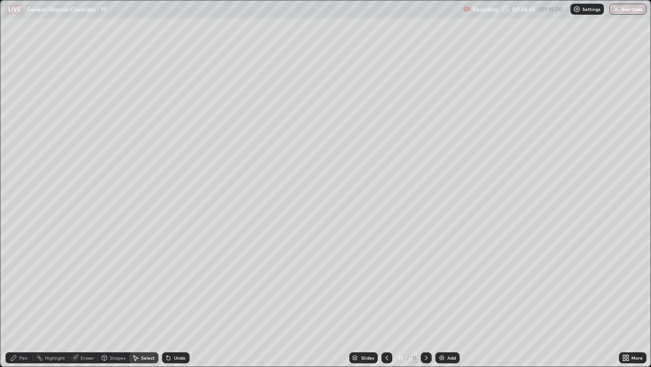
click at [21, 280] on div "Pen" at bounding box center [18, 357] width 27 height 11
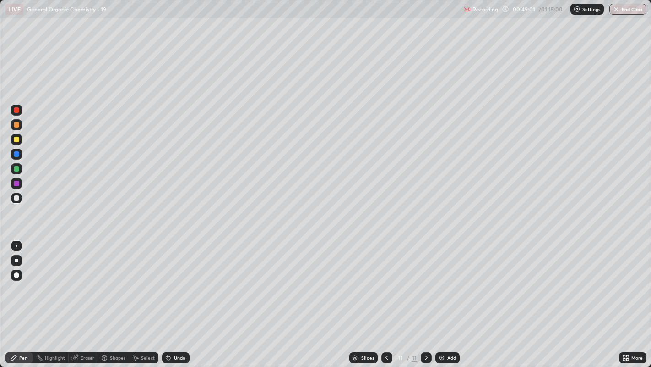
click at [182, 280] on div "Undo" at bounding box center [179, 357] width 11 height 5
click at [139, 280] on div "Select" at bounding box center [143, 357] width 29 height 11
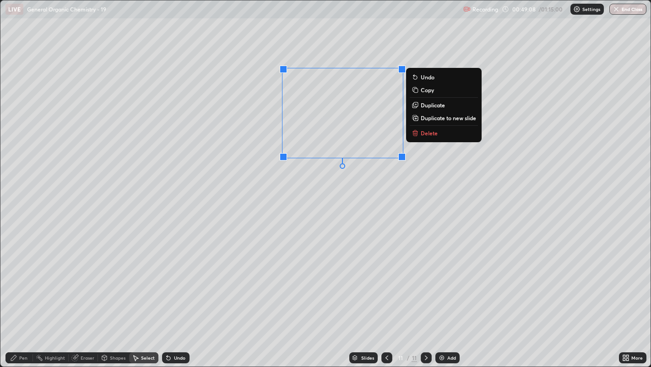
click at [357, 179] on div "0 ° Undo Copy Duplicate Duplicate to new slide Delete" at bounding box center [325, 183] width 651 height 366
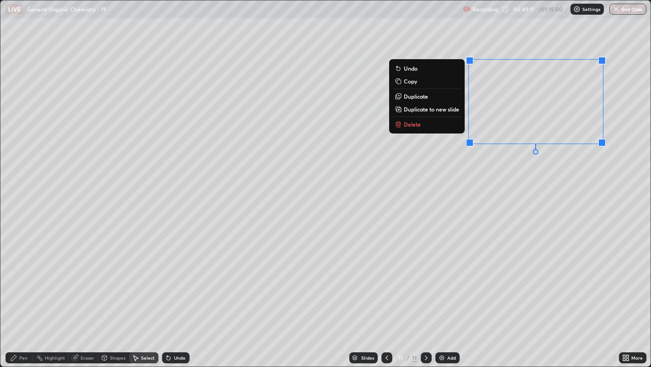
click at [572, 171] on div "0 ° Undo Copy Duplicate Duplicate to new slide Delete" at bounding box center [325, 183] width 651 height 366
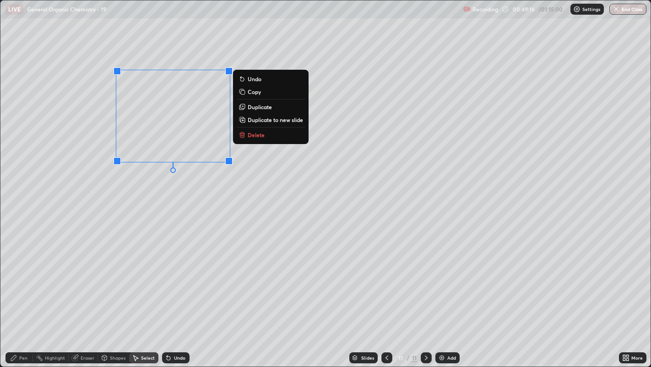
click at [181, 182] on div "0 ° Undo Copy Duplicate Duplicate to new slide Delete" at bounding box center [325, 183] width 651 height 366
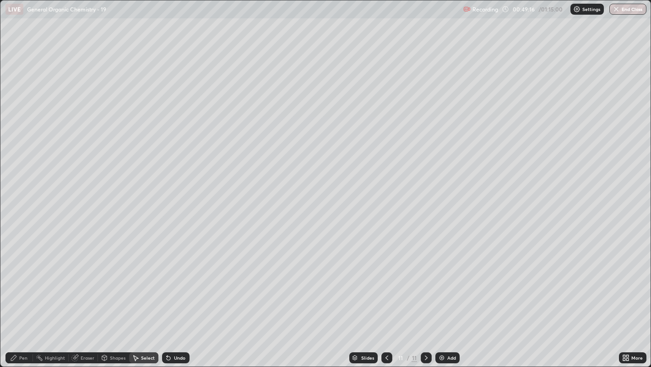
click at [15, 280] on div "Pen" at bounding box center [18, 357] width 27 height 11
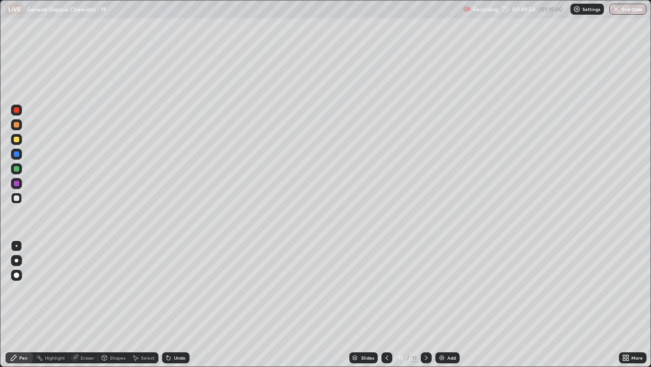
click at [17, 139] on div at bounding box center [16, 139] width 5 height 5
click at [17, 156] on div at bounding box center [16, 153] width 5 height 5
click at [15, 139] on div at bounding box center [16, 139] width 5 height 5
click at [641, 280] on div "More" at bounding box center [637, 357] width 11 height 5
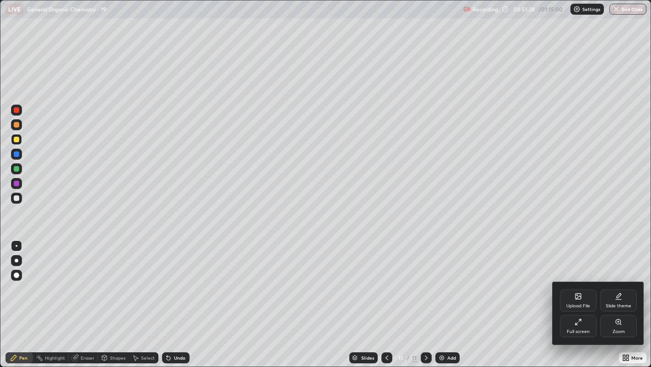
click at [624, 280] on div "Zoom" at bounding box center [619, 326] width 37 height 22
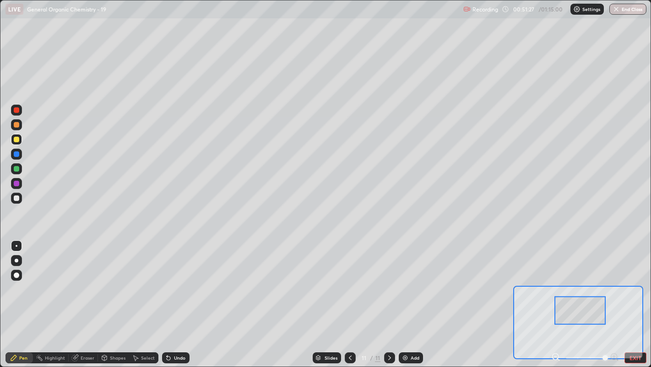
click at [585, 280] on div at bounding box center [580, 310] width 51 height 28
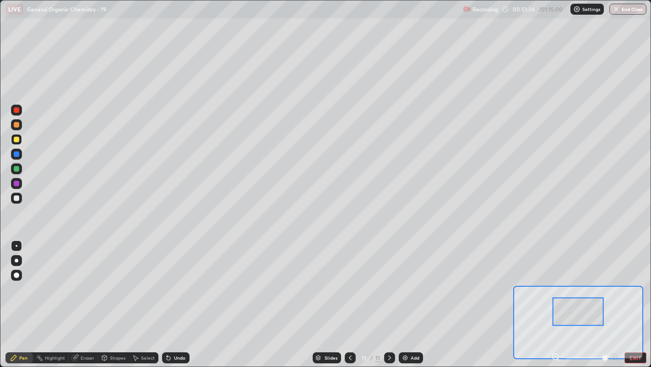
click at [589, 280] on div at bounding box center [578, 311] width 51 height 28
click at [180, 280] on div "Undo" at bounding box center [175, 357] width 27 height 11
click at [16, 169] on div at bounding box center [16, 168] width 5 height 5
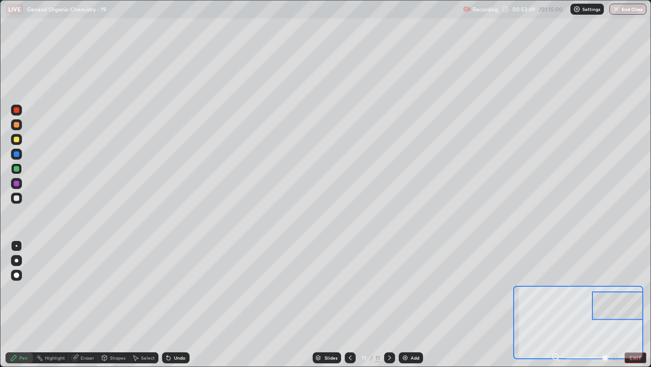
click at [635, 280] on button "EXIT" at bounding box center [636, 357] width 22 height 11
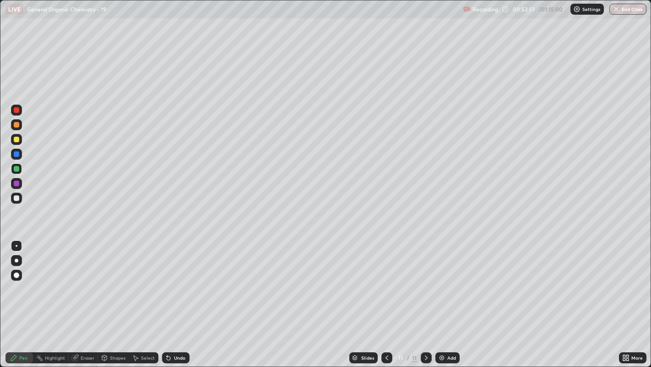
click at [20, 141] on div at bounding box center [16, 139] width 11 height 11
click at [18, 255] on div at bounding box center [16, 260] width 11 height 11
click at [21, 246] on div at bounding box center [16, 245] width 11 height 11
click at [15, 197] on div at bounding box center [16, 197] width 5 height 5
click at [14, 200] on div at bounding box center [16, 197] width 5 height 5
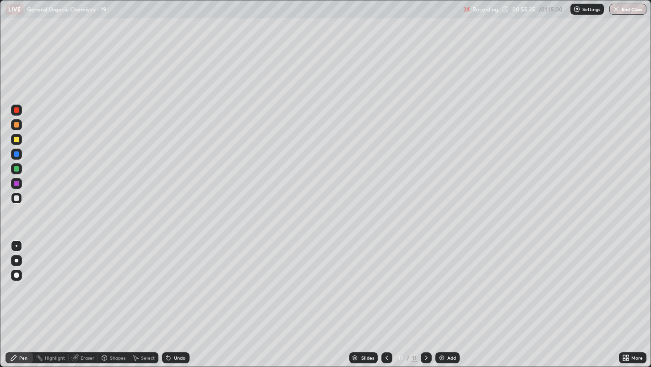
click at [627, 280] on icon at bounding box center [628, 356] width 2 height 2
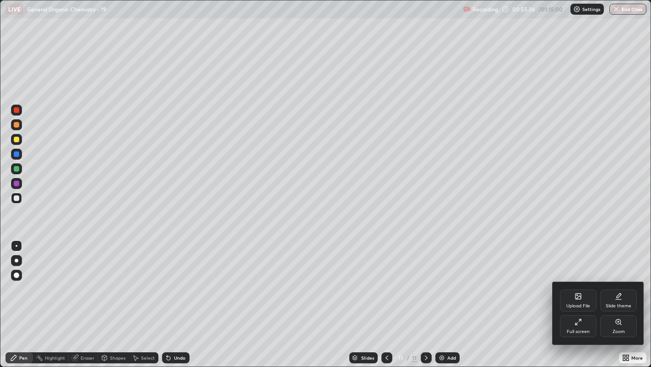
click at [584, 280] on div "Full screen" at bounding box center [578, 331] width 23 height 5
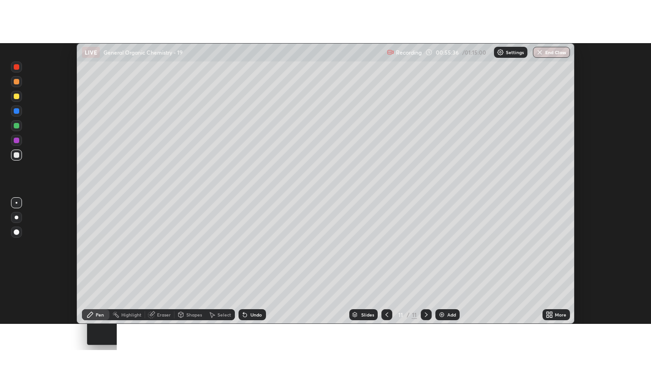
scroll to position [45534, 45163]
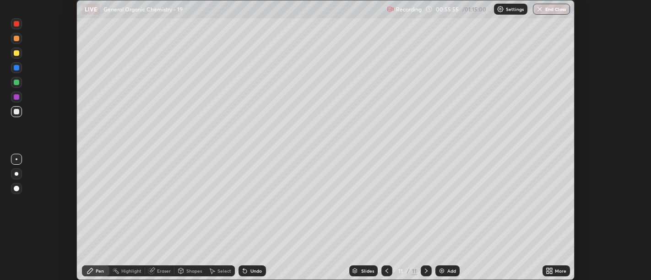
click at [558, 269] on div "More" at bounding box center [560, 271] width 11 height 5
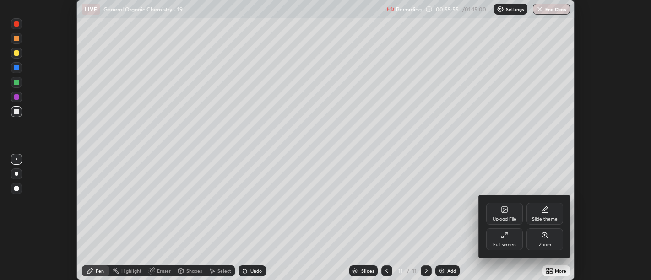
click at [509, 157] on div at bounding box center [325, 140] width 651 height 280
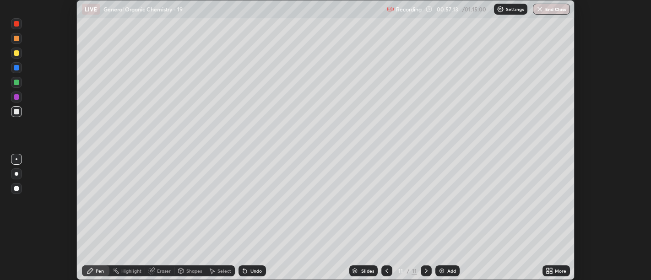
click at [559, 273] on div "More" at bounding box center [560, 271] width 11 height 5
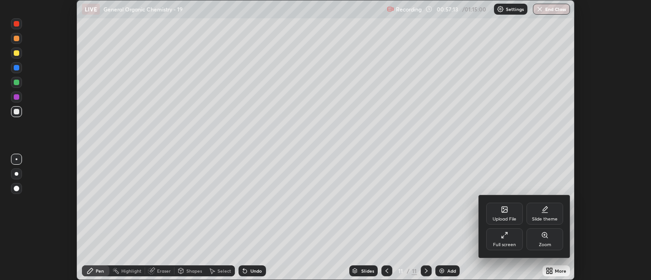
click at [507, 237] on icon at bounding box center [504, 235] width 7 height 7
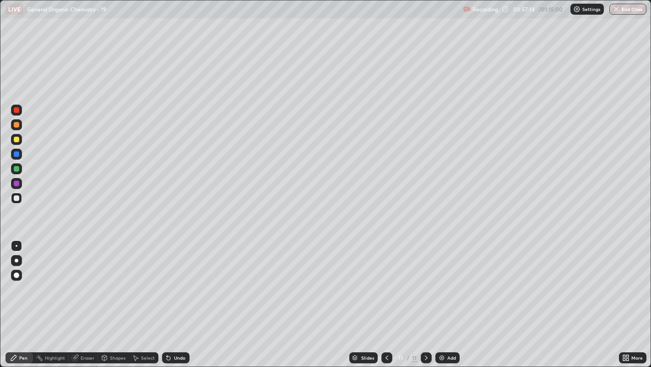
scroll to position [367, 651]
click at [629, 280] on div "More" at bounding box center [632, 357] width 27 height 11
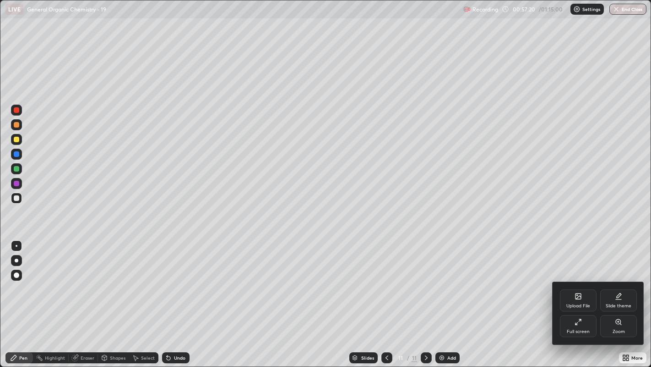
click at [573, 280] on div "Upload File" at bounding box center [578, 300] width 37 height 22
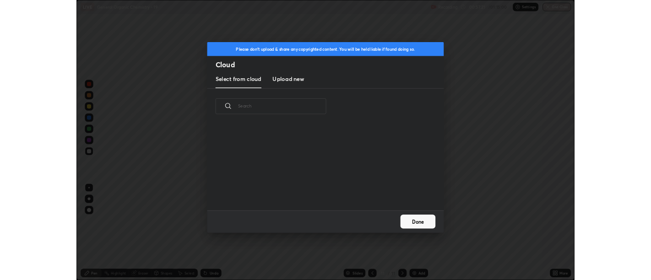
scroll to position [113, 294]
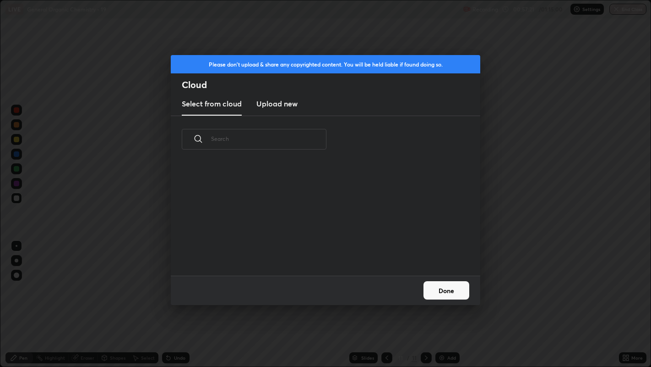
click at [283, 104] on h3 "Upload new" at bounding box center [277, 103] width 41 height 11
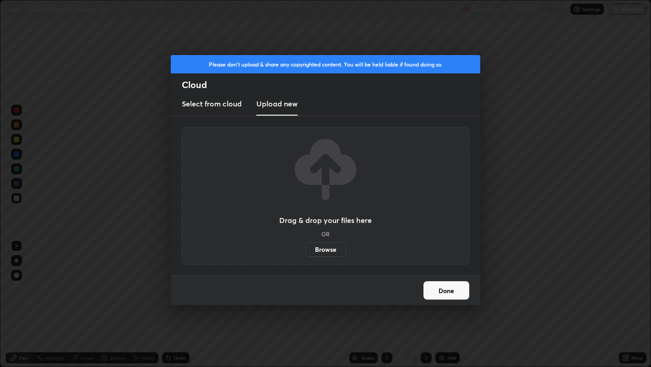
click at [327, 250] on label "Browse" at bounding box center [326, 249] width 41 height 15
click at [306, 250] on input "Browse" at bounding box center [306, 249] width 0 height 15
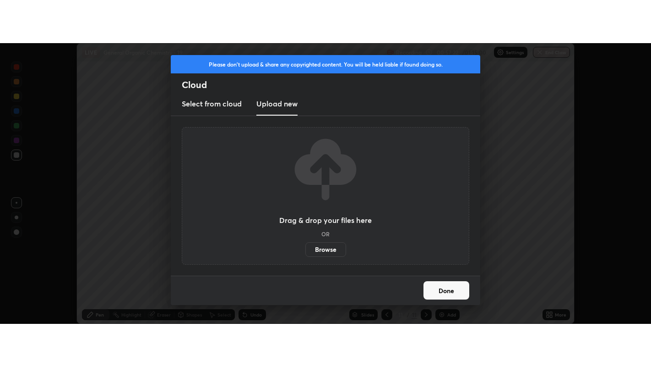
scroll to position [45534, 45163]
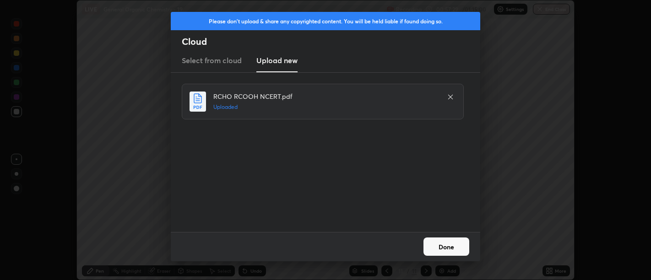
click at [450, 248] on button "Done" at bounding box center [447, 247] width 46 height 18
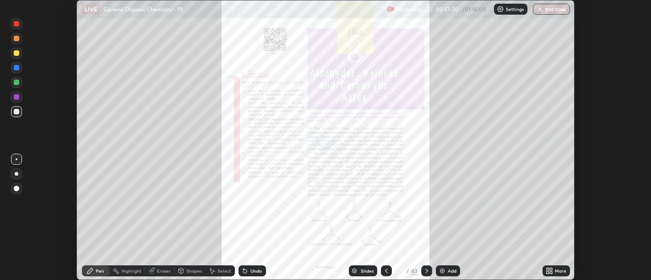
click at [559, 268] on div "More" at bounding box center [556, 271] width 27 height 11
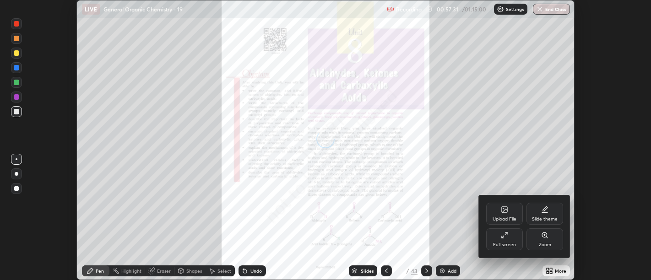
click at [498, 240] on div "Full screen" at bounding box center [505, 240] width 37 height 22
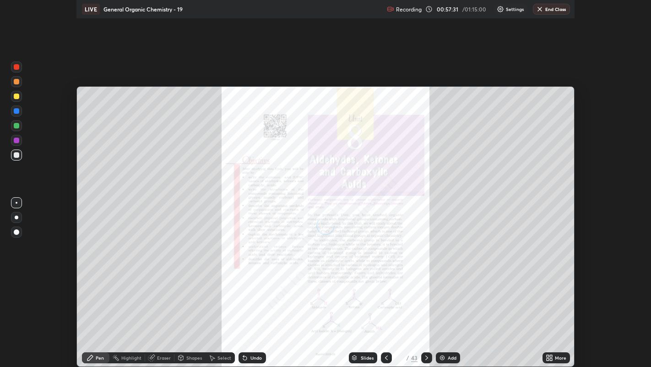
scroll to position [367, 651]
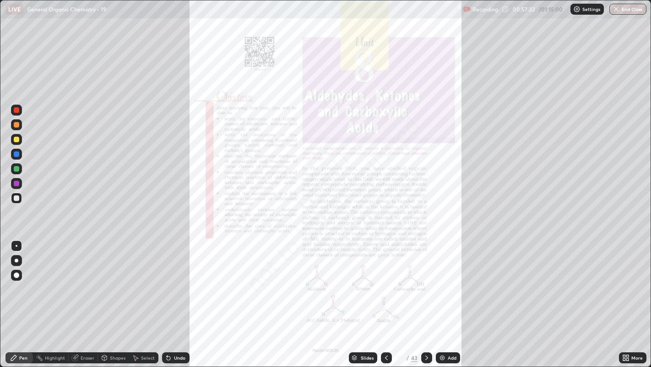
click at [365, 280] on div "Slides" at bounding box center [367, 357] width 13 height 5
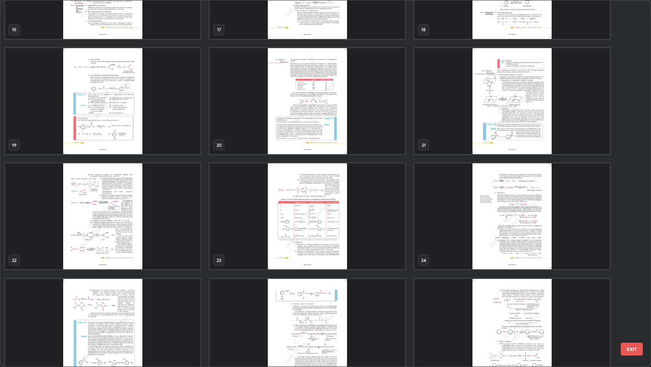
scroll to position [645, 0]
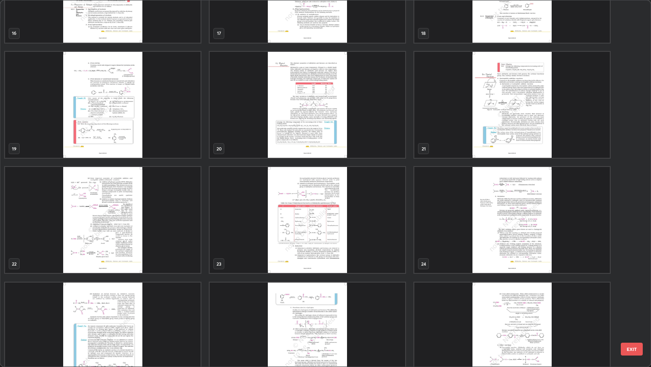
click at [377, 116] on img "grid" at bounding box center [308, 105] width 196 height 106
click at [378, 115] on img "grid" at bounding box center [308, 105] width 196 height 106
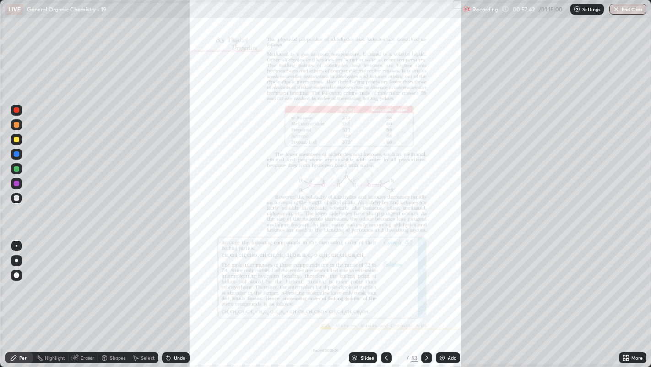
click at [380, 113] on img "grid" at bounding box center [308, 105] width 196 height 106
click at [426, 280] on icon at bounding box center [426, 357] width 7 height 7
click at [427, 280] on icon at bounding box center [426, 357] width 7 height 7
click at [430, 280] on div at bounding box center [426, 357] width 11 height 11
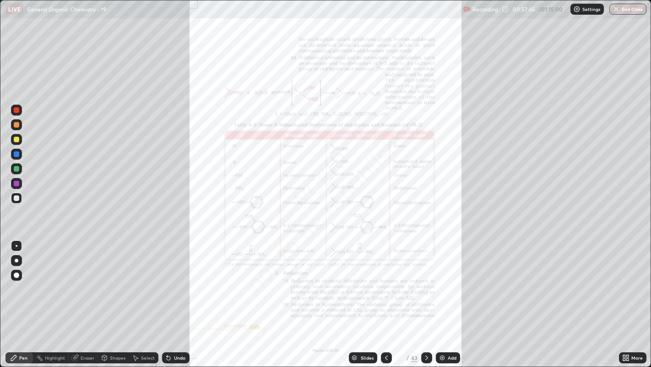
click at [431, 280] on div at bounding box center [426, 357] width 11 height 11
click at [429, 280] on icon at bounding box center [426, 357] width 7 height 7
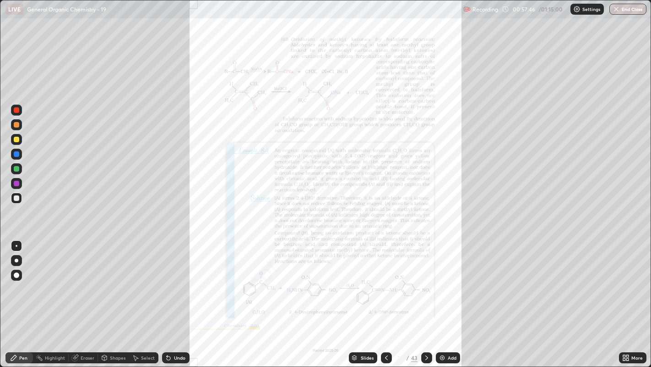
click at [429, 280] on icon at bounding box center [426, 357] width 7 height 7
click at [429, 280] on div at bounding box center [426, 357] width 11 height 11
click at [437, 280] on div "Add" at bounding box center [448, 357] width 24 height 11
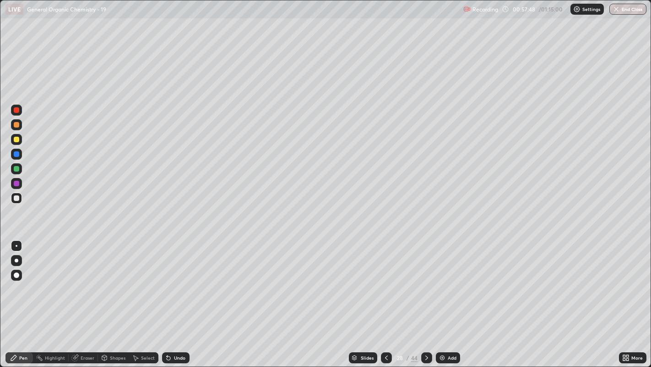
click at [371, 280] on div "Slides" at bounding box center [367, 357] width 13 height 5
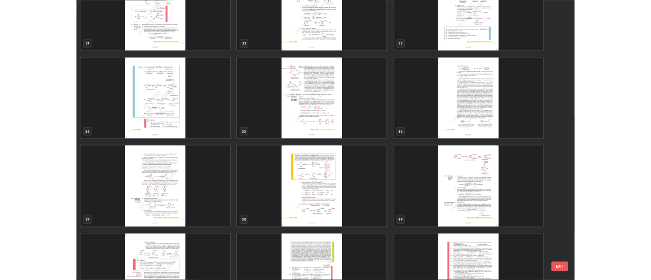
scroll to position [1198, 0]
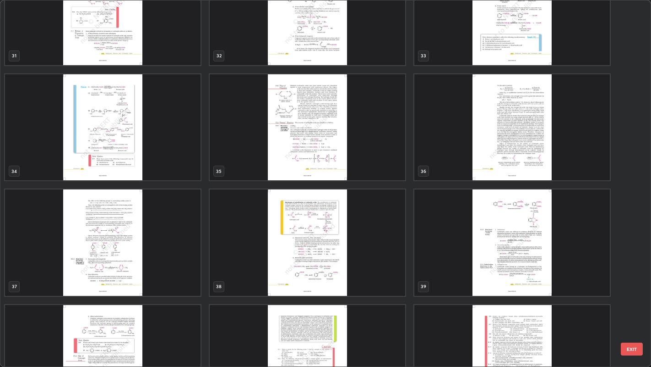
click at [275, 147] on img "grid" at bounding box center [308, 127] width 196 height 106
click at [276, 144] on img "grid" at bounding box center [308, 127] width 196 height 106
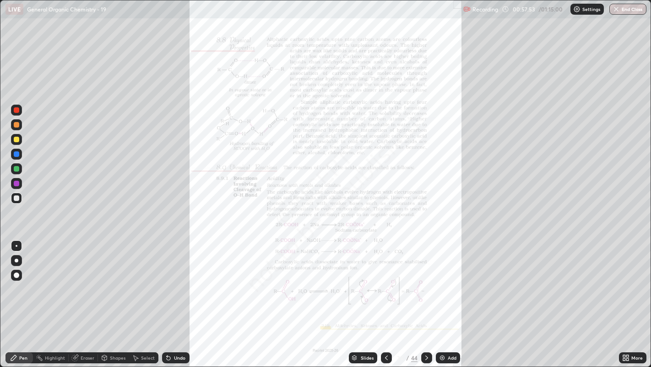
click at [291, 137] on img "grid" at bounding box center [308, 127] width 196 height 106
click at [634, 280] on div "More" at bounding box center [632, 357] width 27 height 11
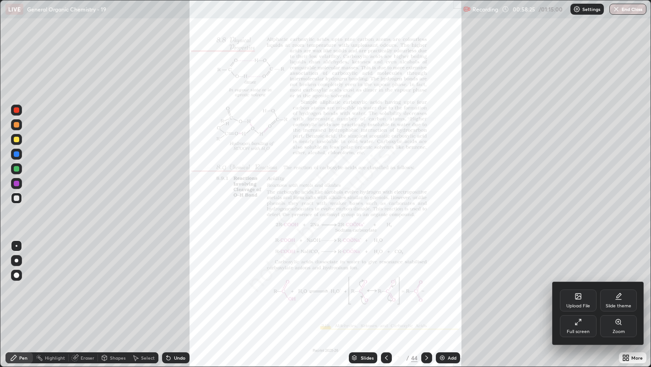
click at [622, 280] on icon at bounding box center [618, 321] width 7 height 7
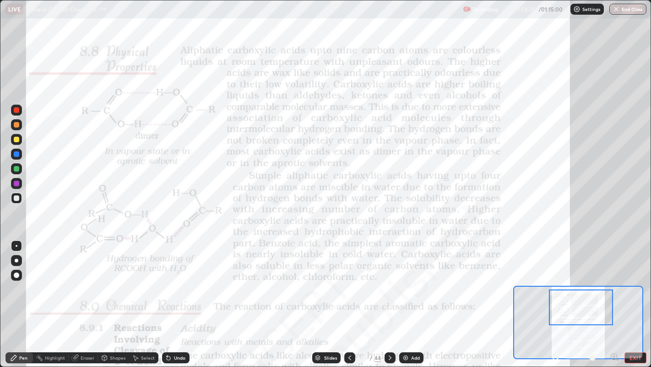
click at [16, 109] on div at bounding box center [16, 109] width 5 height 5
click at [62, 280] on div "Highlight" at bounding box center [55, 357] width 20 height 5
click at [23, 280] on div "Pen" at bounding box center [23, 357] width 8 height 5
click at [171, 280] on div "Undo" at bounding box center [175, 357] width 27 height 11
click at [14, 157] on div at bounding box center [16, 153] width 11 height 11
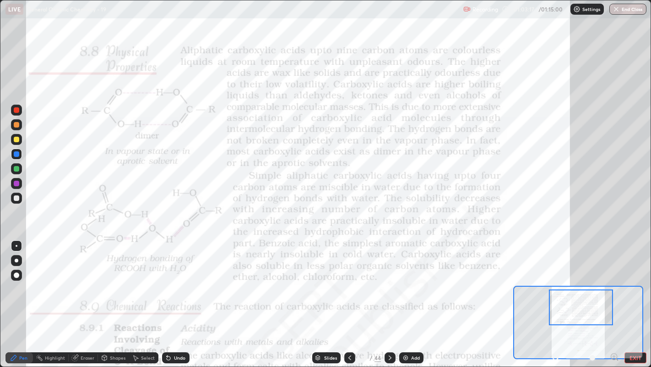
click at [19, 273] on div at bounding box center [16, 274] width 11 height 11
click at [183, 280] on div "Undo" at bounding box center [179, 357] width 11 height 5
click at [178, 280] on div "Undo" at bounding box center [179, 357] width 11 height 5
click at [177, 280] on div "Undo" at bounding box center [179, 357] width 11 height 5
click at [181, 280] on div "Undo" at bounding box center [179, 357] width 11 height 5
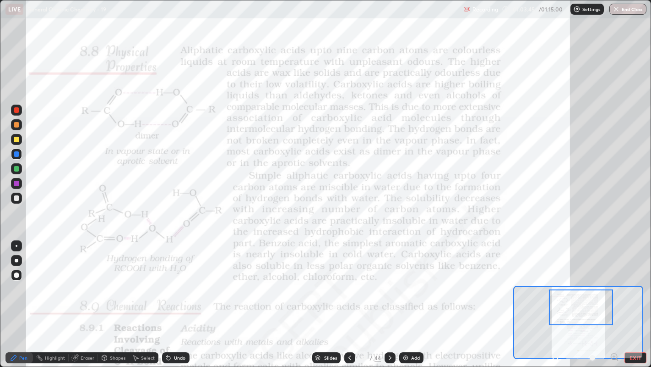
click at [19, 246] on div at bounding box center [16, 245] width 11 height 11
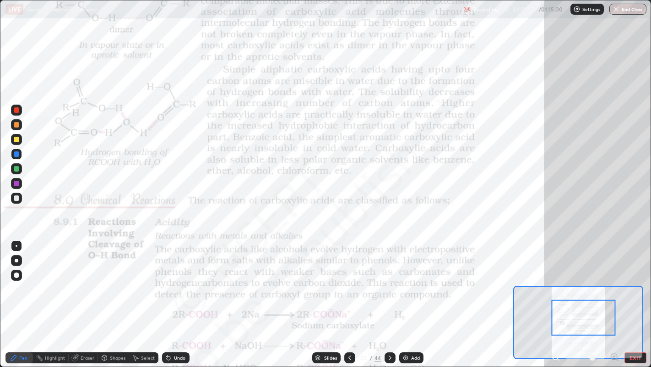
click at [60, 280] on div "Highlight" at bounding box center [51, 357] width 36 height 11
click at [16, 169] on div at bounding box center [16, 168] width 5 height 5
click at [22, 280] on div "Pen" at bounding box center [23, 357] width 8 height 5
click at [21, 110] on div at bounding box center [16, 109] width 11 height 11
click at [633, 280] on button "EXIT" at bounding box center [636, 357] width 22 height 11
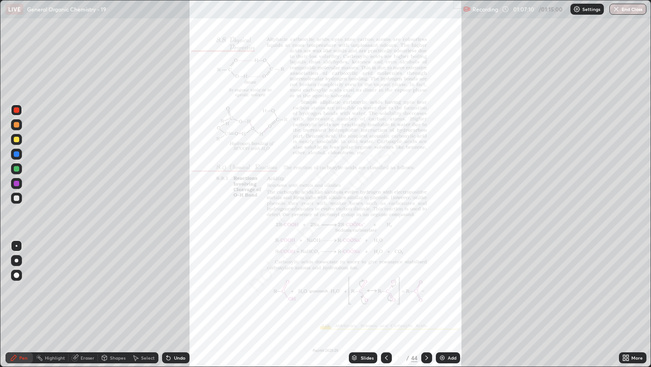
click at [427, 280] on icon at bounding box center [427, 357] width 3 height 5
click at [386, 280] on icon at bounding box center [386, 357] width 7 height 7
click at [629, 280] on icon at bounding box center [628, 359] width 2 height 2
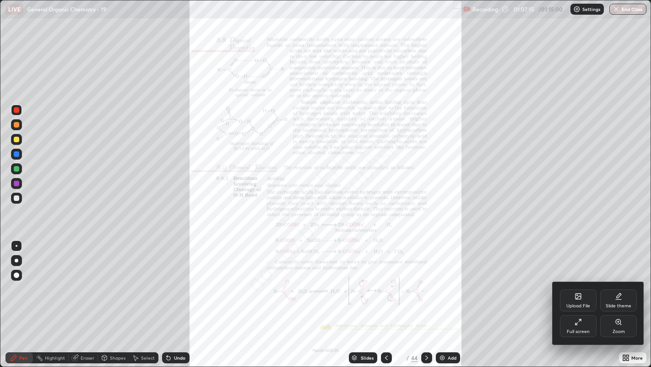
click at [620, 280] on div "Zoom" at bounding box center [619, 331] width 12 height 5
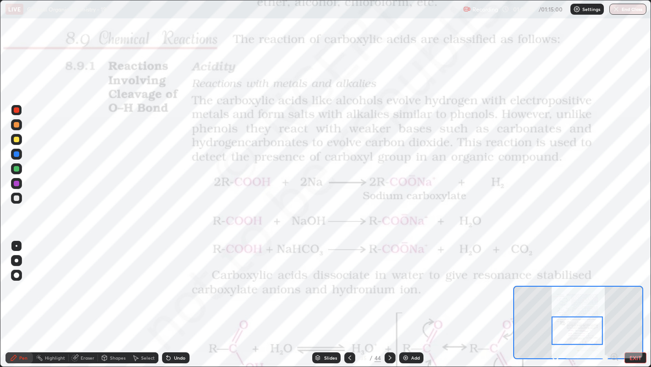
click at [49, 280] on div "Highlight" at bounding box center [55, 357] width 20 height 5
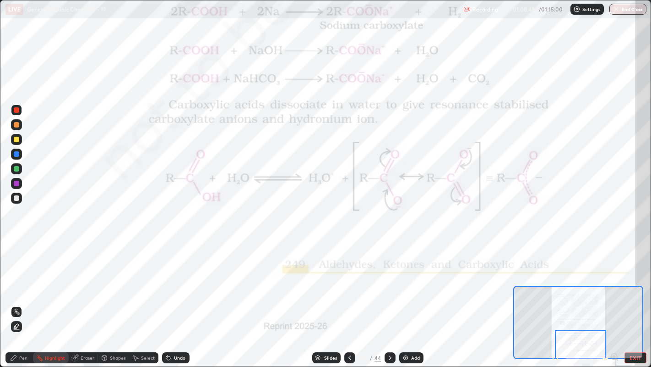
click at [389, 280] on icon at bounding box center [390, 357] width 7 height 7
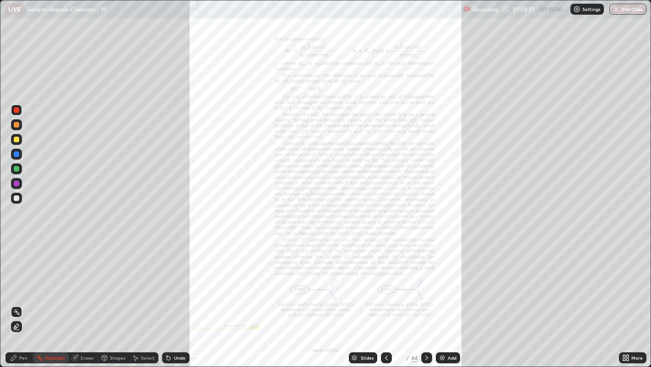
click at [628, 280] on icon at bounding box center [628, 356] width 2 height 2
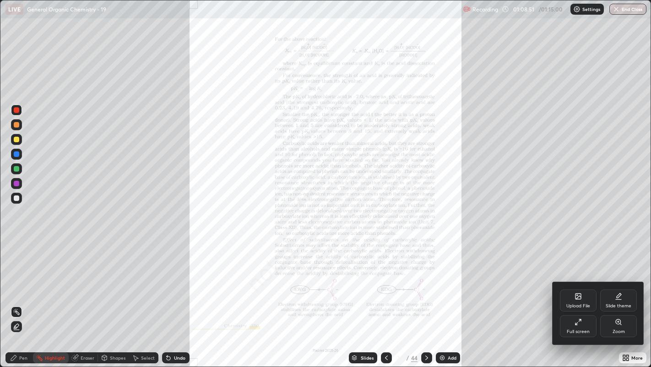
click at [616, 280] on div "Zoom" at bounding box center [619, 331] width 12 height 5
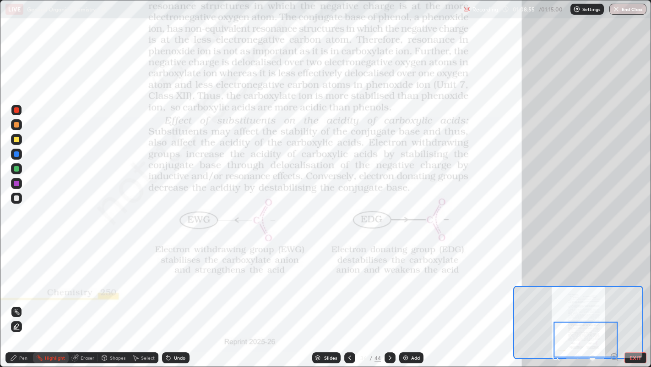
click at [17, 109] on div at bounding box center [16, 109] width 5 height 5
click at [23, 280] on div "Pen" at bounding box center [18, 357] width 27 height 11
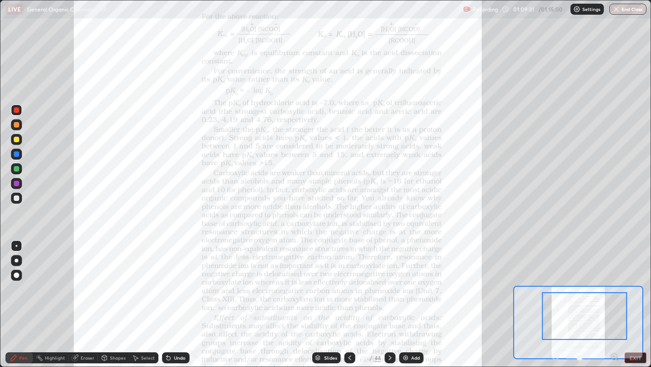
click at [389, 280] on icon at bounding box center [390, 357] width 7 height 7
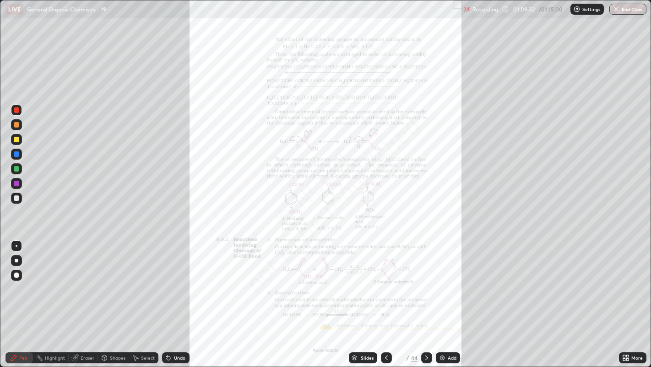
click at [628, 280] on div "More" at bounding box center [632, 357] width 27 height 11
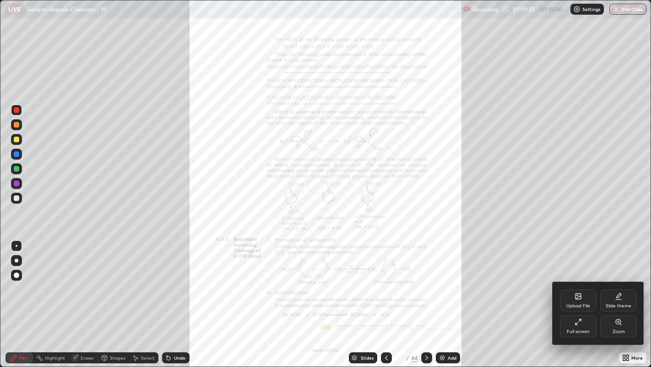
click at [621, 280] on div "Zoom" at bounding box center [619, 331] width 12 height 5
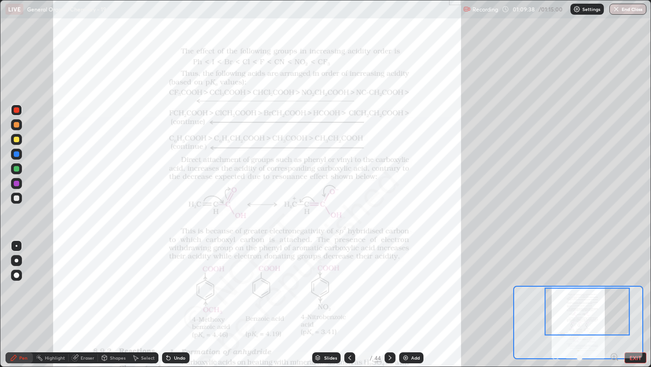
click at [114, 280] on div "Shapes" at bounding box center [118, 357] width 16 height 5
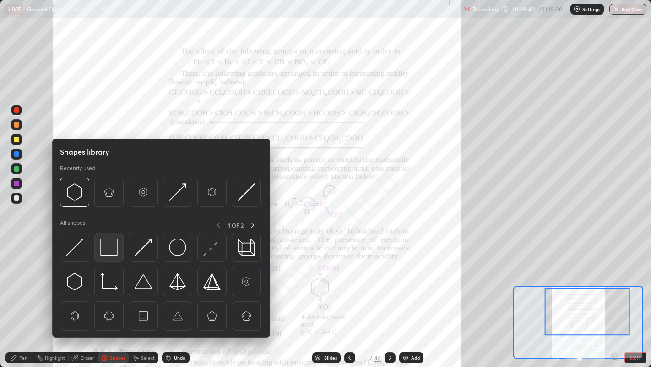
click at [109, 246] on img at bounding box center [108, 246] width 17 height 17
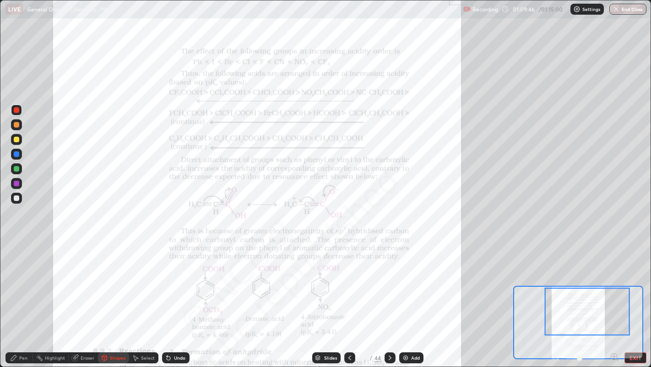
click at [14, 280] on icon at bounding box center [13, 357] width 5 height 5
click at [17, 275] on div at bounding box center [16, 274] width 5 height 5
click at [16, 245] on div at bounding box center [17, 246] width 2 height 2
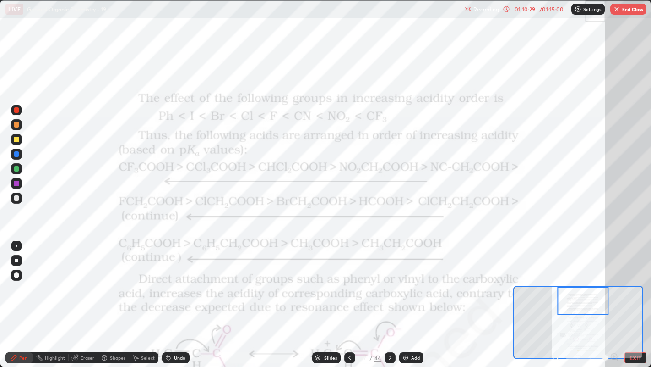
click at [15, 280] on div "Pen" at bounding box center [18, 357] width 27 height 11
click at [16, 245] on div at bounding box center [17, 246] width 2 height 2
click at [165, 280] on icon at bounding box center [168, 357] width 7 height 7
click at [171, 280] on div "Undo" at bounding box center [175, 357] width 27 height 11
click at [177, 280] on div "Undo" at bounding box center [175, 357] width 27 height 11
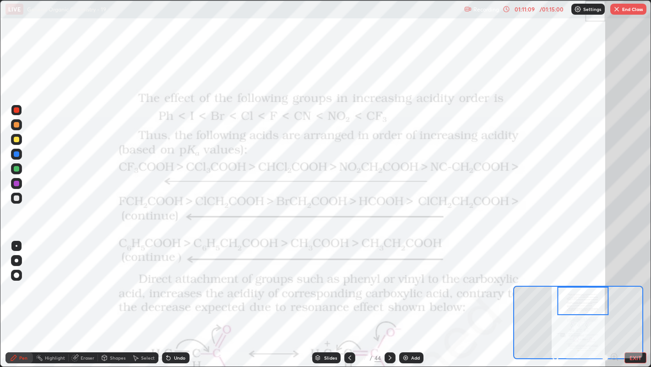
click at [181, 280] on div "Undo" at bounding box center [175, 357] width 27 height 11
click at [184, 280] on div "Undo" at bounding box center [175, 357] width 27 height 11
click at [180, 280] on div "Undo" at bounding box center [179, 357] width 11 height 5
click at [411, 280] on div "Add" at bounding box center [415, 357] width 9 height 5
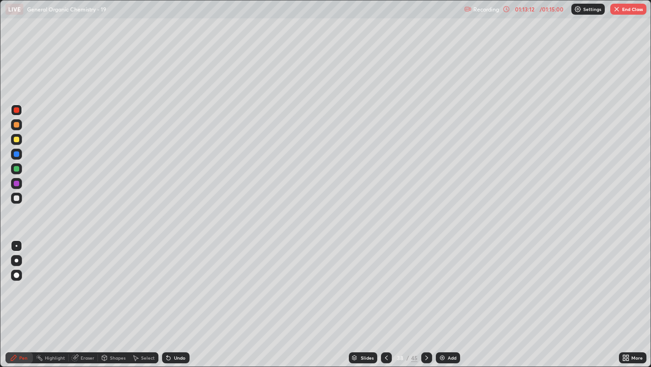
click at [631, 8] on button "End Class" at bounding box center [629, 9] width 36 height 11
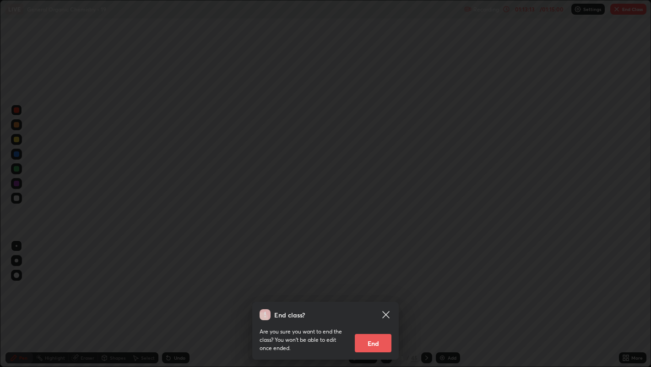
click at [385, 280] on button "End" at bounding box center [373, 343] width 37 height 18
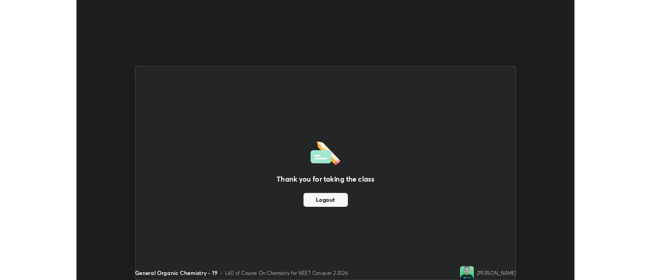
scroll to position [45534, 45163]
